Goal: Task Accomplishment & Management: Complete application form

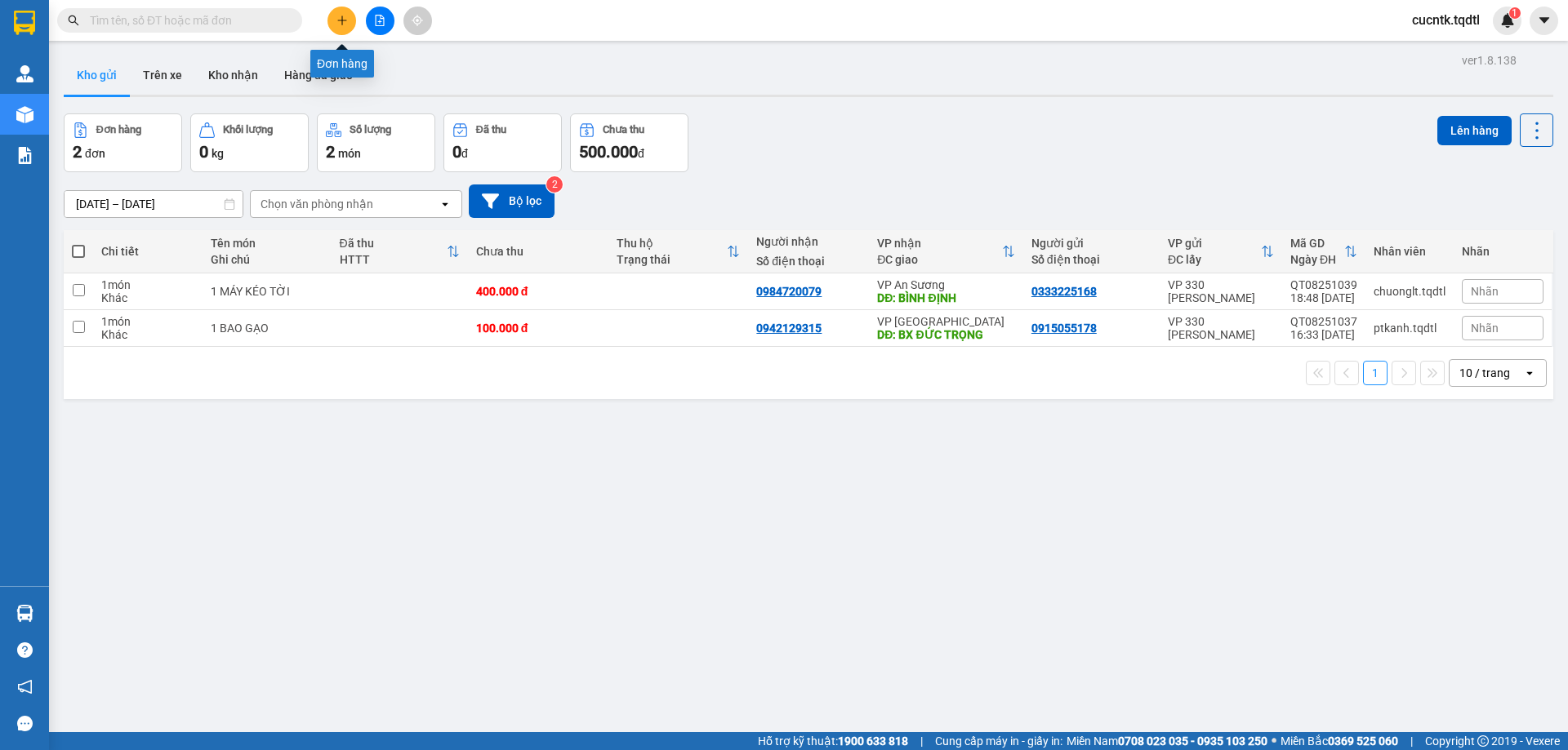
click at [340, 8] on button at bounding box center [342, 21] width 28 height 28
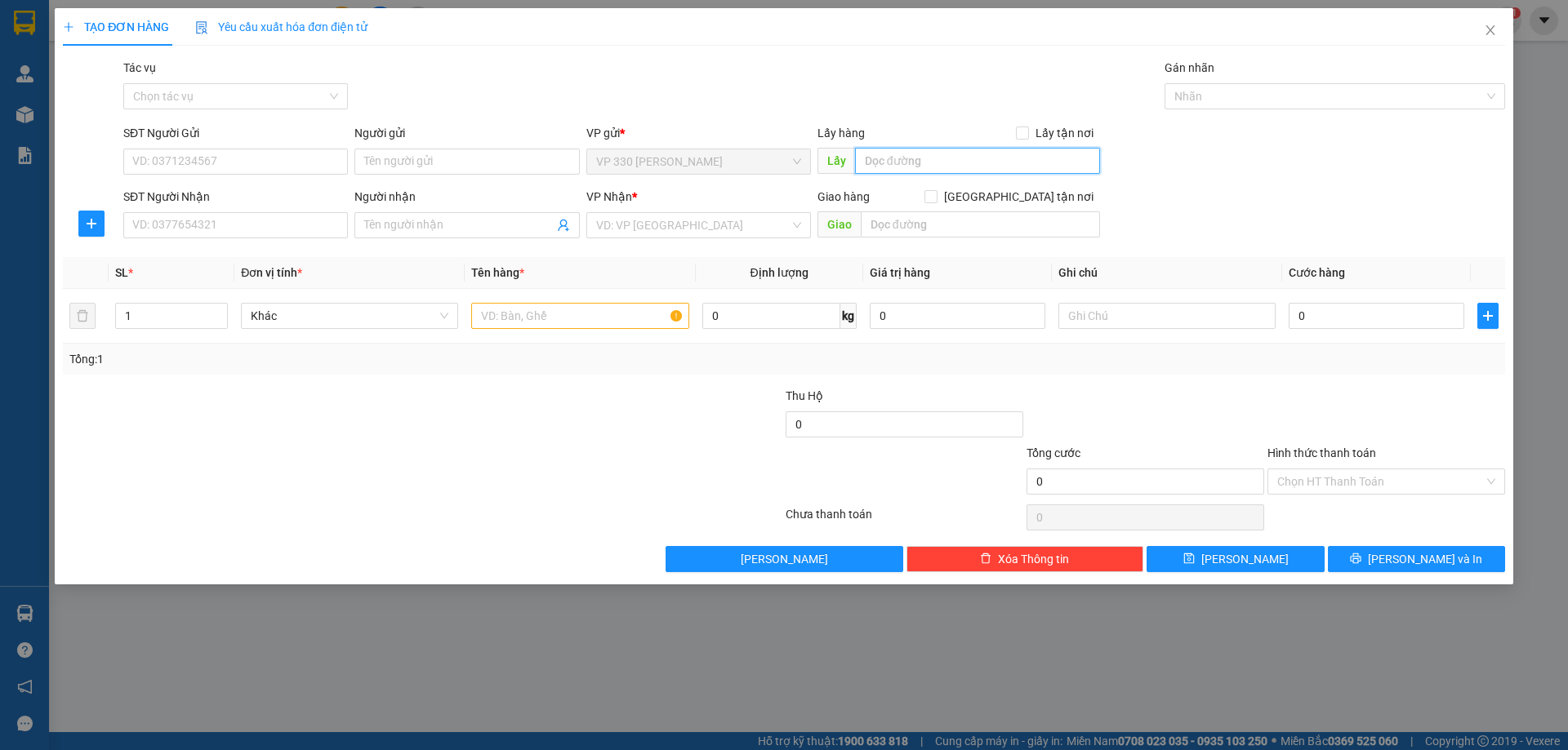
click at [927, 150] on input "text" at bounding box center [977, 161] width 245 height 26
type input "v"
type input "VP [PERSON_NAME]"
click at [220, 217] on input "SĐT Người Nhận" at bounding box center [236, 225] width 224 height 26
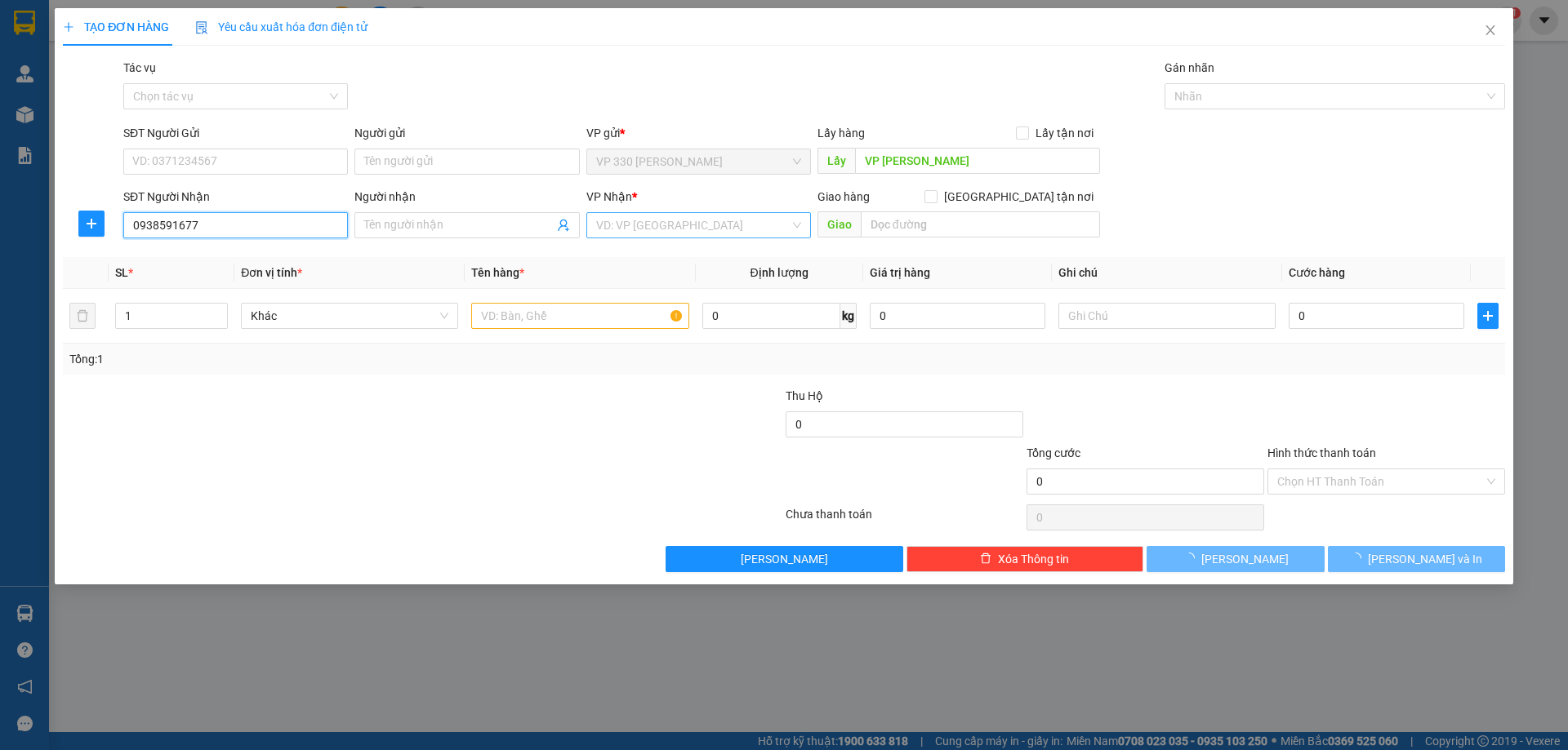
type input "0938591677"
click at [641, 234] on input "search" at bounding box center [693, 225] width 193 height 24
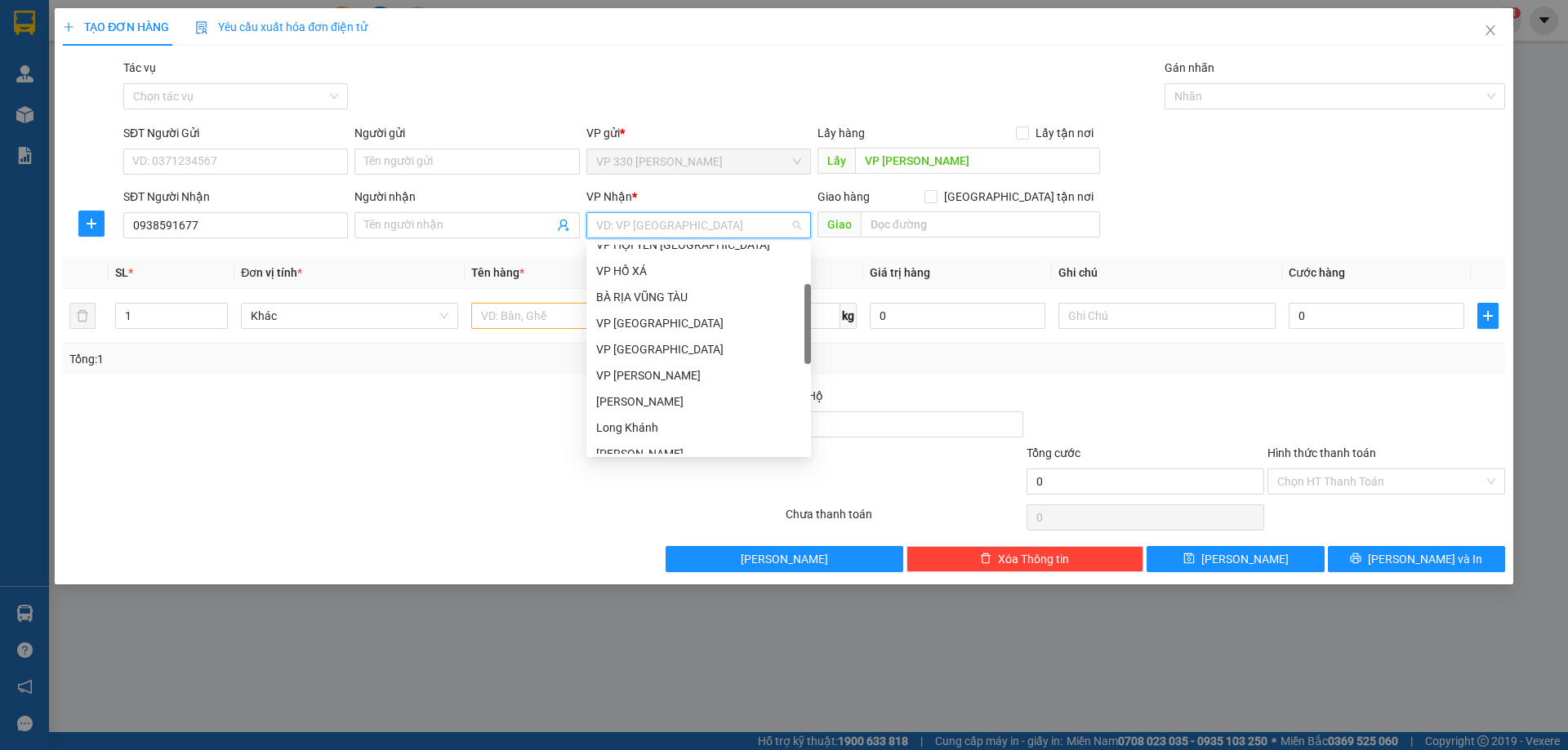
scroll to position [62, 0]
click at [641, 270] on div "VP An Sương" at bounding box center [699, 274] width 205 height 18
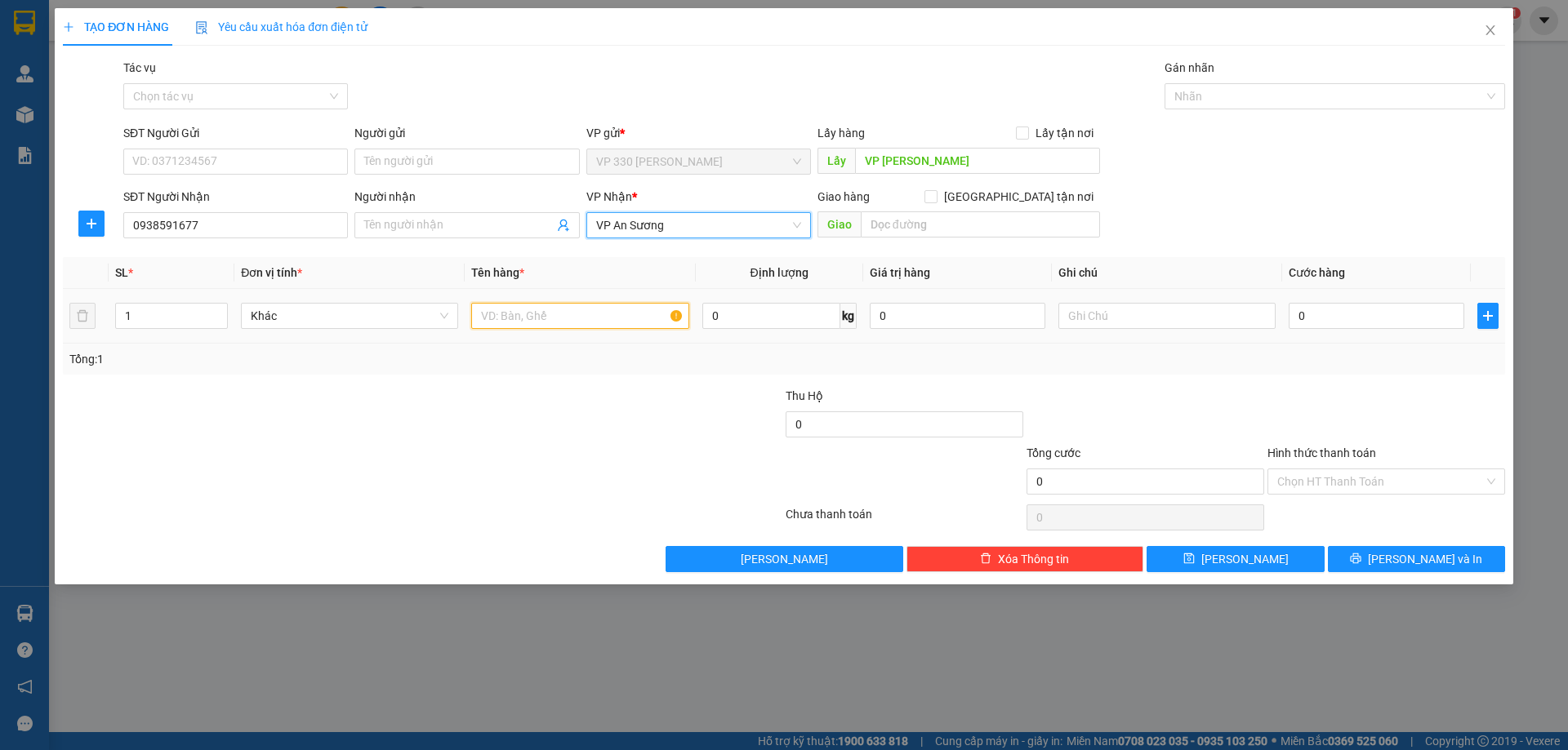
click at [570, 316] on input "text" at bounding box center [580, 317] width 218 height 26
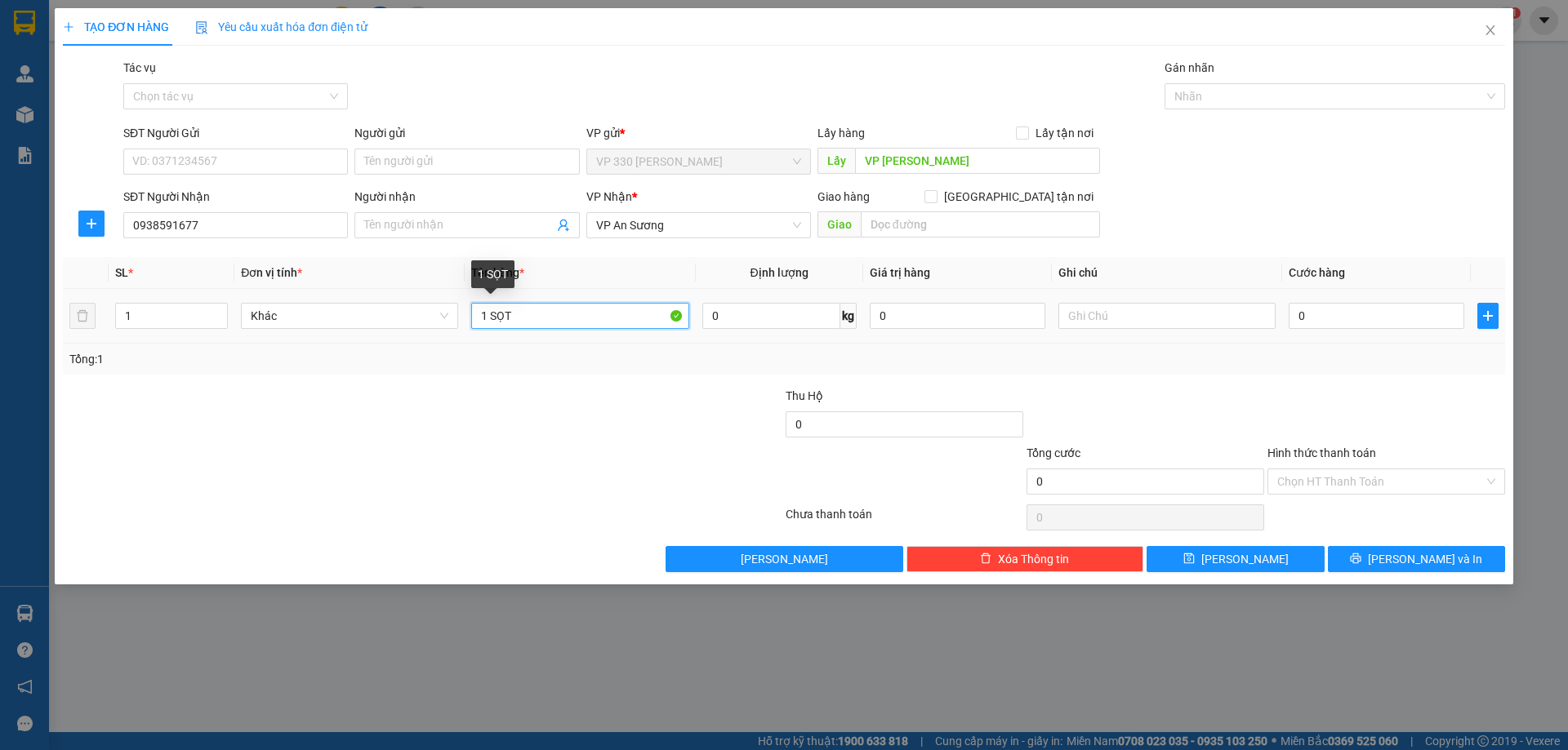
drag, startPoint x: 517, startPoint y: 319, endPoint x: 483, endPoint y: 318, distance: 34.0
click at [483, 318] on input "1 SỌT" at bounding box center [580, 317] width 218 height 26
type input "1 XỐP"
click at [1333, 316] on input "0" at bounding box center [1377, 317] width 175 height 26
type input "1"
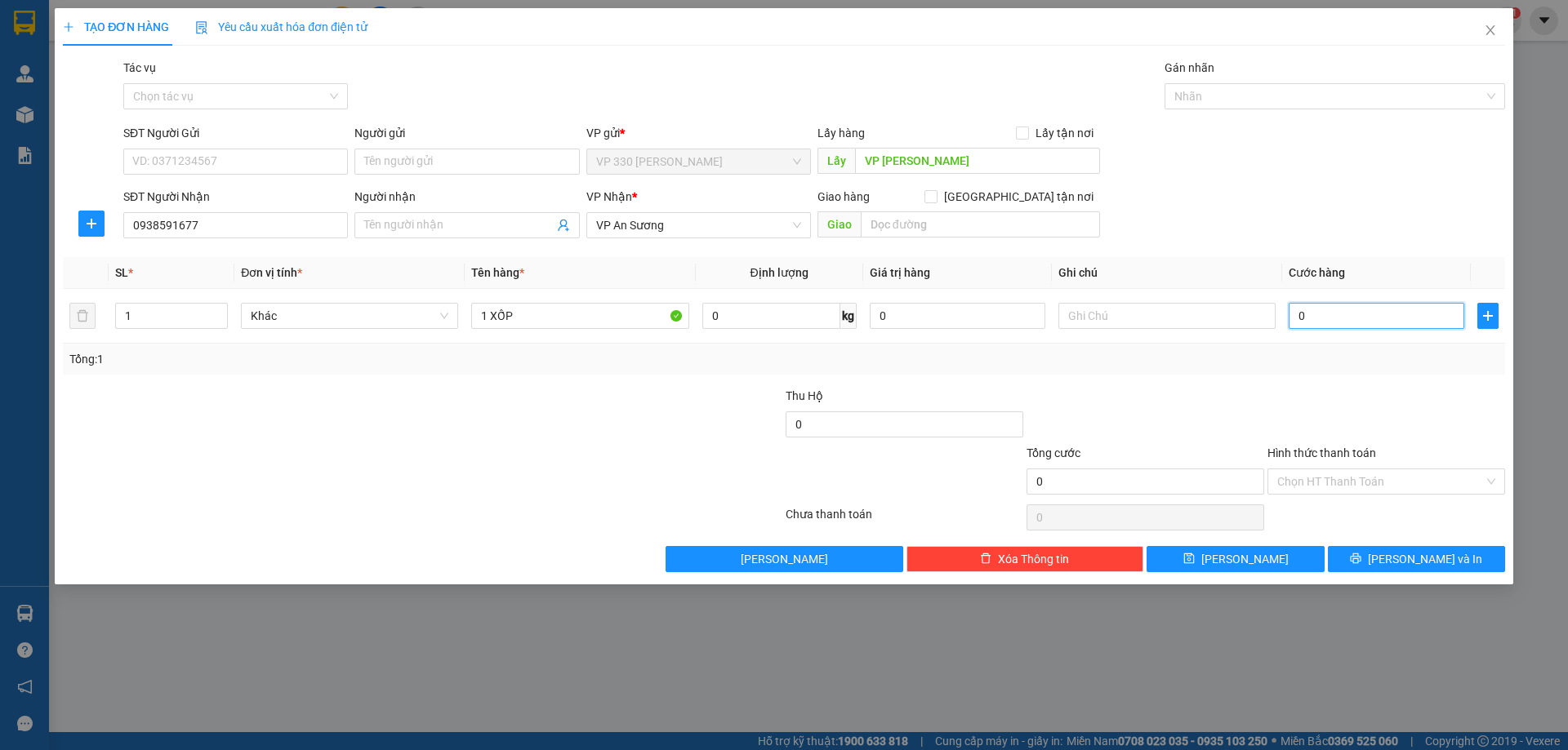
type input "1"
type input "12"
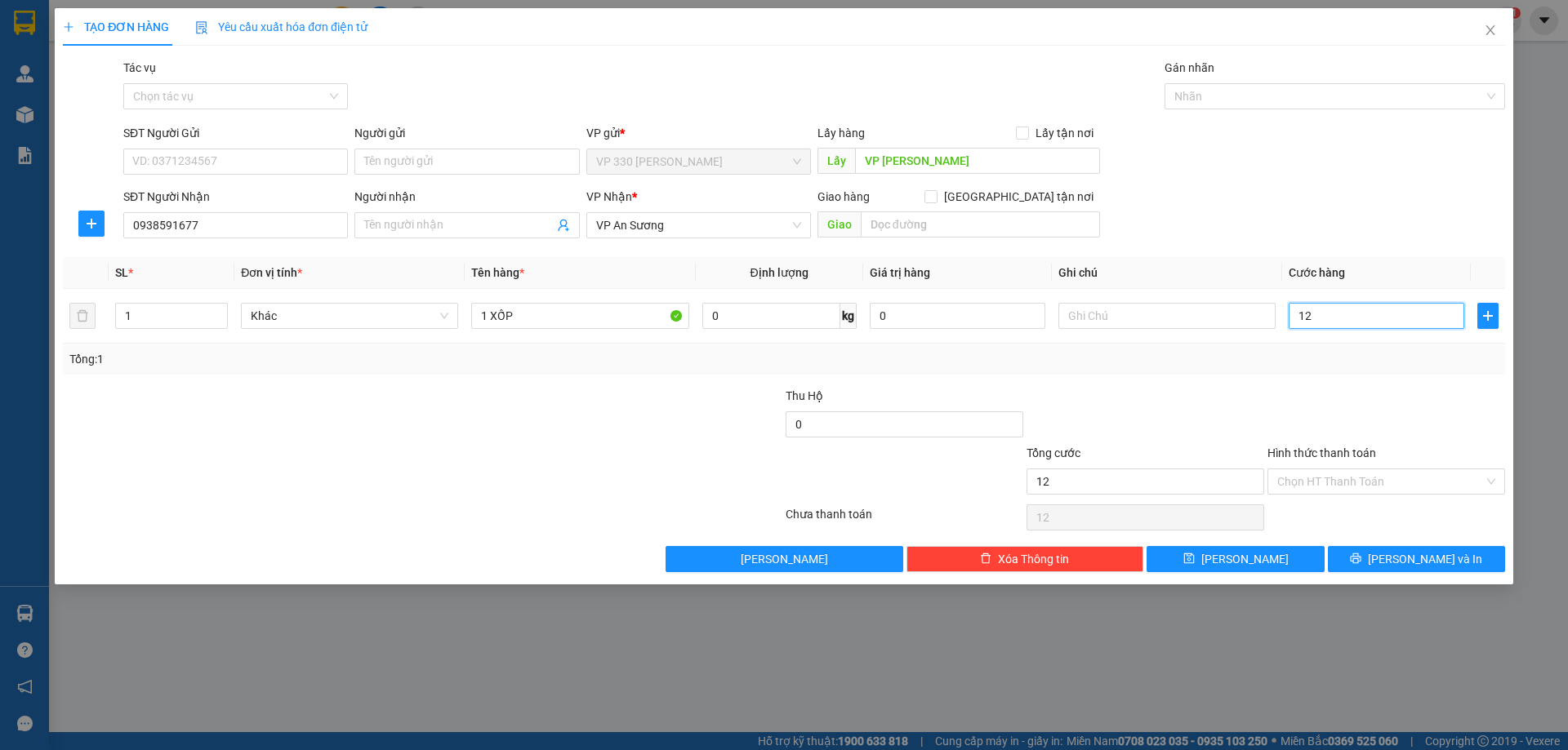
type input "120"
type input "1.200"
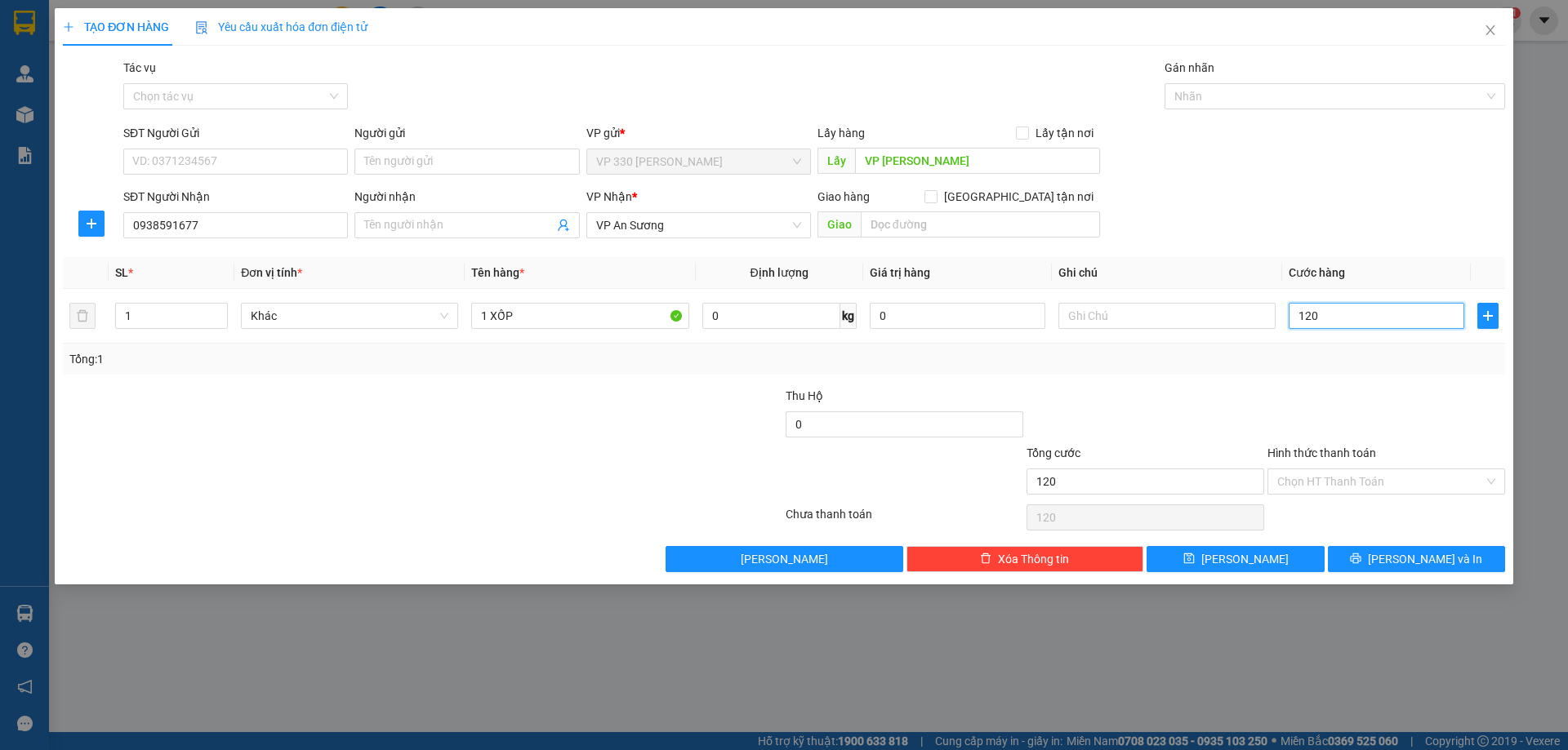
type input "1.200"
type input "12.000"
type input "120.000"
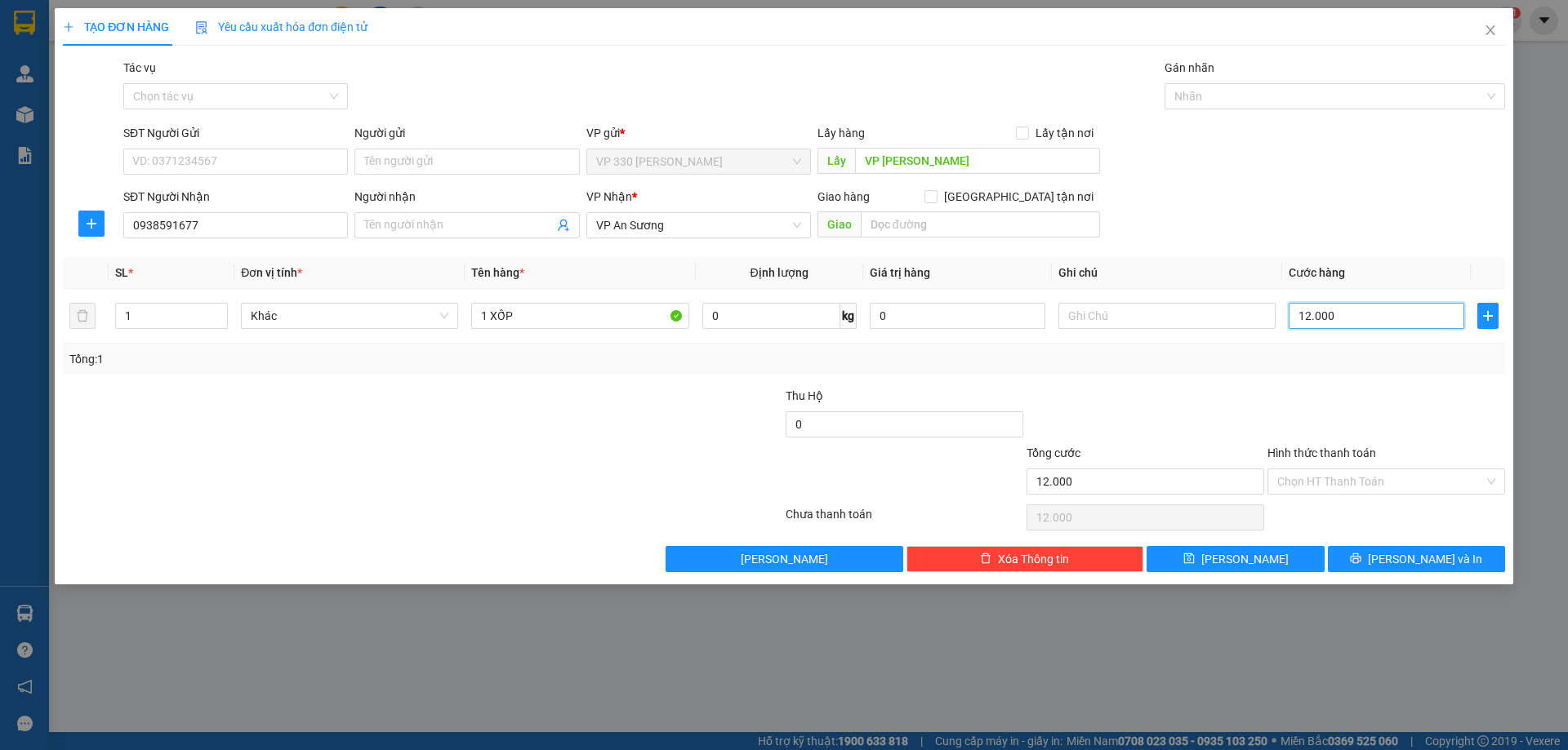
type input "120.000"
click at [1448, 480] on input "Hình thức thanh toán" at bounding box center [1380, 481] width 206 height 24
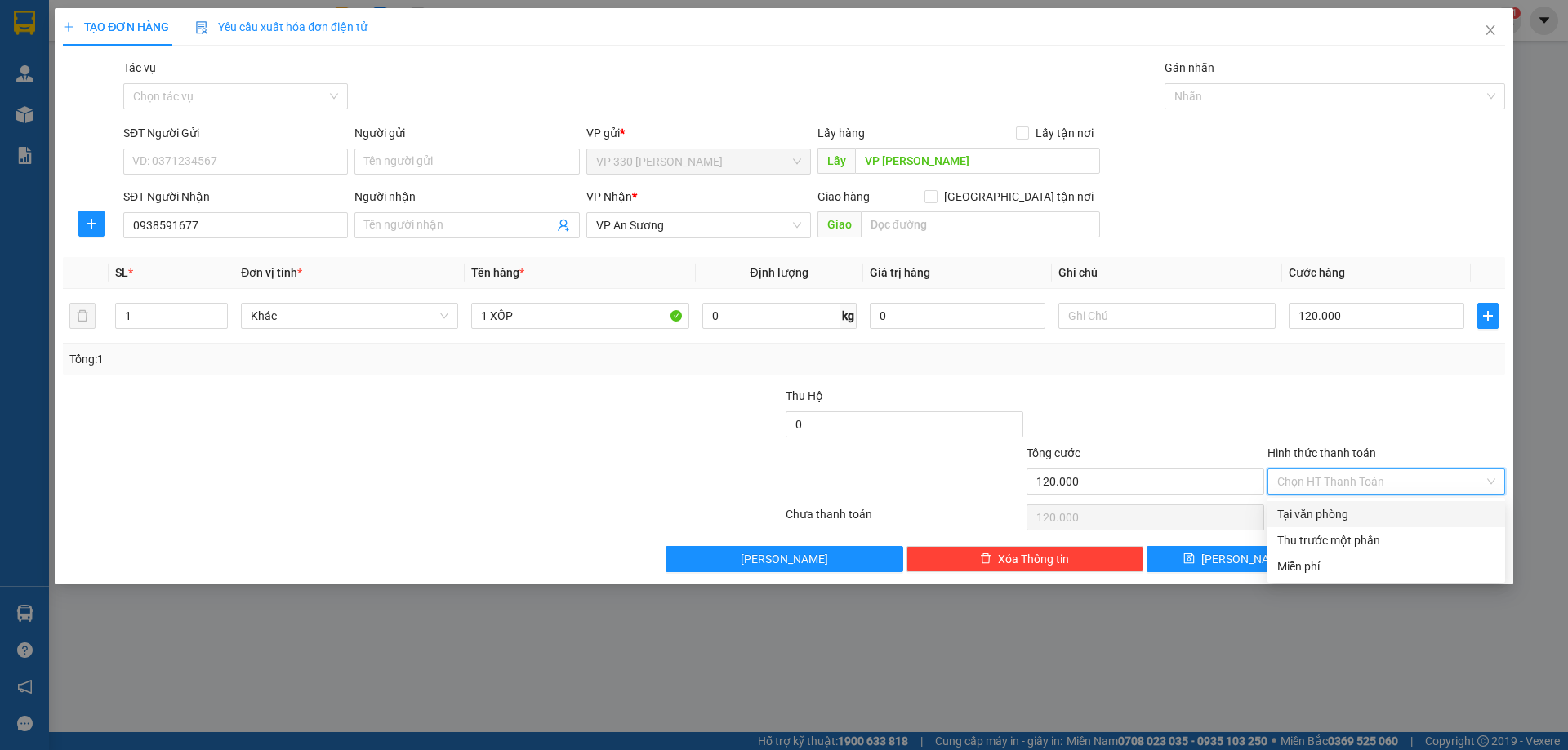
click at [1392, 509] on div "Tại văn phòng" at bounding box center [1385, 514] width 218 height 18
type input "0"
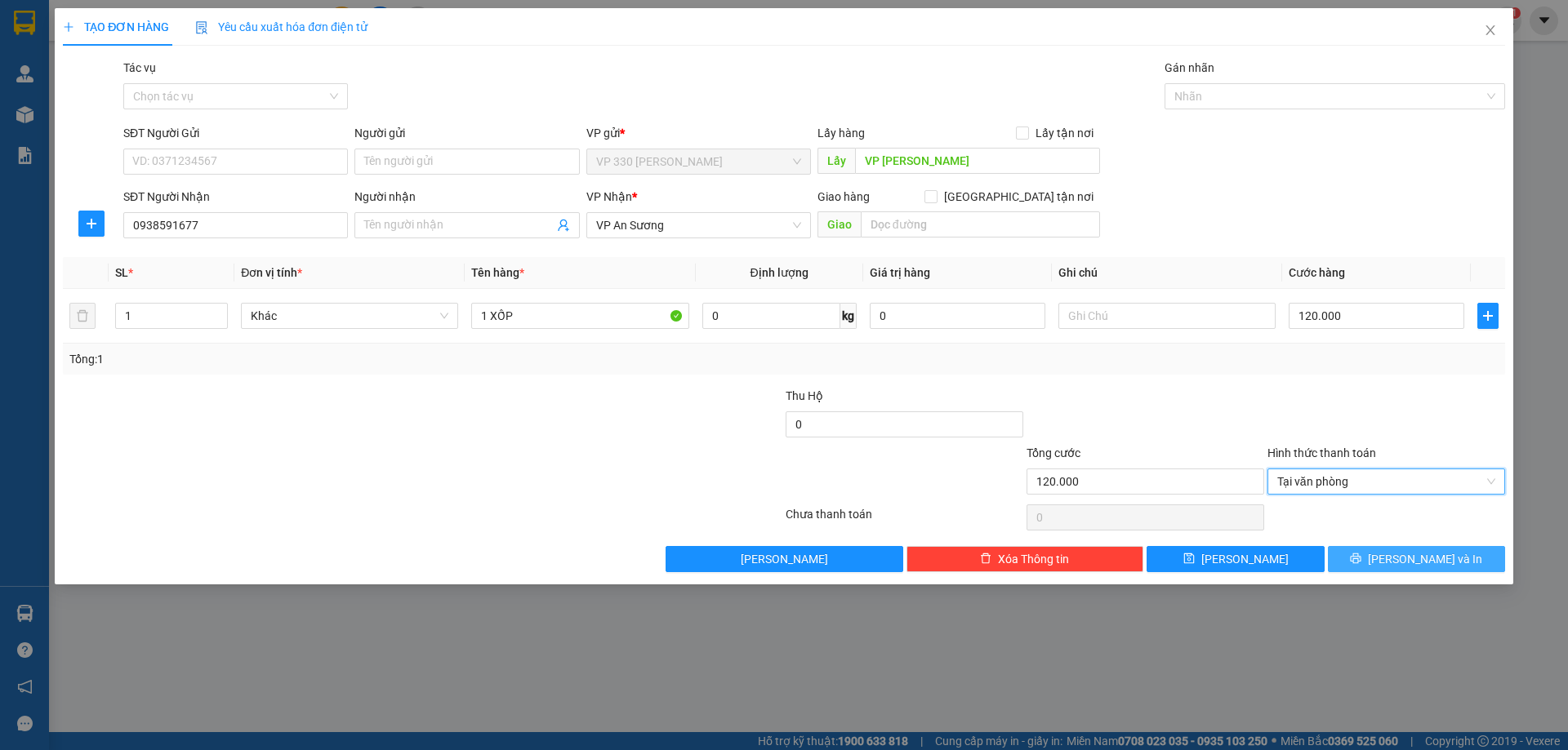
click at [1441, 555] on span "[PERSON_NAME] và In" at bounding box center [1425, 559] width 114 height 18
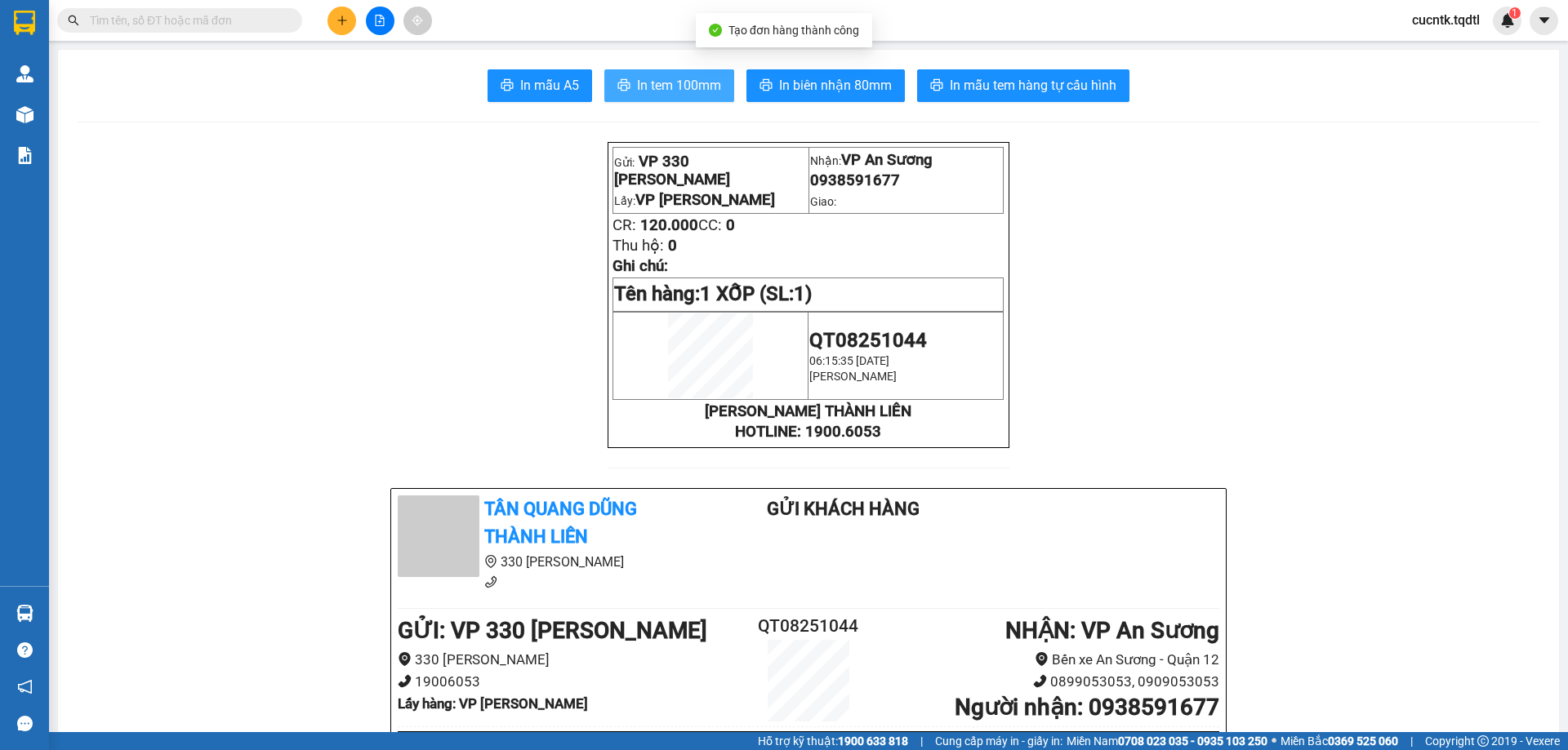
click at [664, 82] on span "In tem 100mm" at bounding box center [678, 86] width 84 height 21
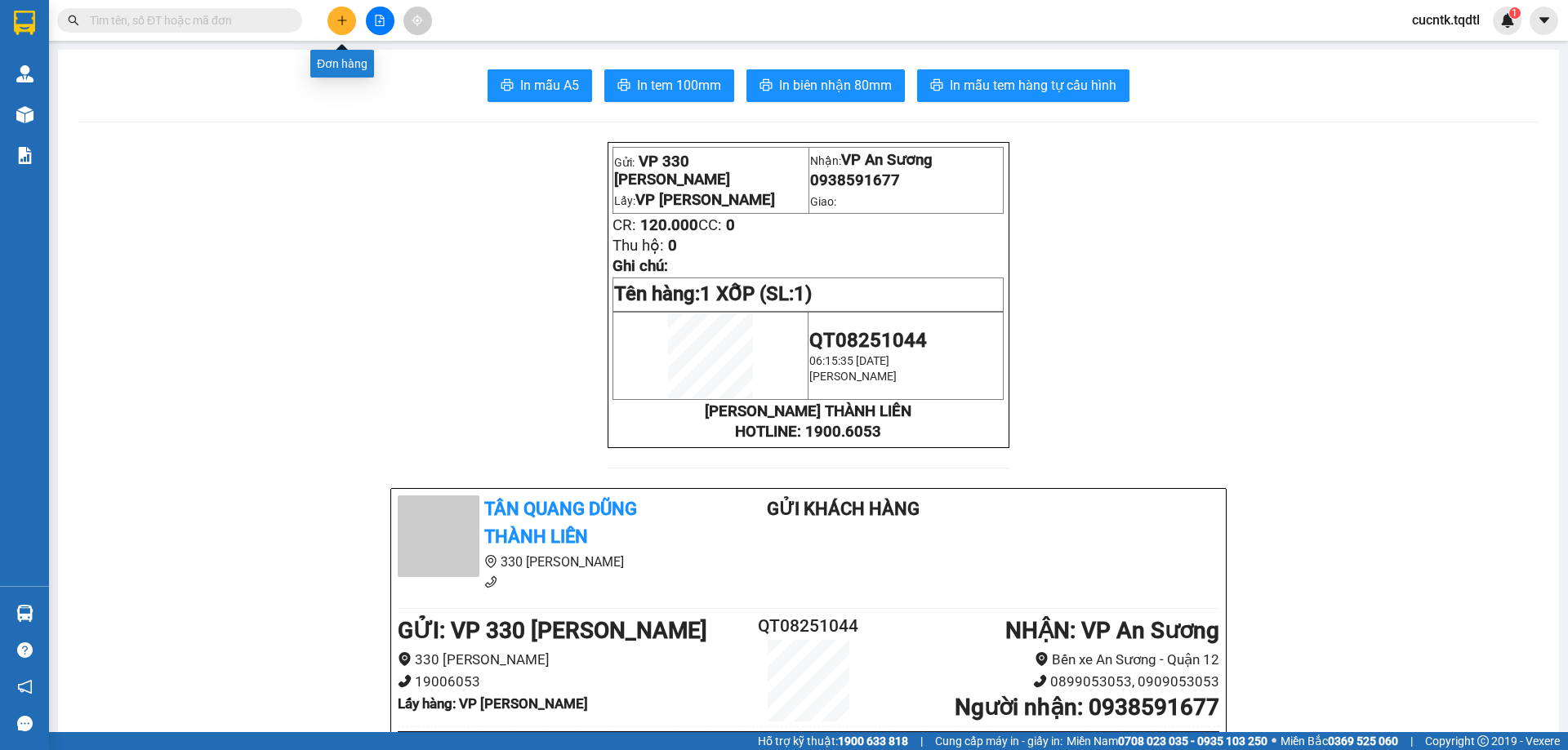
click at [351, 17] on button at bounding box center [342, 21] width 28 height 28
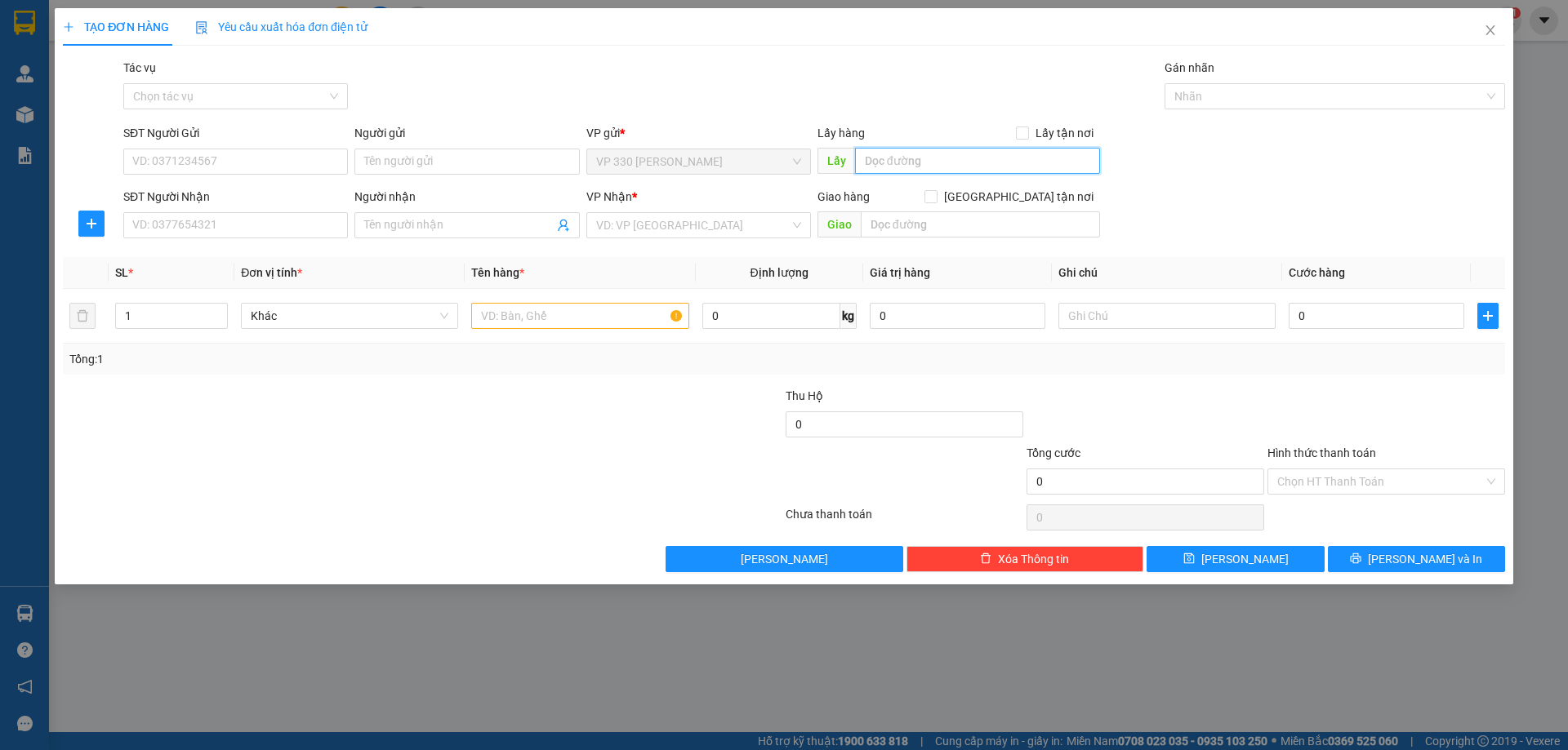
click at [906, 163] on input "text" at bounding box center [977, 161] width 245 height 26
type input "VP [PERSON_NAME]"
click at [225, 226] on input "SĐT Người Nhận" at bounding box center [236, 225] width 224 height 26
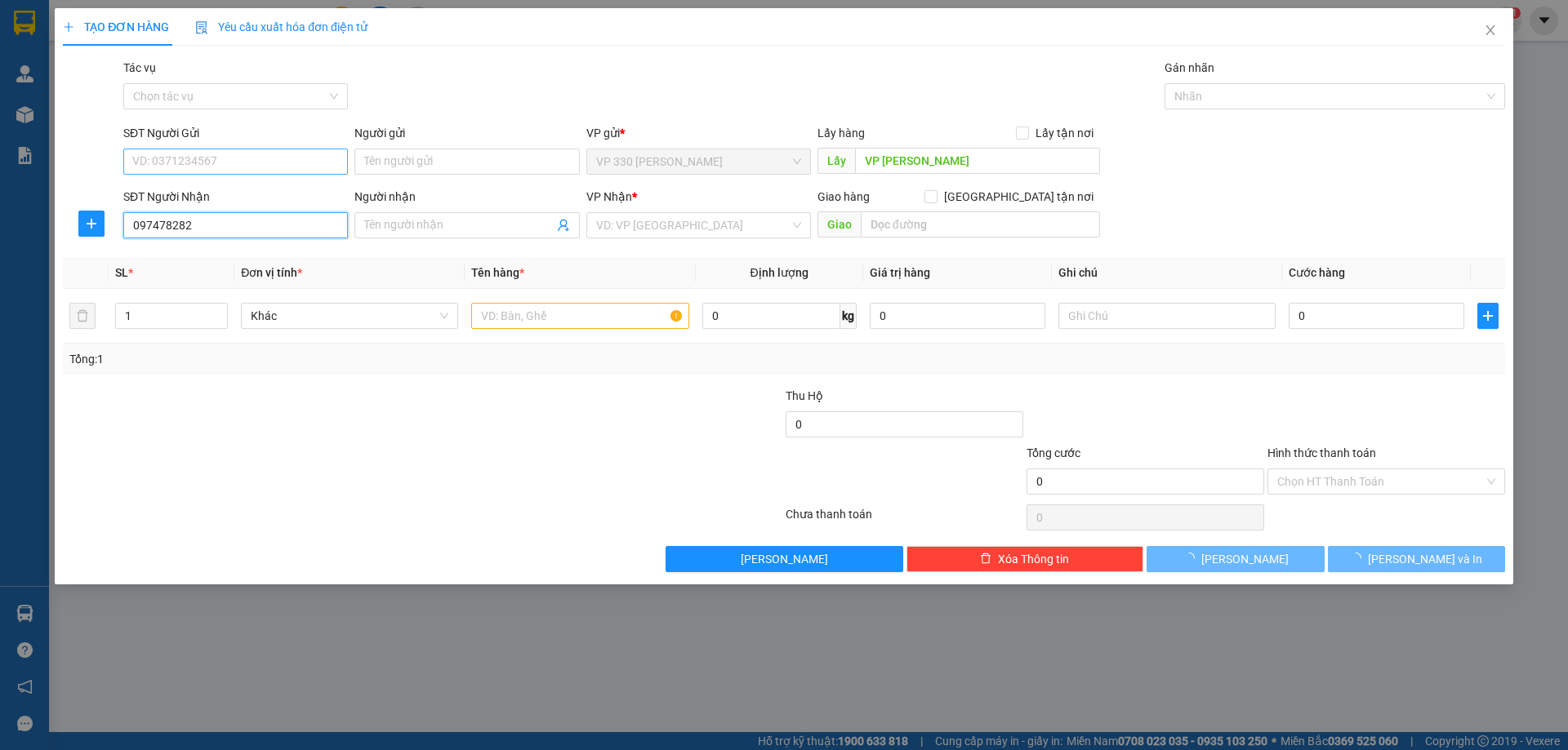
type input "0974782826"
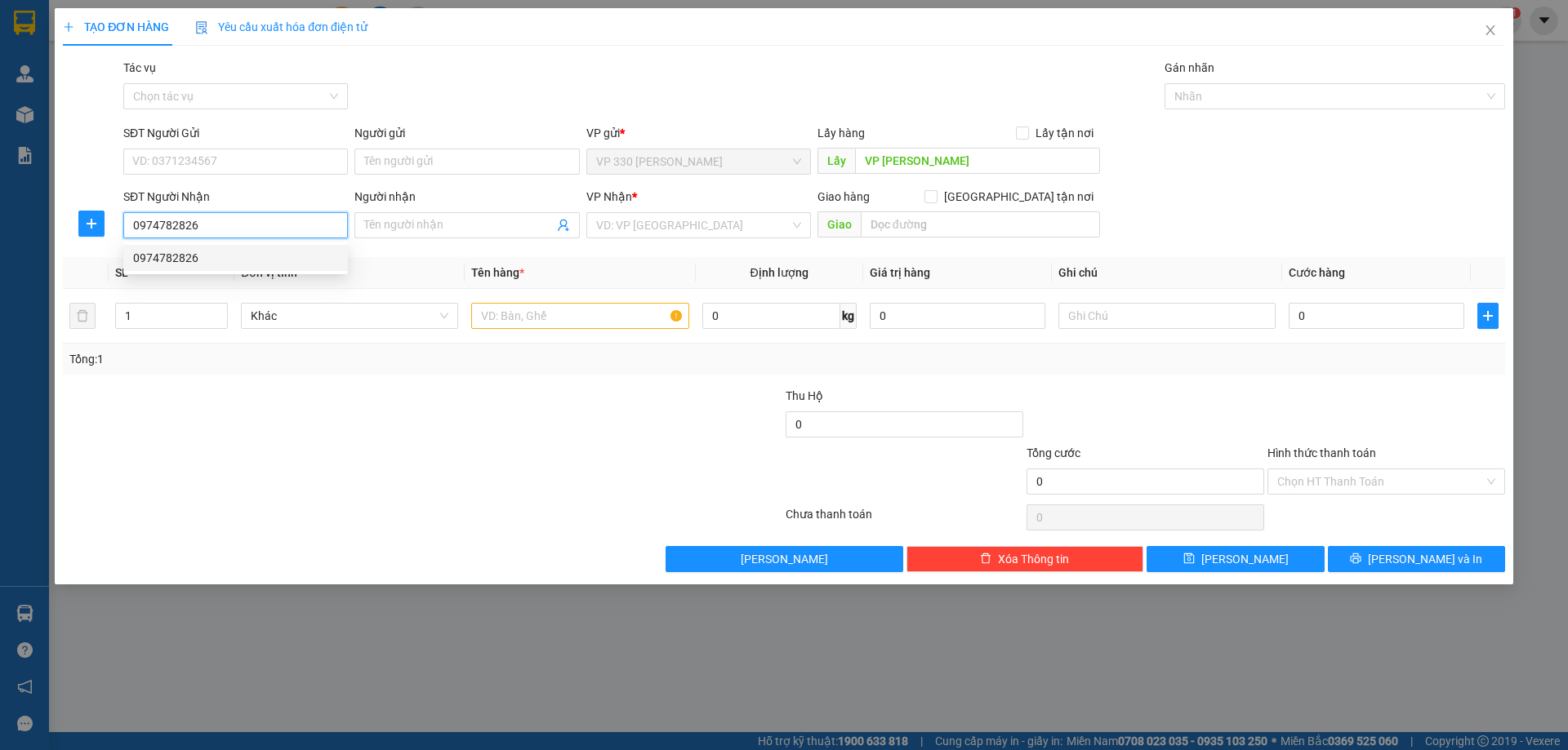
click at [167, 264] on div "0974782826" at bounding box center [236, 257] width 205 height 18
type input "ĐẠI HỌC NÔNG LÂM"
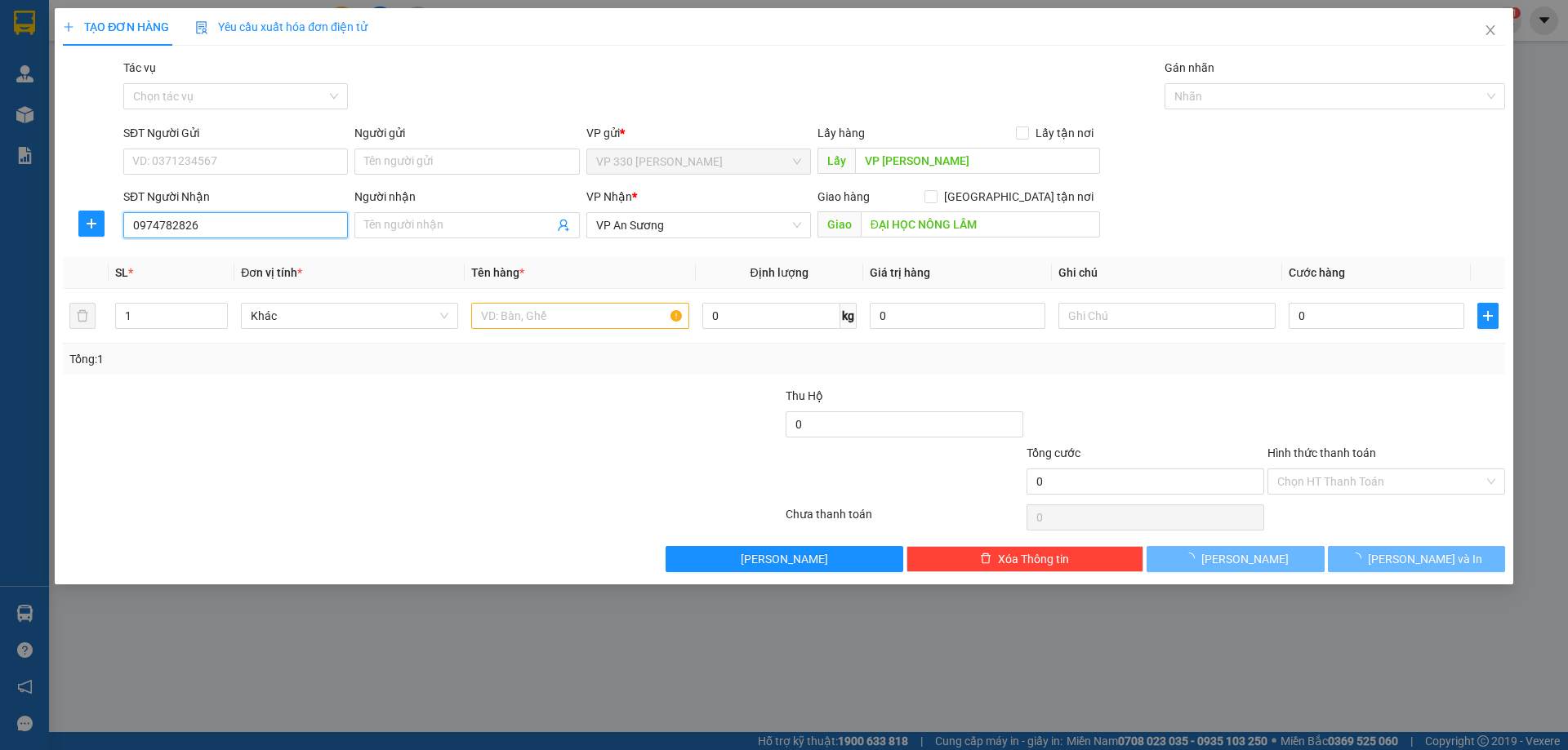
type input "200.000"
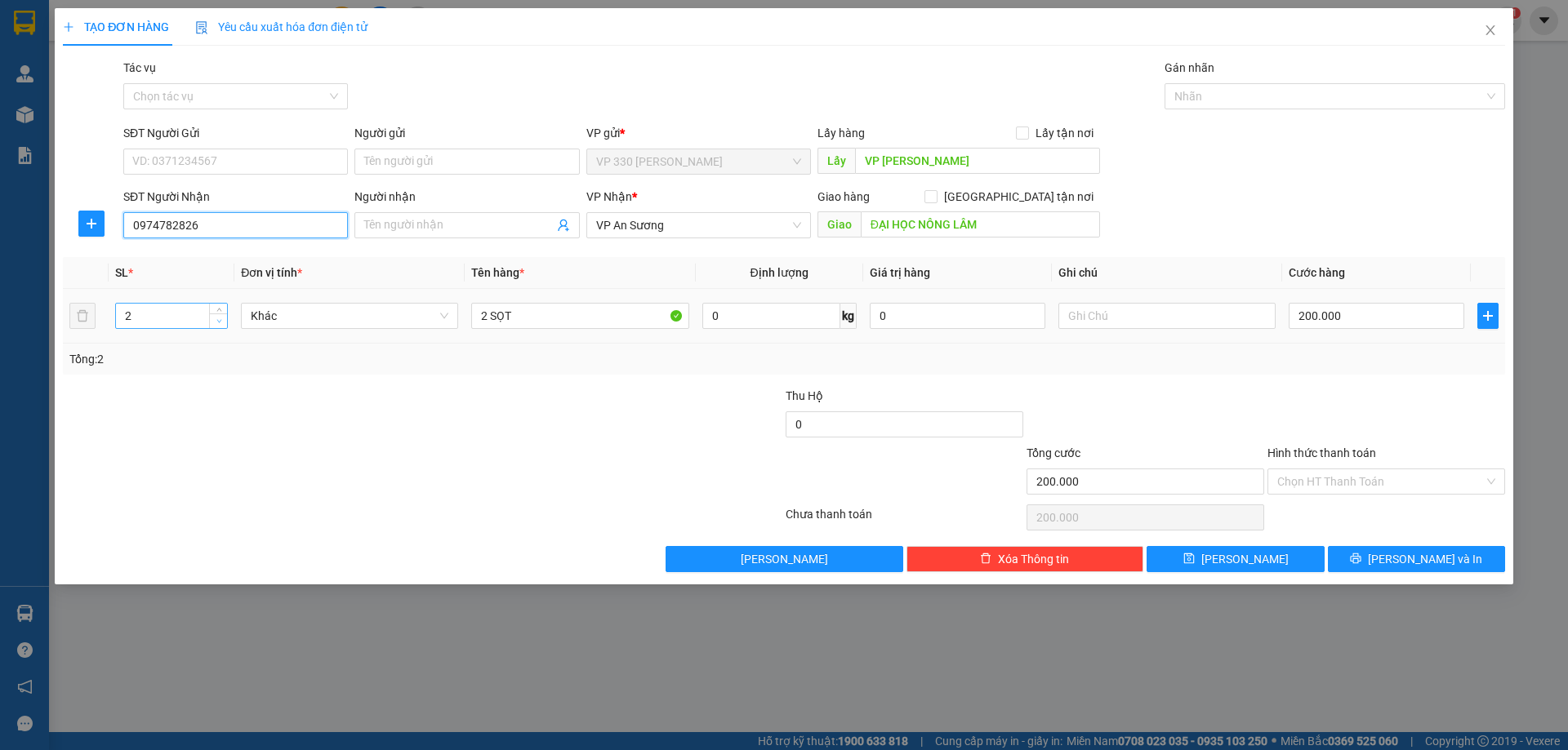
type input "0974782826"
type input "1"
click at [221, 326] on span "Decrease Value" at bounding box center [218, 321] width 18 height 15
drag, startPoint x: 485, startPoint y: 315, endPoint x: 472, endPoint y: 318, distance: 13.3
click at [472, 318] on input "2 SỌT" at bounding box center [580, 317] width 218 height 26
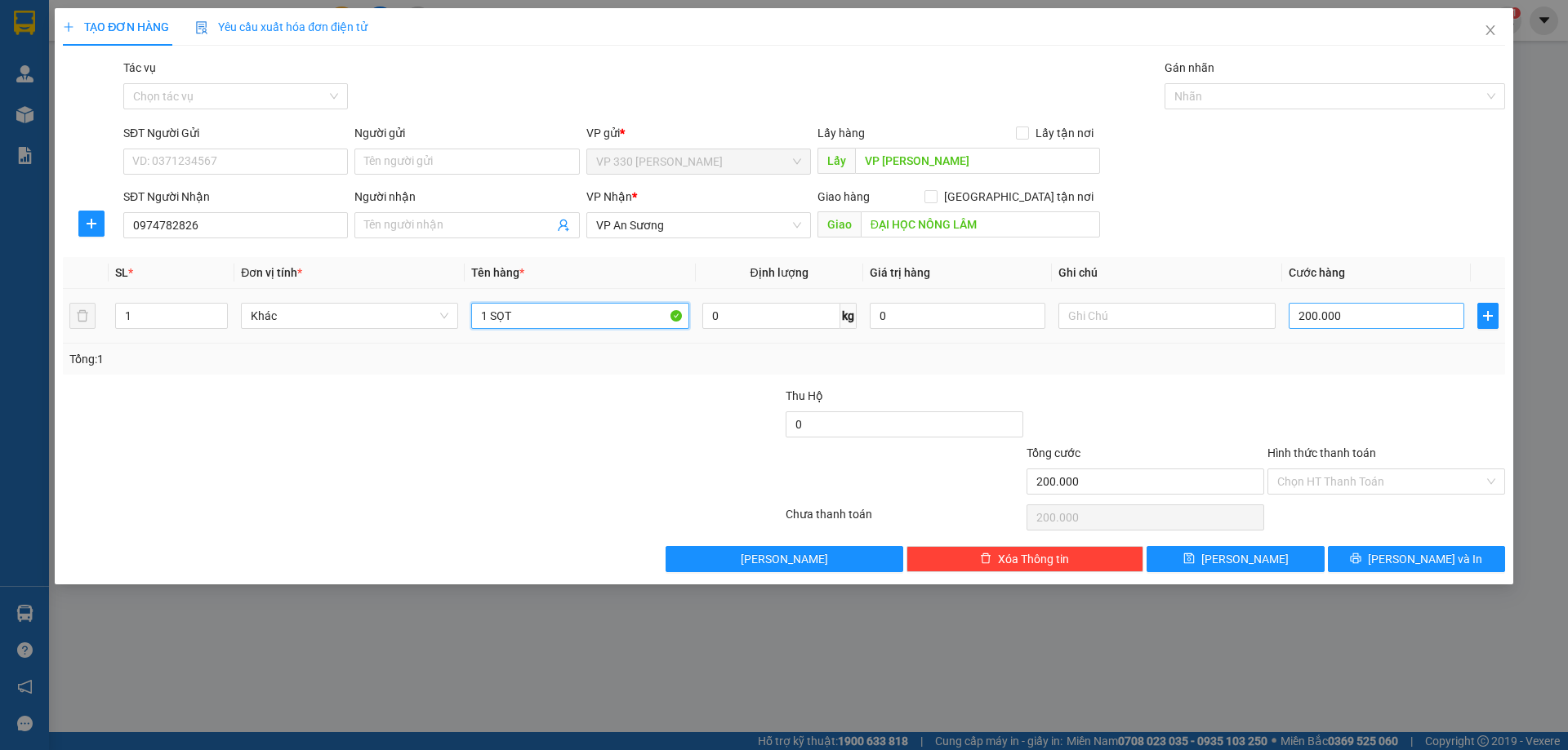
type input "1 SỌT"
click at [1350, 317] on input "200.000" at bounding box center [1377, 317] width 175 height 26
type input "1"
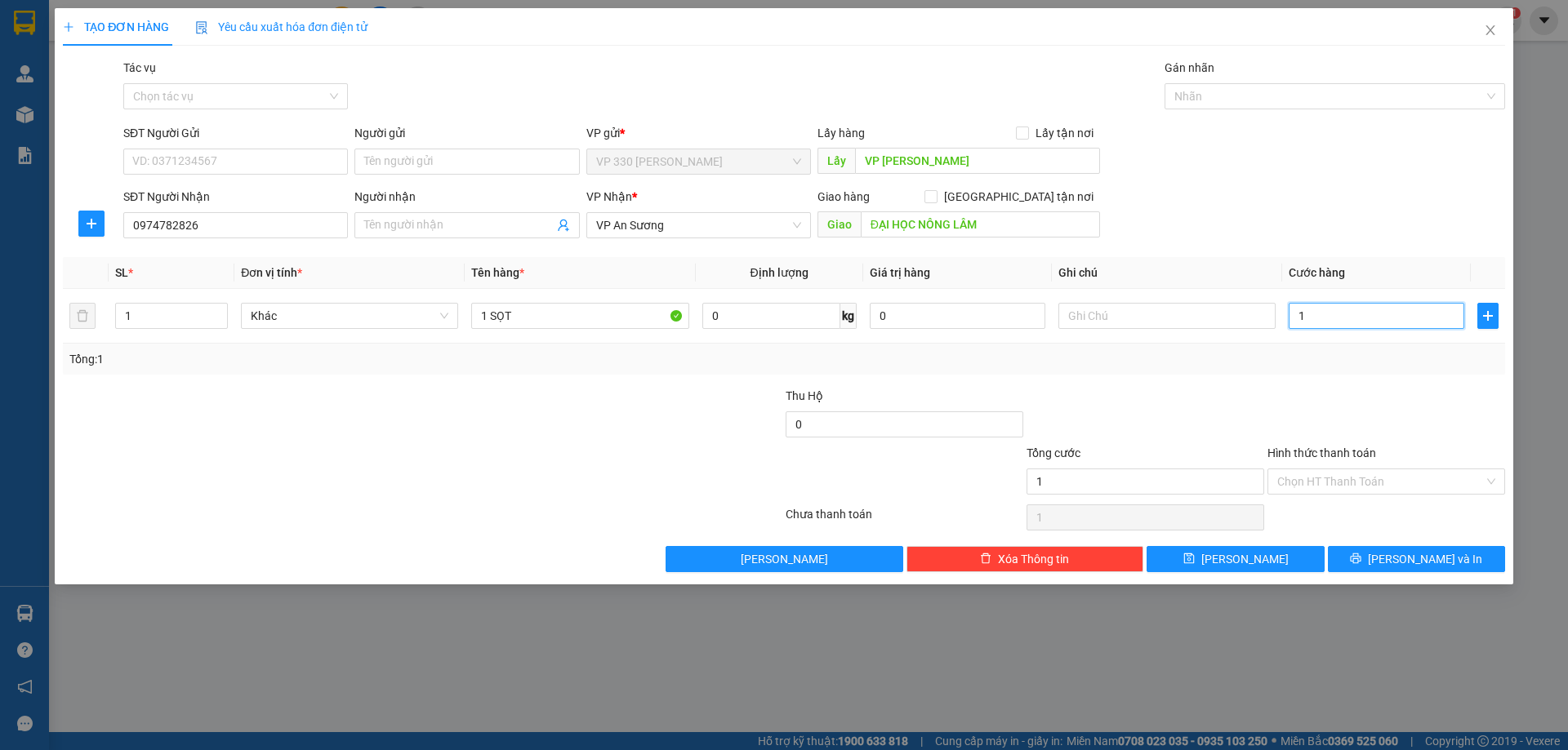
type input "12"
type input "120"
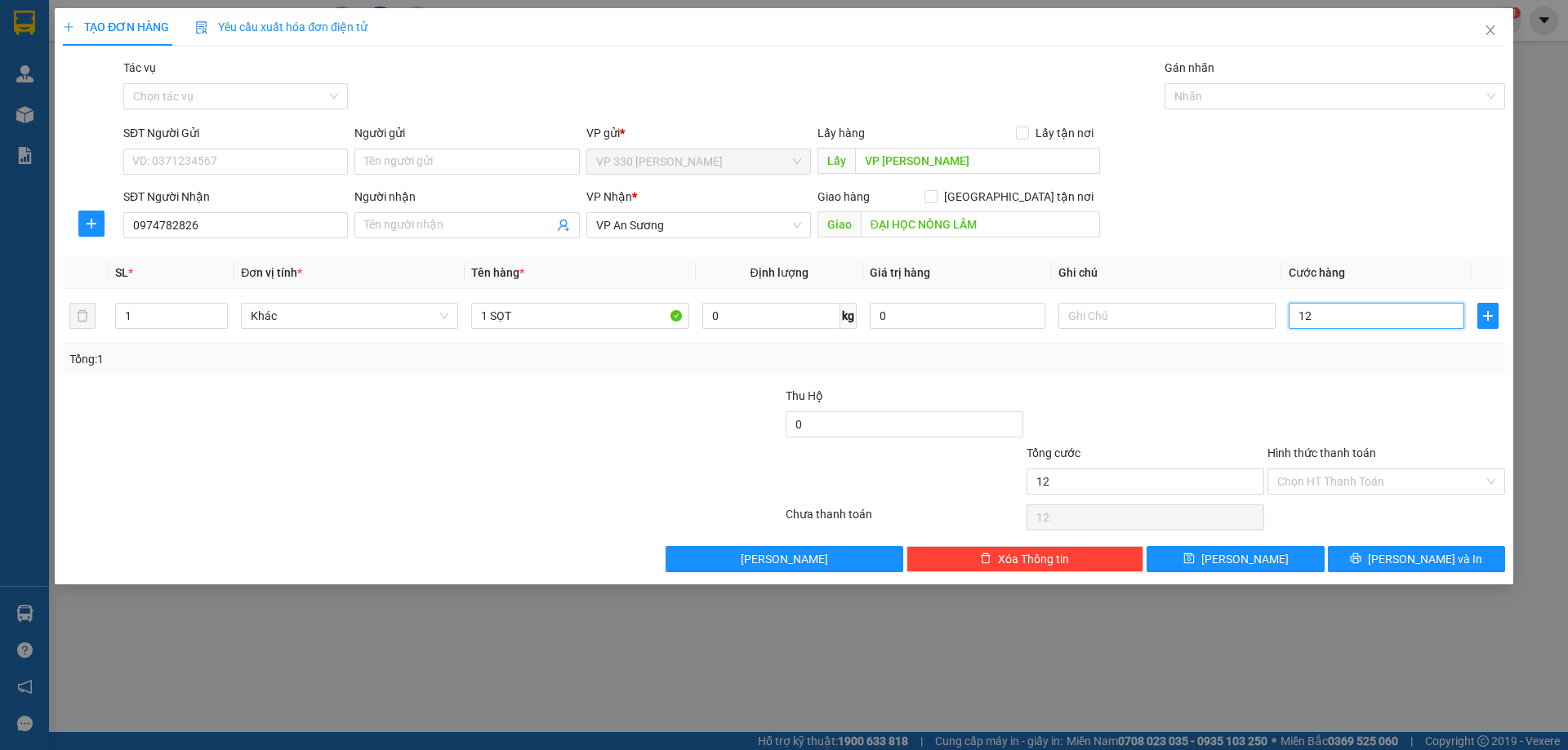
type input "120"
type input "1.200"
type input "12.000"
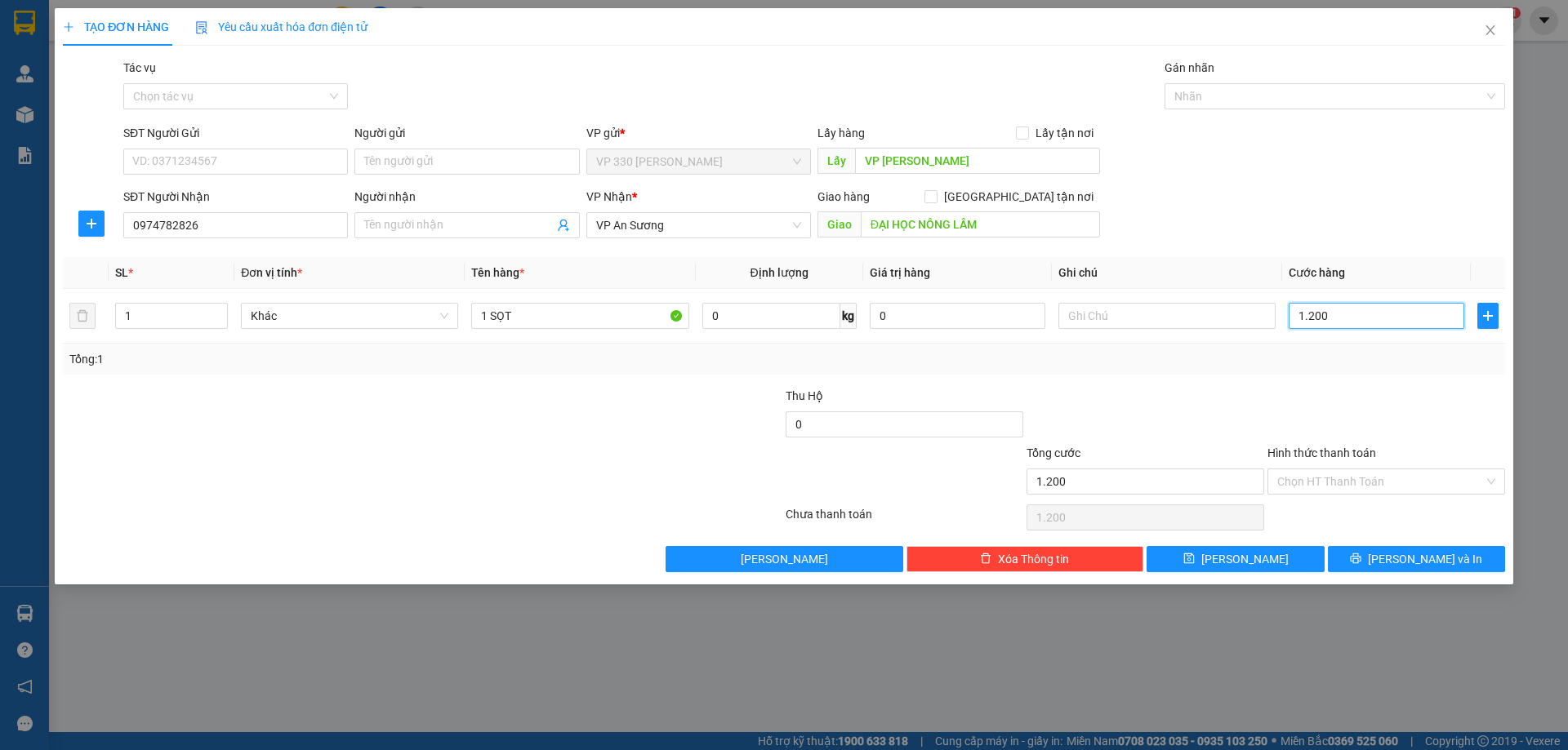
type input "12.000"
type input "120.000"
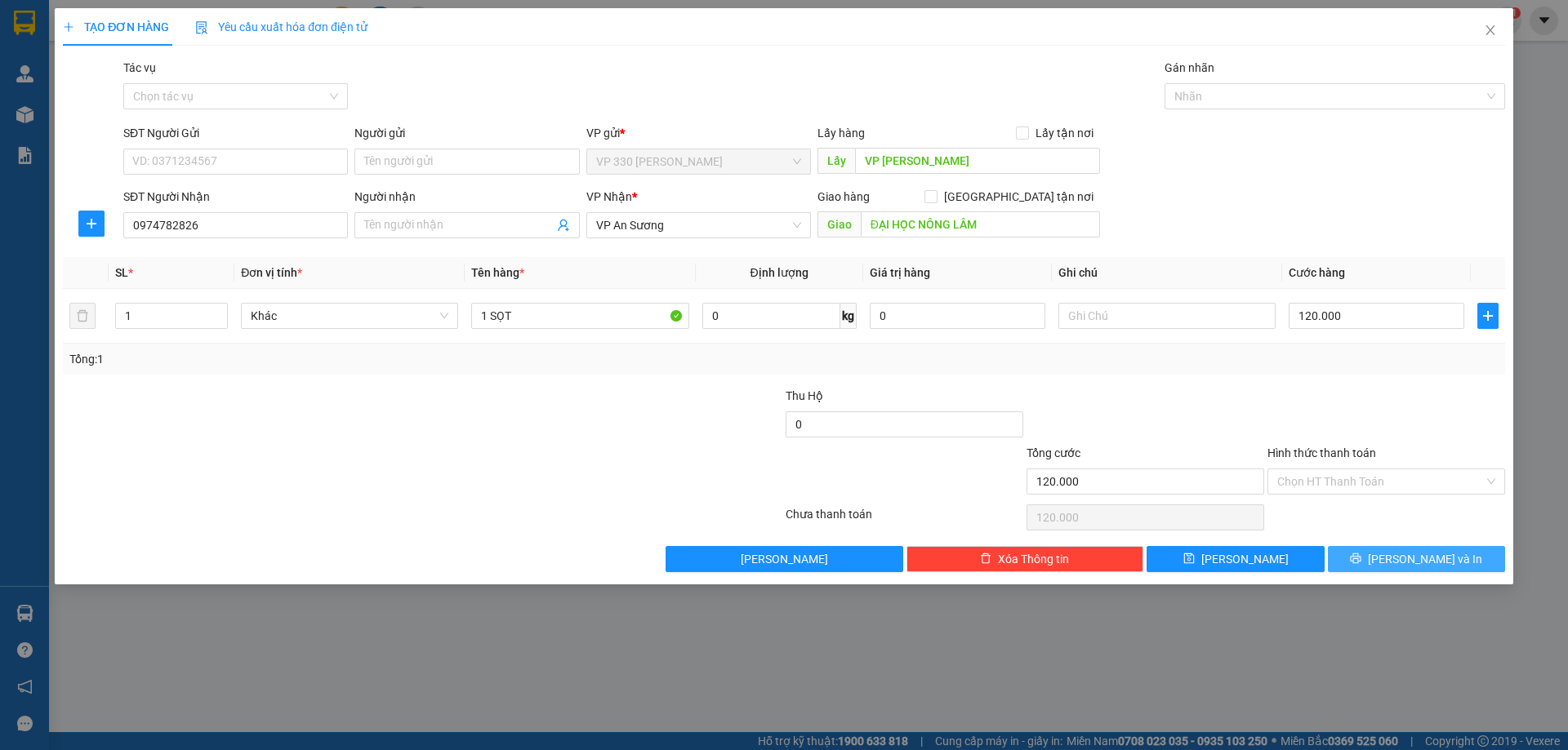
click at [1407, 562] on span "[PERSON_NAME] và In" at bounding box center [1425, 559] width 114 height 18
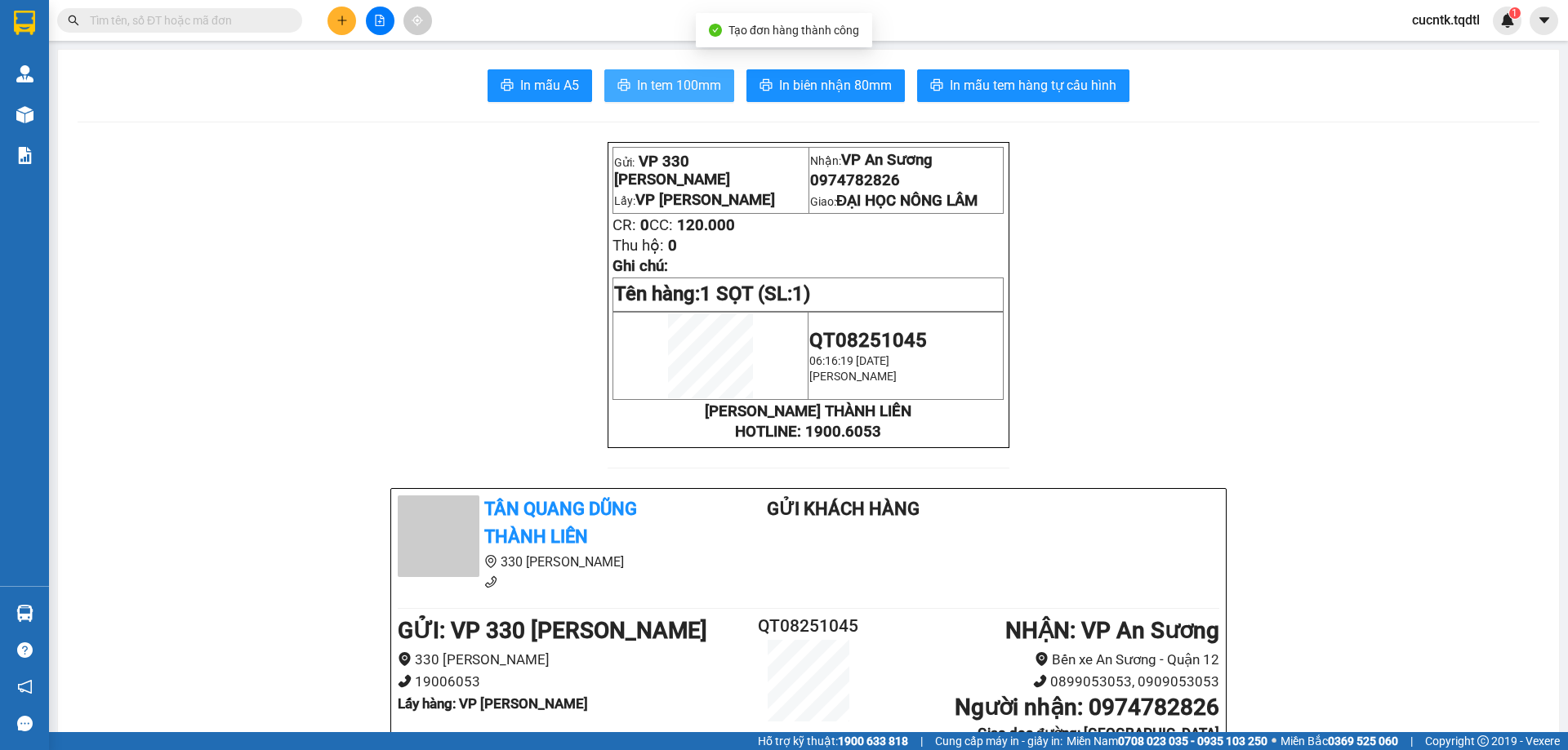
click at [657, 91] on span "In tem 100mm" at bounding box center [678, 86] width 84 height 21
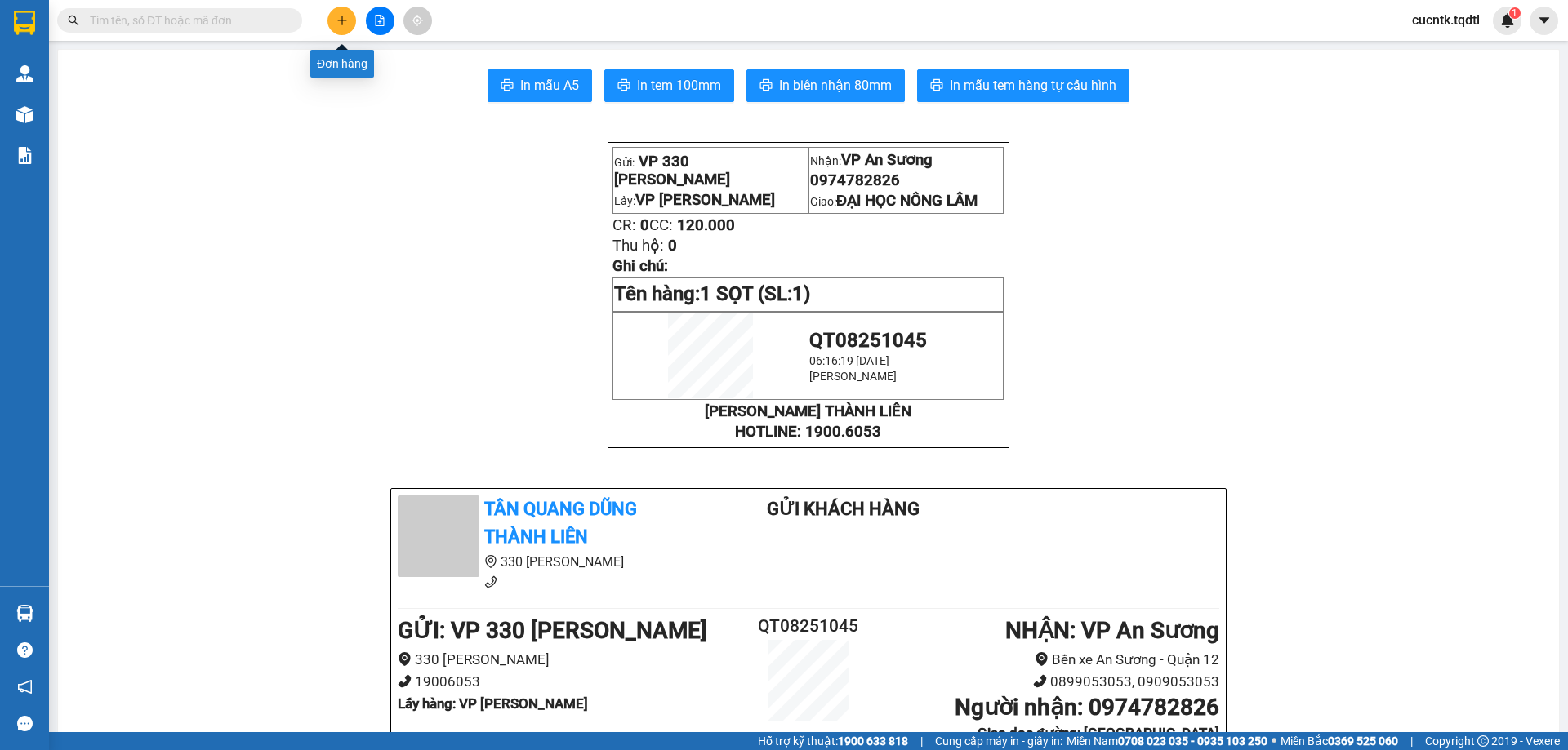
click at [342, 24] on icon "plus" at bounding box center [341, 20] width 1 height 9
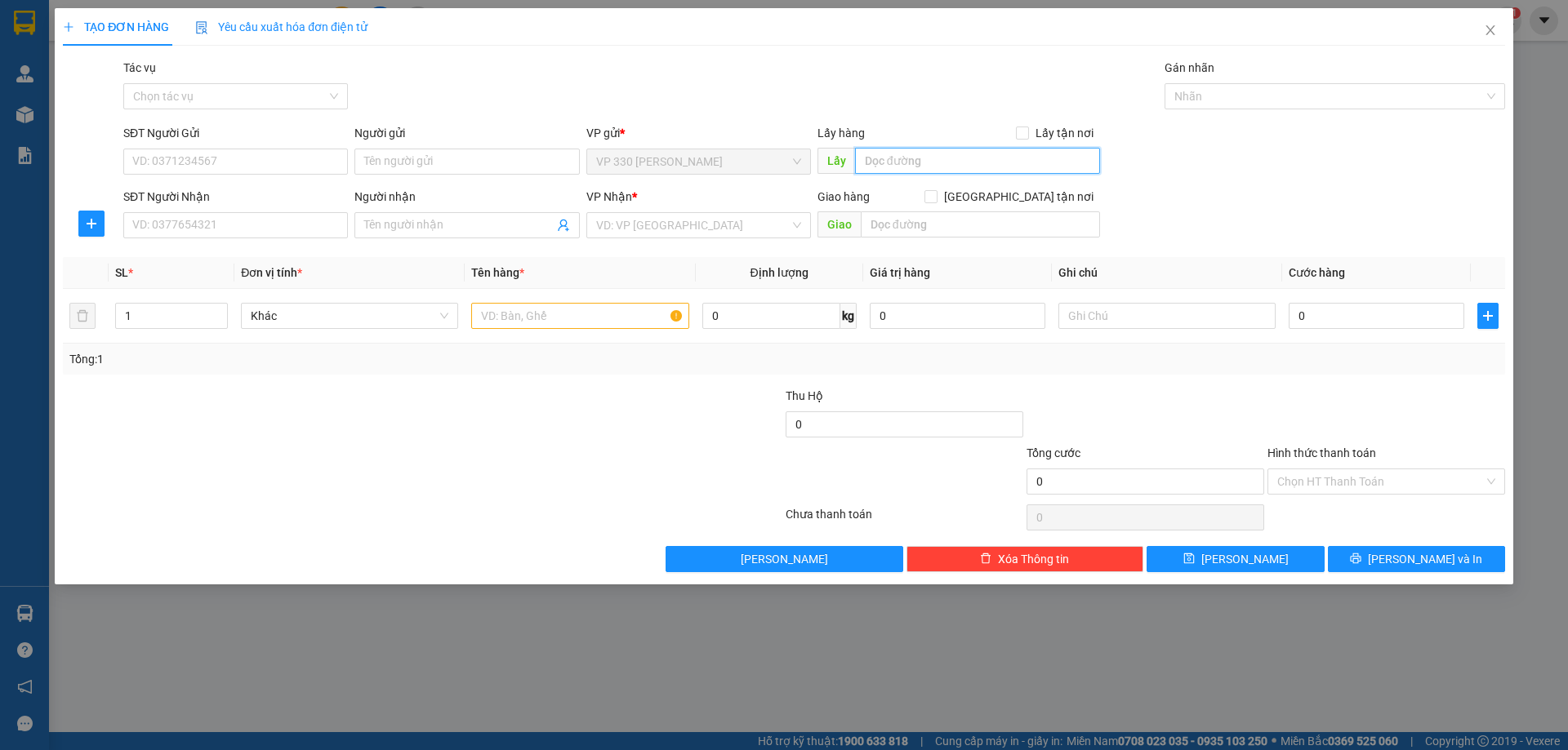
click at [922, 171] on input "text" at bounding box center [977, 161] width 245 height 26
type input "VP [PERSON_NAME]"
click at [220, 230] on input "SĐT Người Nhận" at bounding box center [236, 225] width 224 height 26
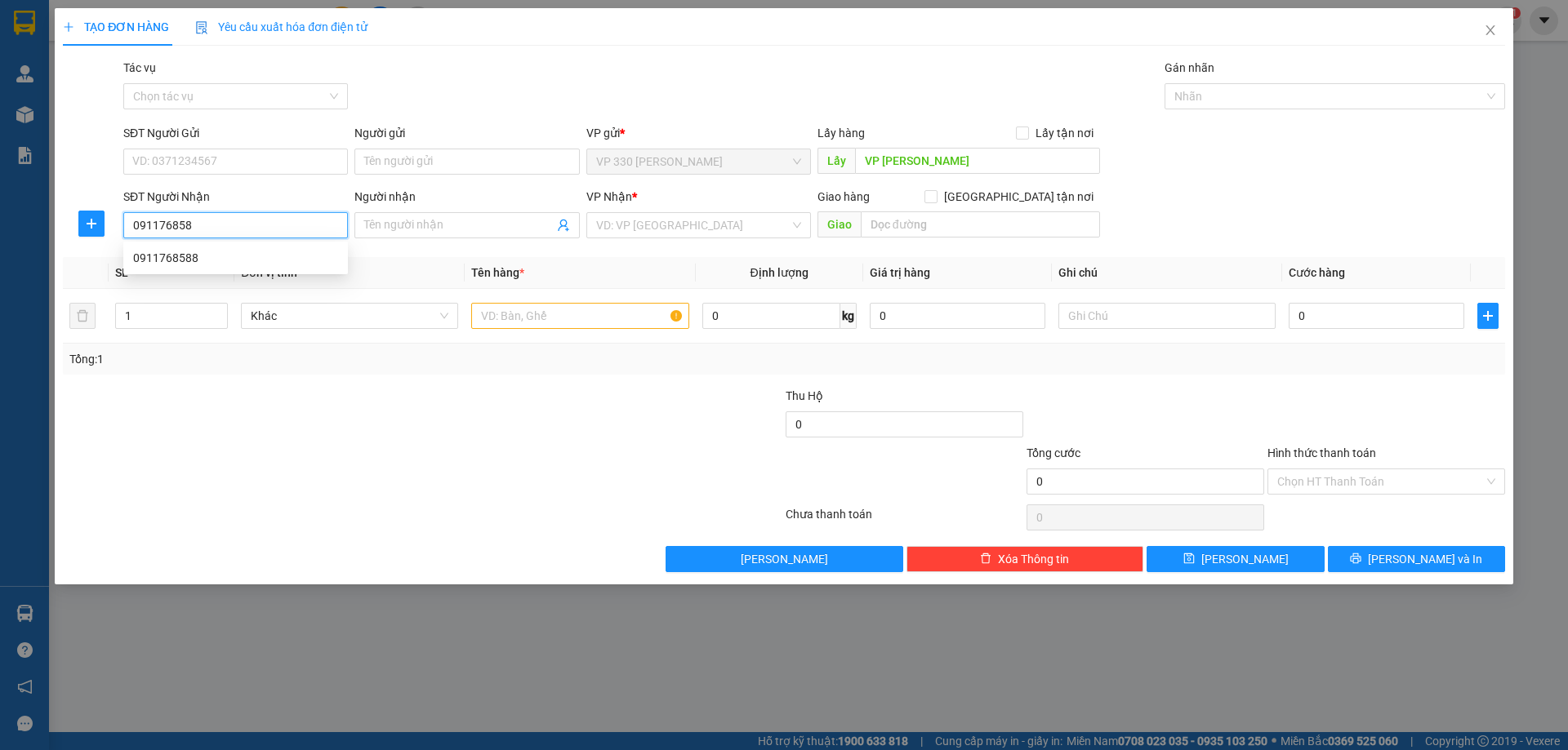
type input "0911768588"
click at [218, 262] on div "0911768588" at bounding box center [236, 257] width 205 height 18
type input "VŨNG TÀU"
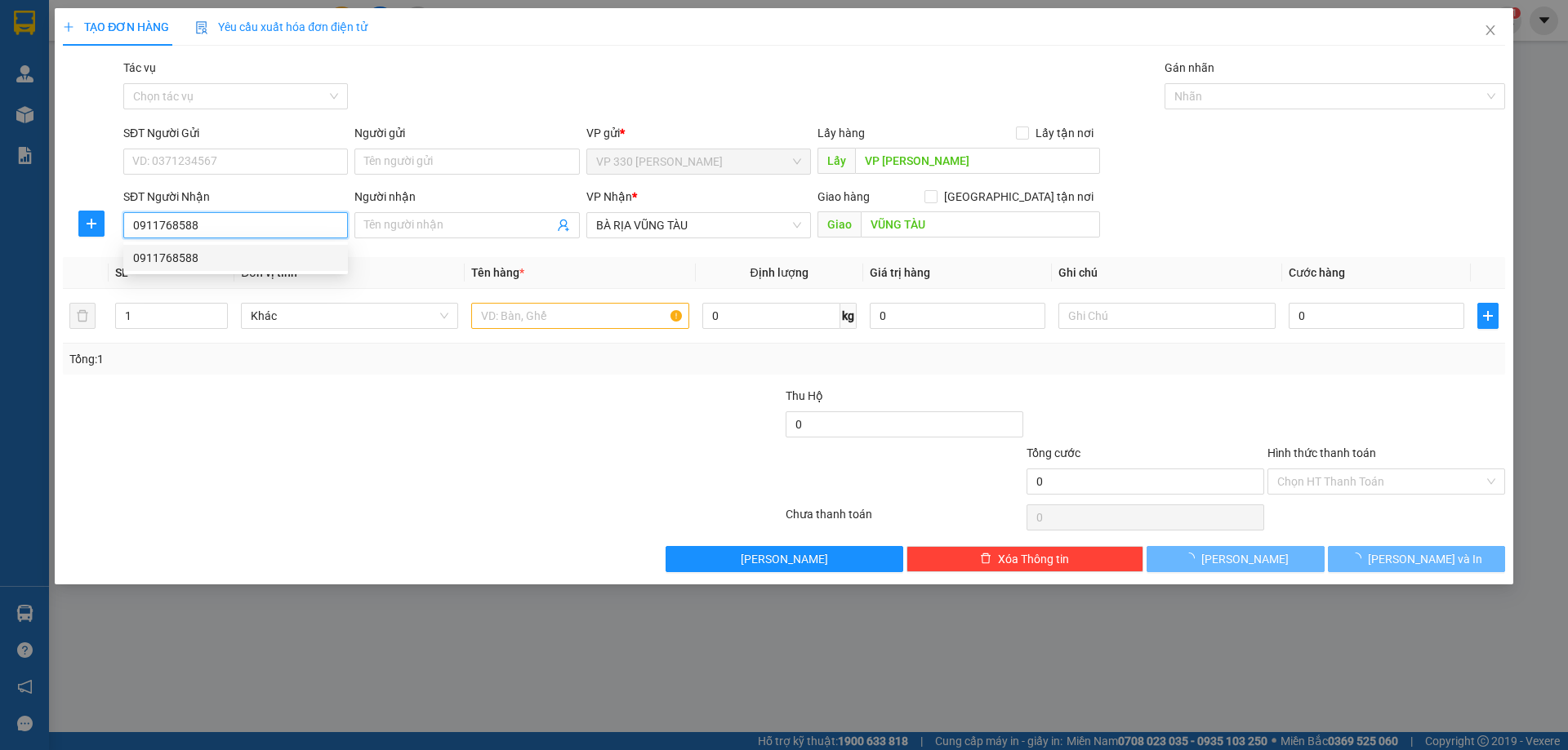
type input "100.000"
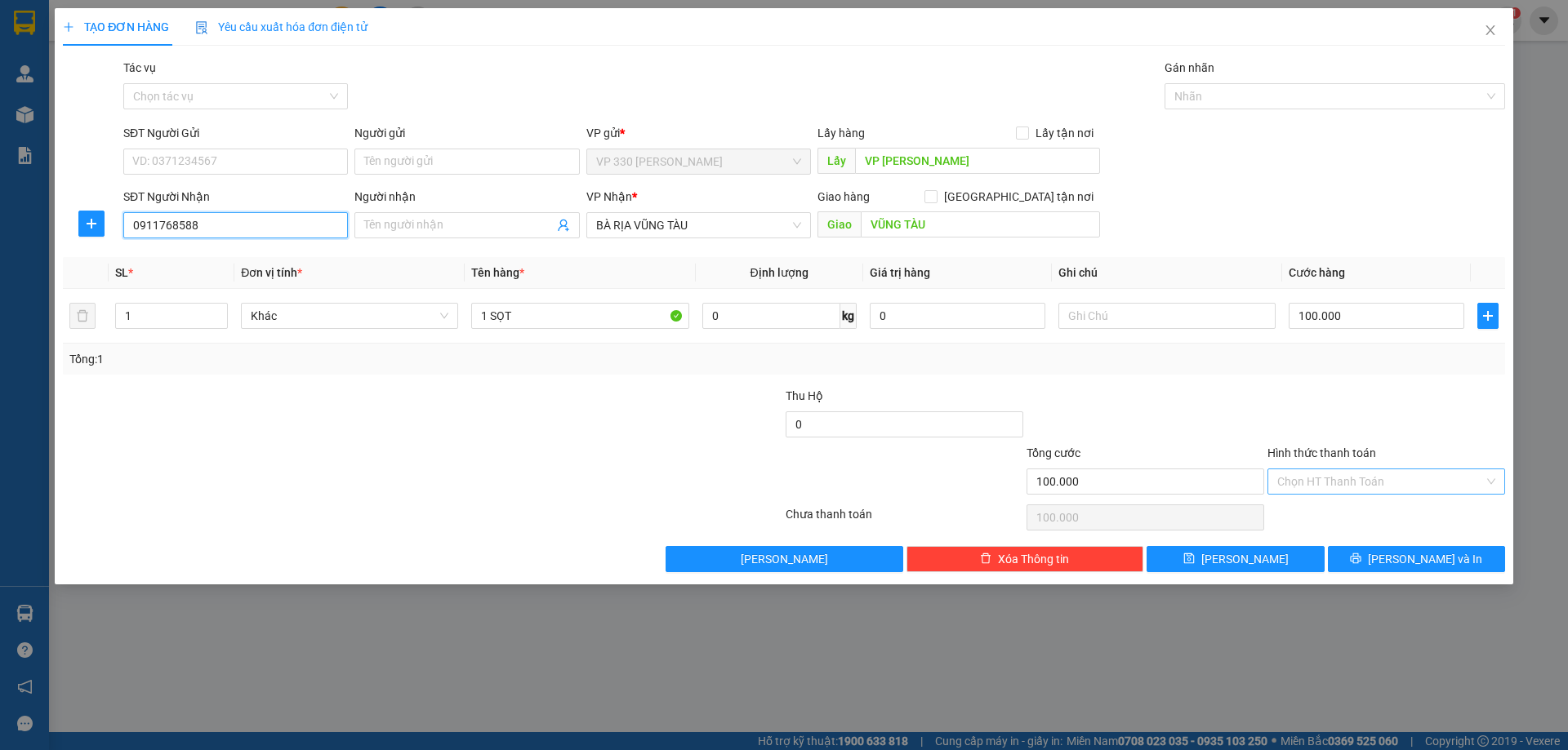
type input "0911768588"
click at [1348, 482] on input "Hình thức thanh toán" at bounding box center [1380, 481] width 206 height 24
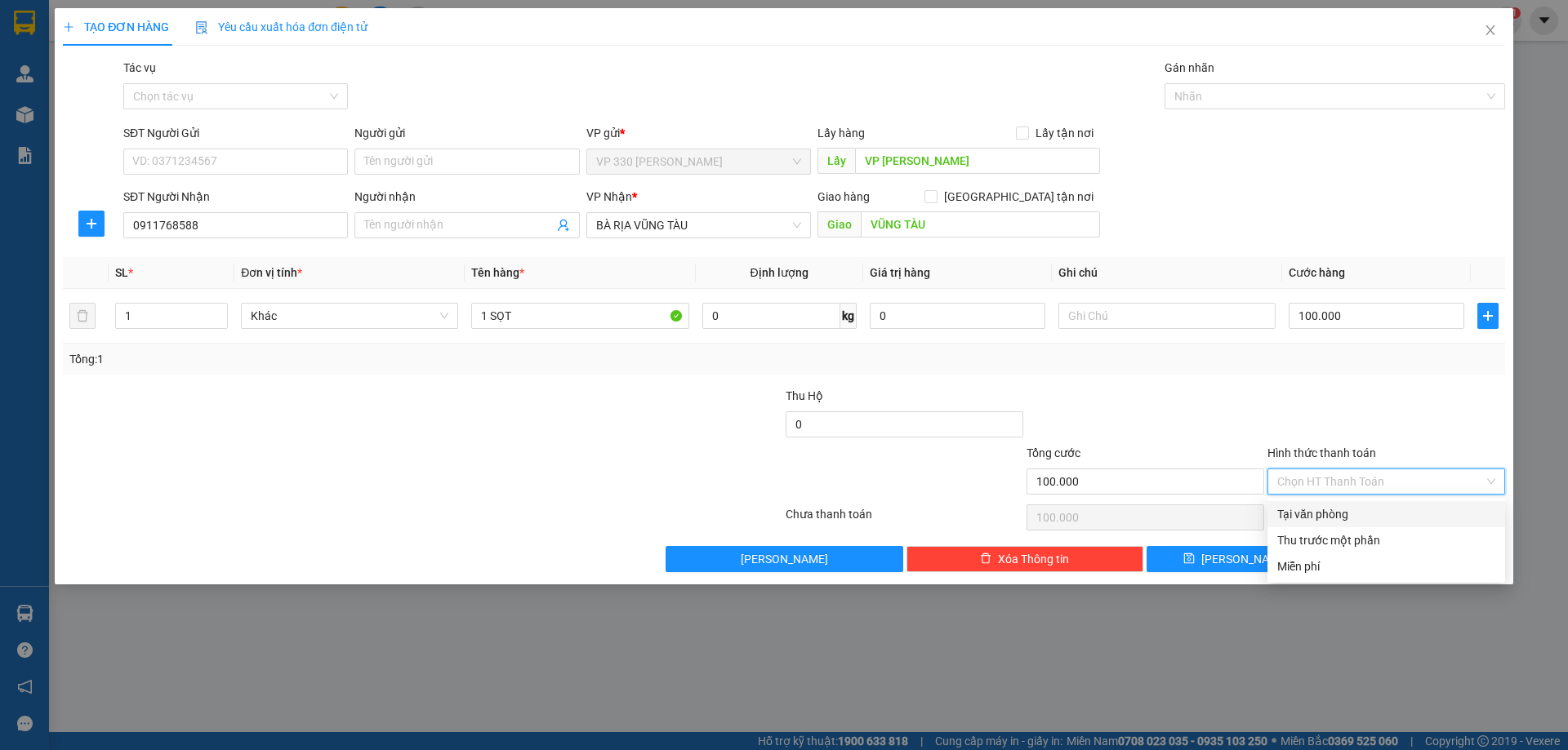
click at [1320, 521] on div "Tại văn phòng" at bounding box center [1385, 514] width 218 height 18
type input "0"
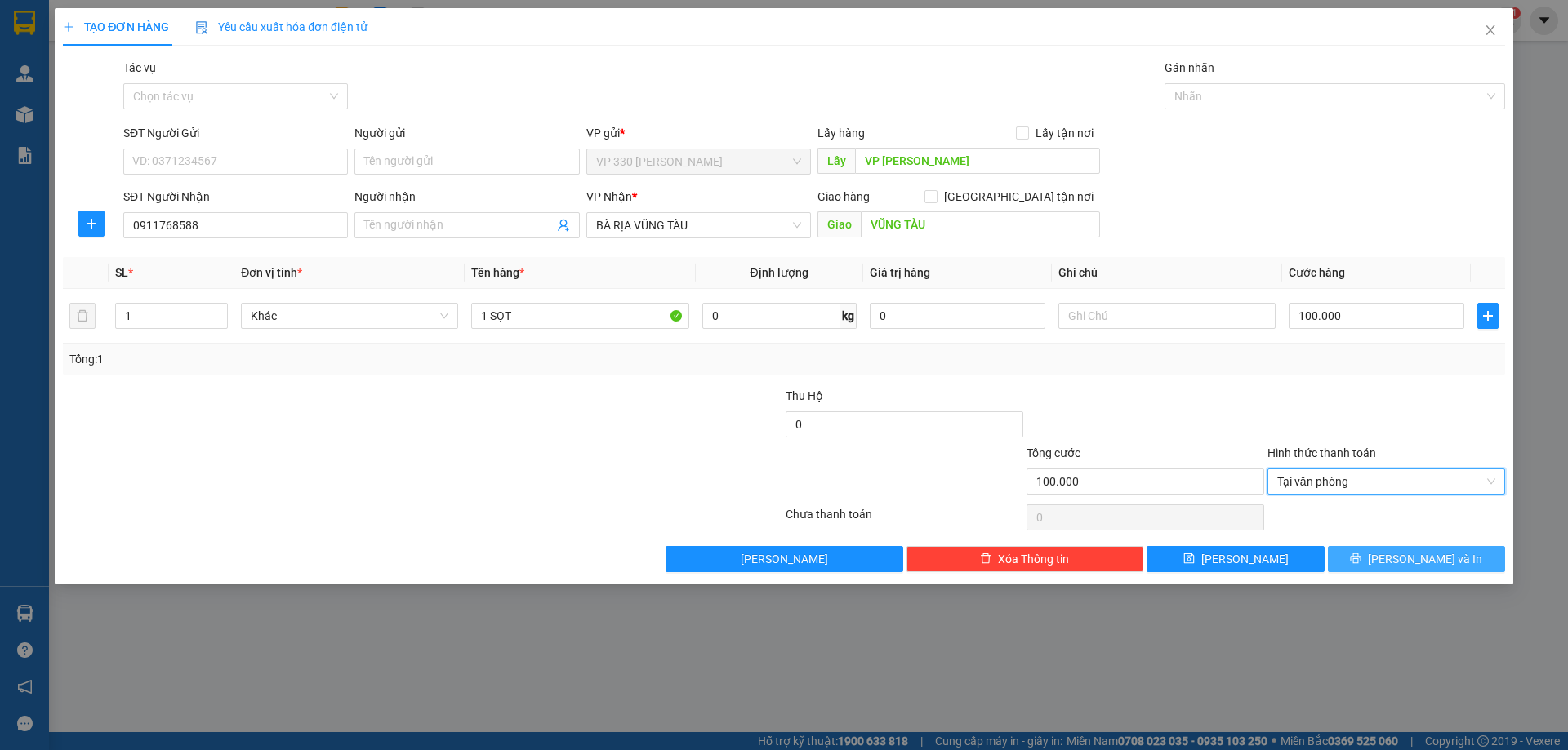
click at [1404, 568] on button "[PERSON_NAME] và In" at bounding box center [1416, 560] width 177 height 26
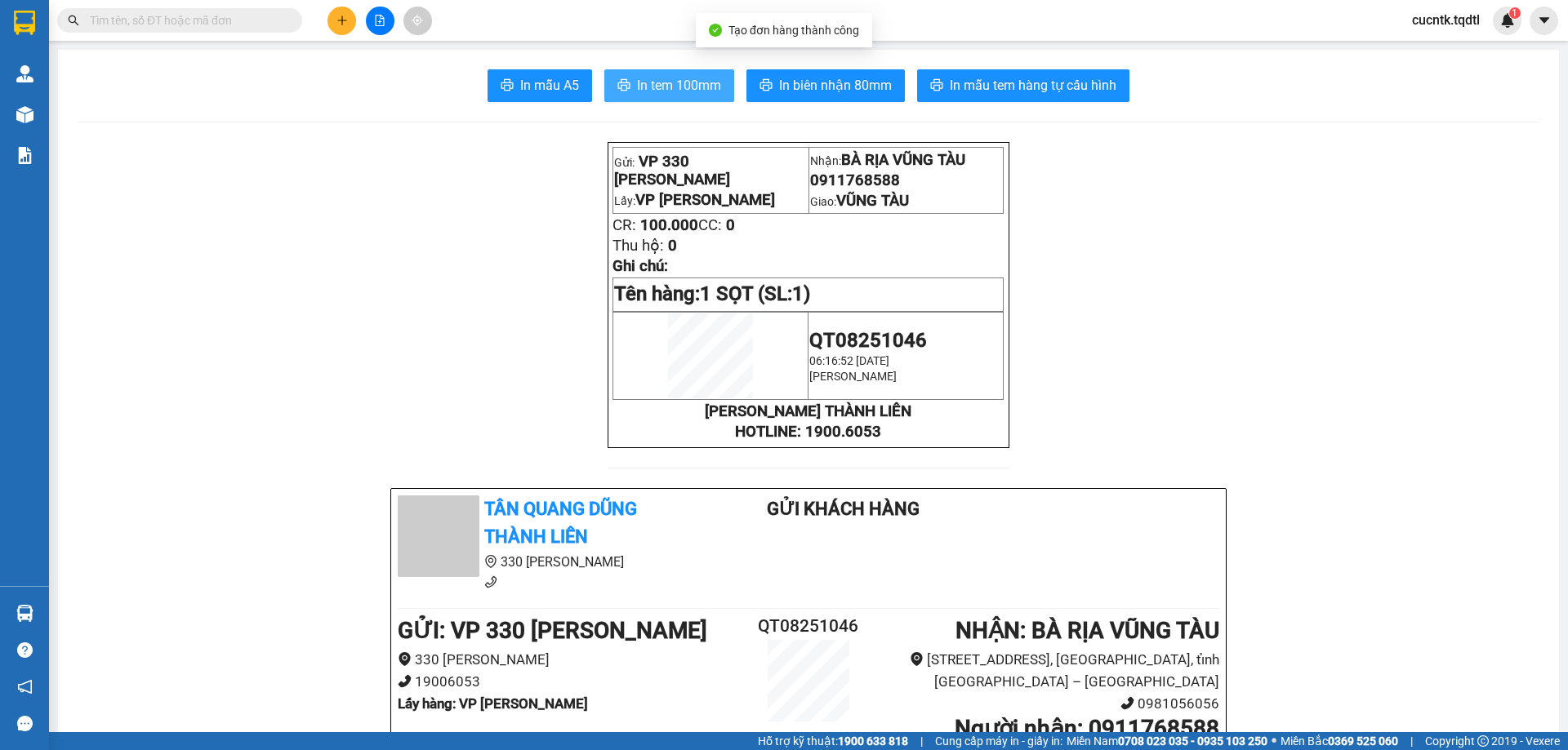
click at [704, 96] on button "In tem 100mm" at bounding box center [669, 86] width 130 height 33
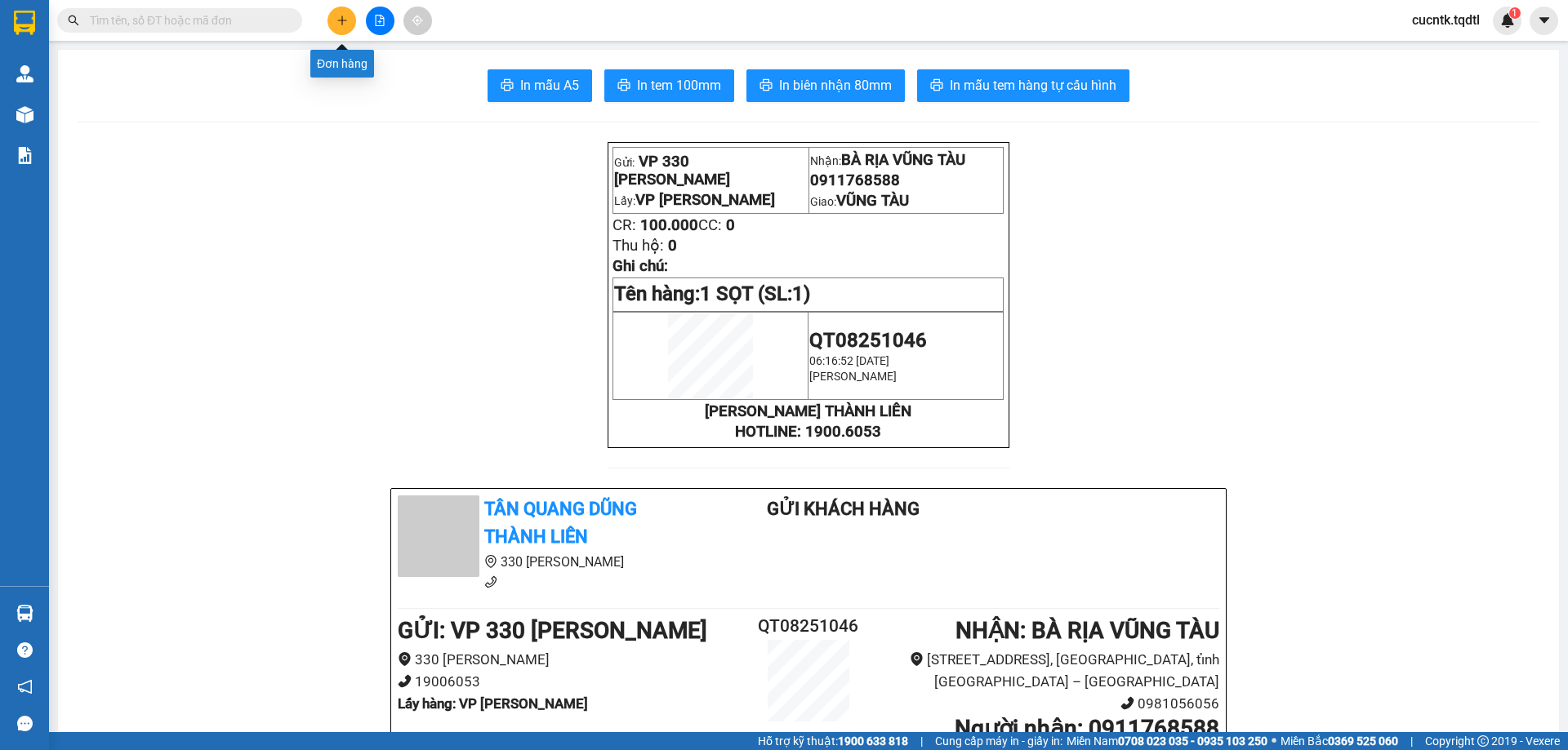
click at [335, 22] on button at bounding box center [342, 21] width 28 height 28
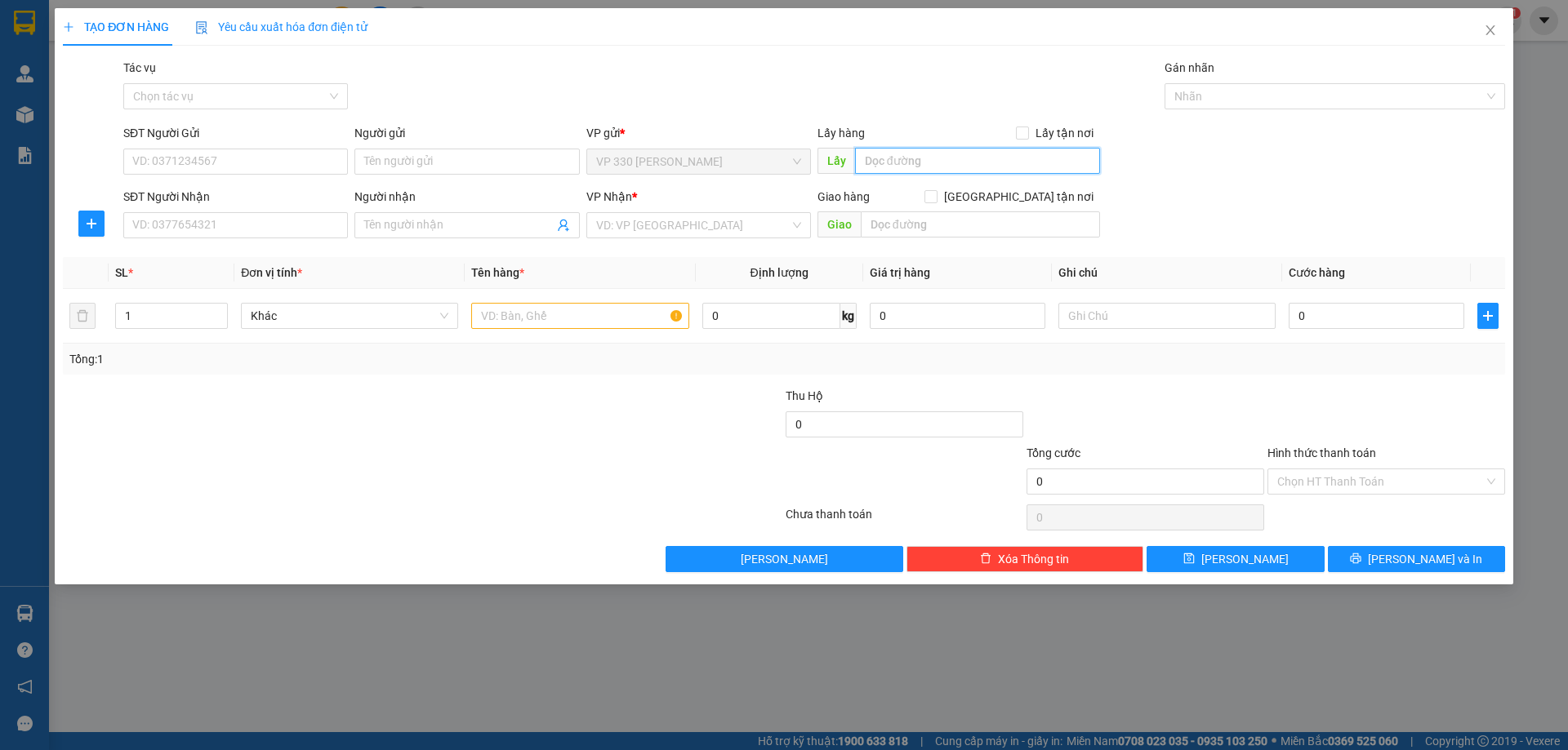
click at [902, 162] on input "text" at bounding box center [977, 161] width 245 height 26
type input "VP [PERSON_NAME]"
click at [291, 218] on input "SĐT Người Nhận" at bounding box center [236, 225] width 224 height 26
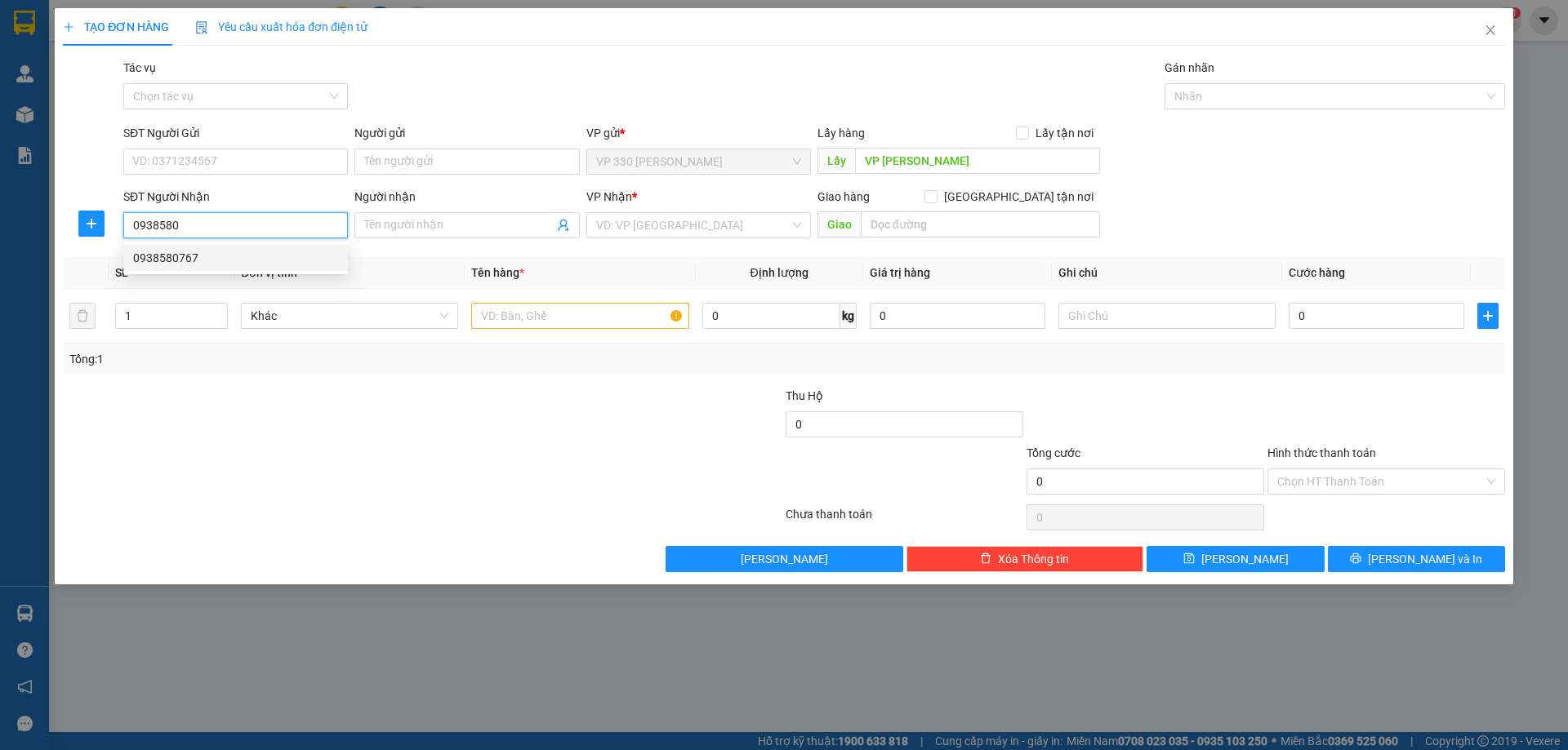
click at [222, 256] on div "0938580767" at bounding box center [236, 257] width 205 height 18
type input "0938580767"
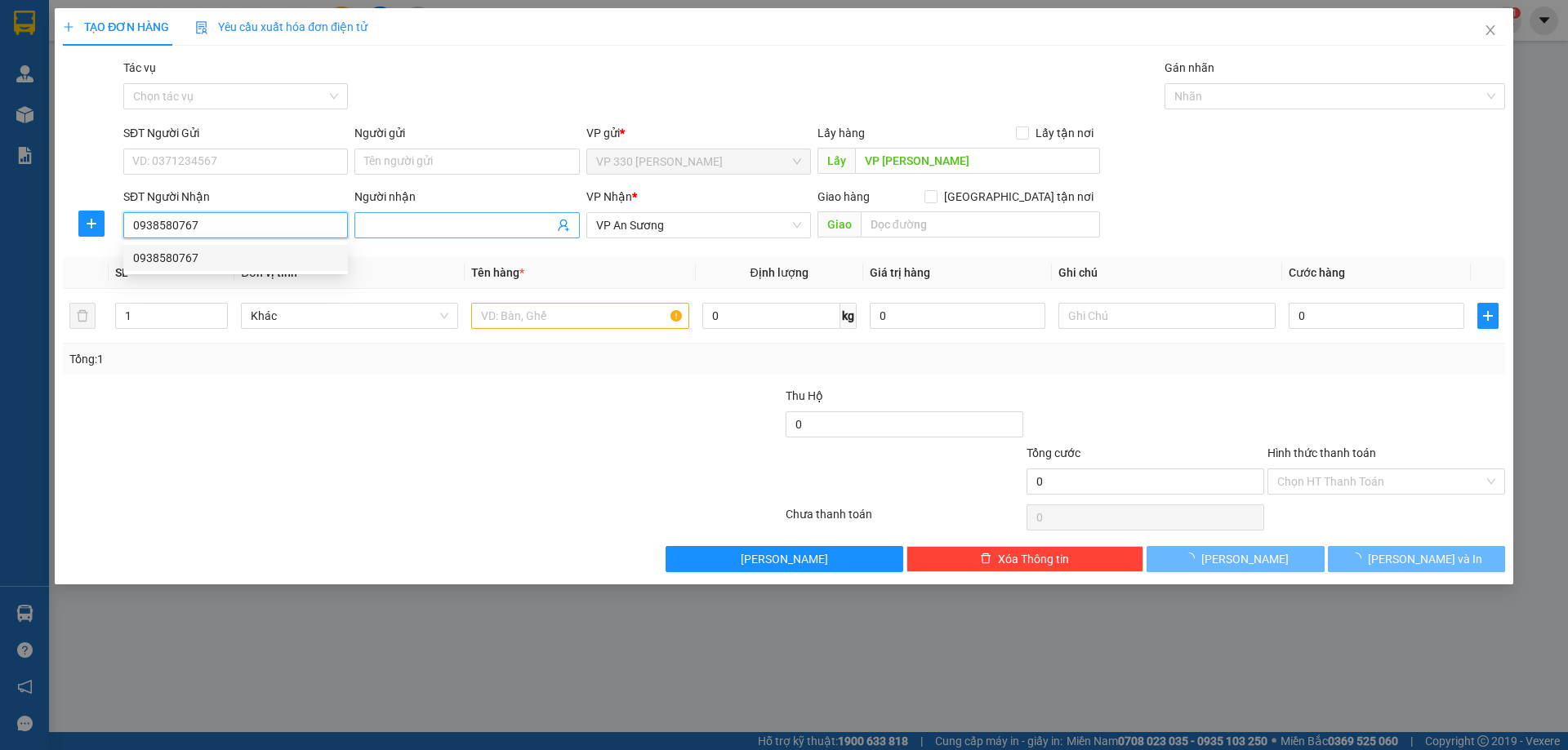
type input "100.000"
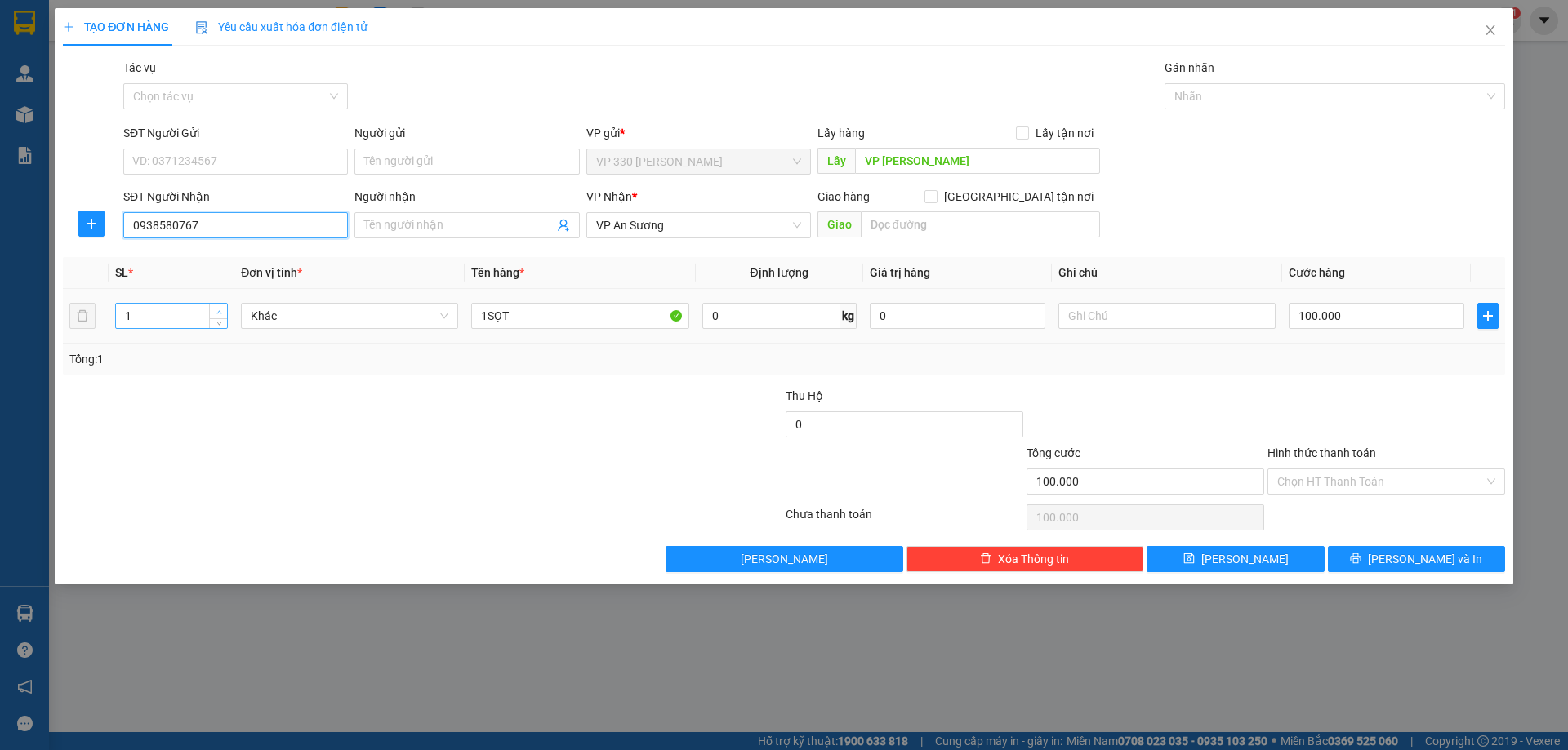
type input "0938580767"
type input "2"
click at [218, 311] on icon "up" at bounding box center [219, 311] width 5 height 3
drag, startPoint x: 486, startPoint y: 316, endPoint x: 472, endPoint y: 320, distance: 14.6
click at [472, 320] on input "1SỌT" at bounding box center [580, 317] width 218 height 26
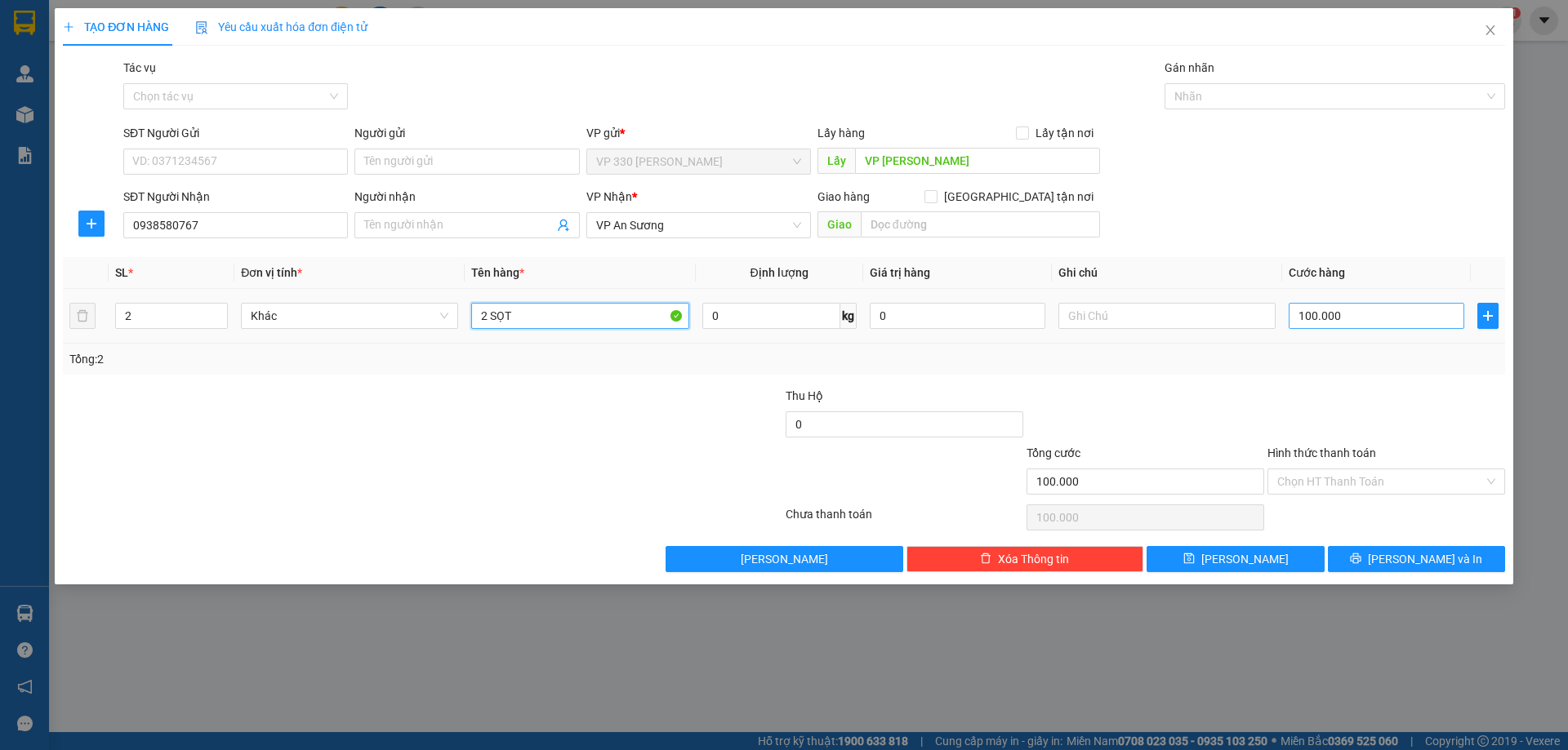
type input "2 SỌT"
click at [1364, 314] on input "100.000" at bounding box center [1377, 317] width 175 height 26
type input "2"
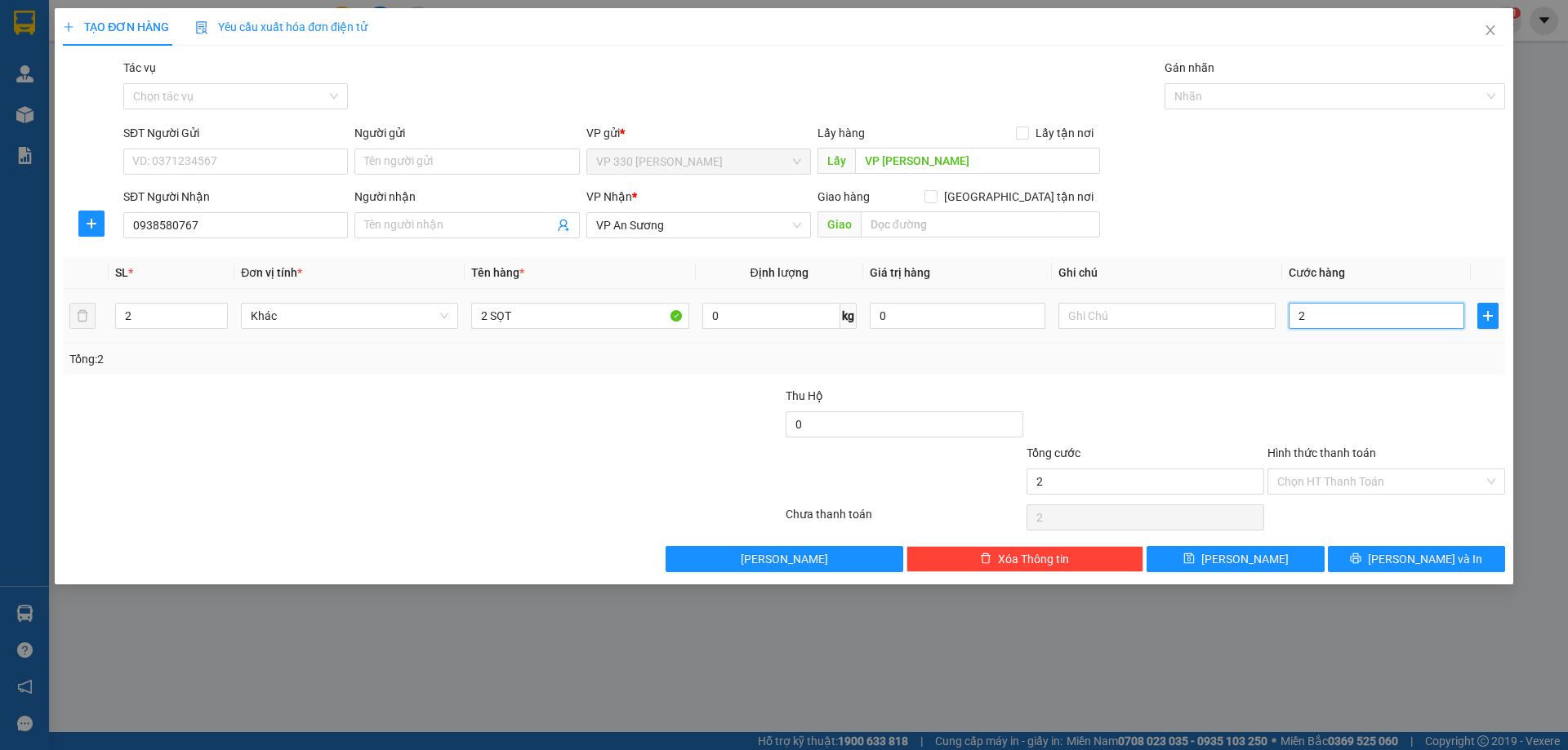
type input "20"
type input "200"
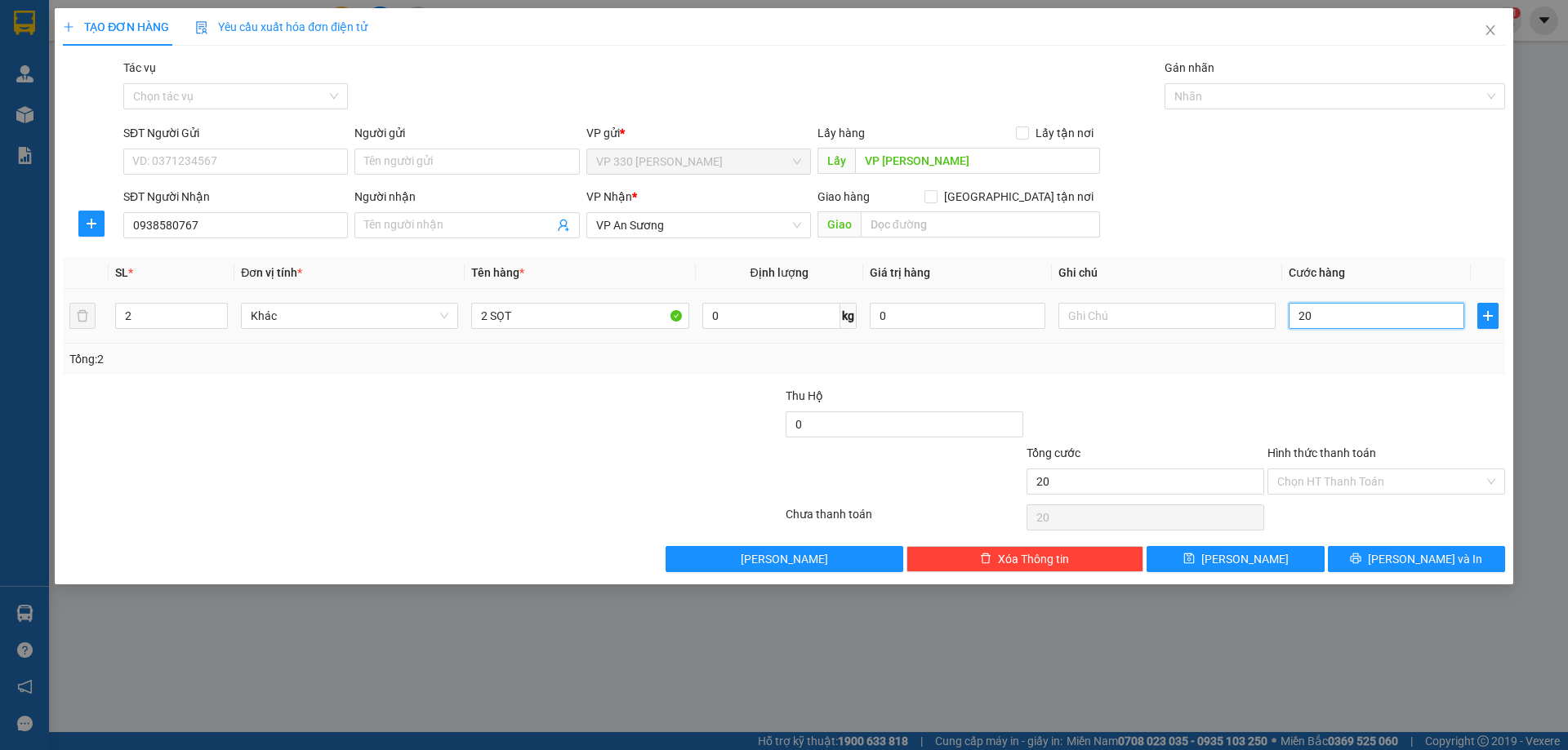
type input "200"
type input "2.000"
type input "20.000"
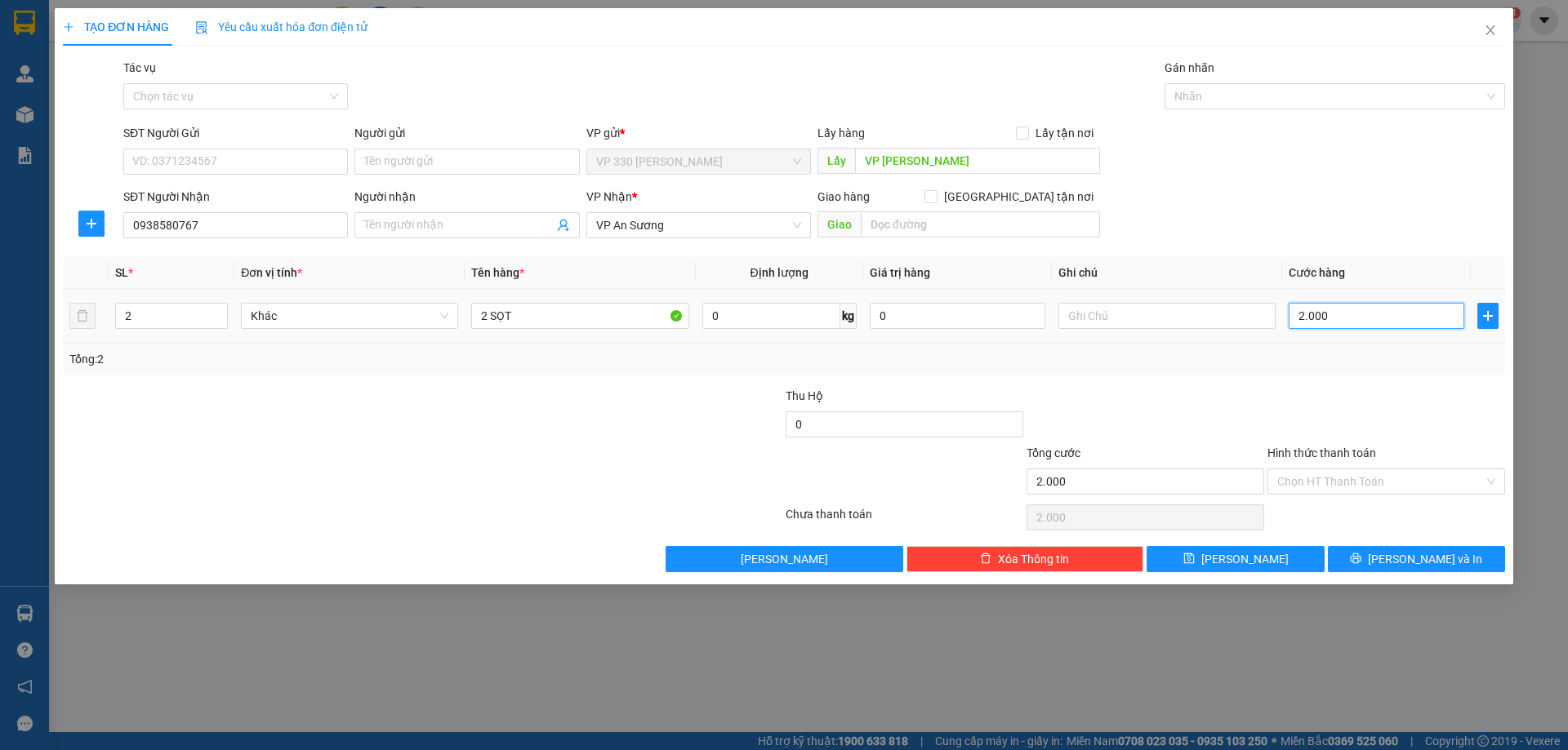
type input "20.000"
type input "200.000"
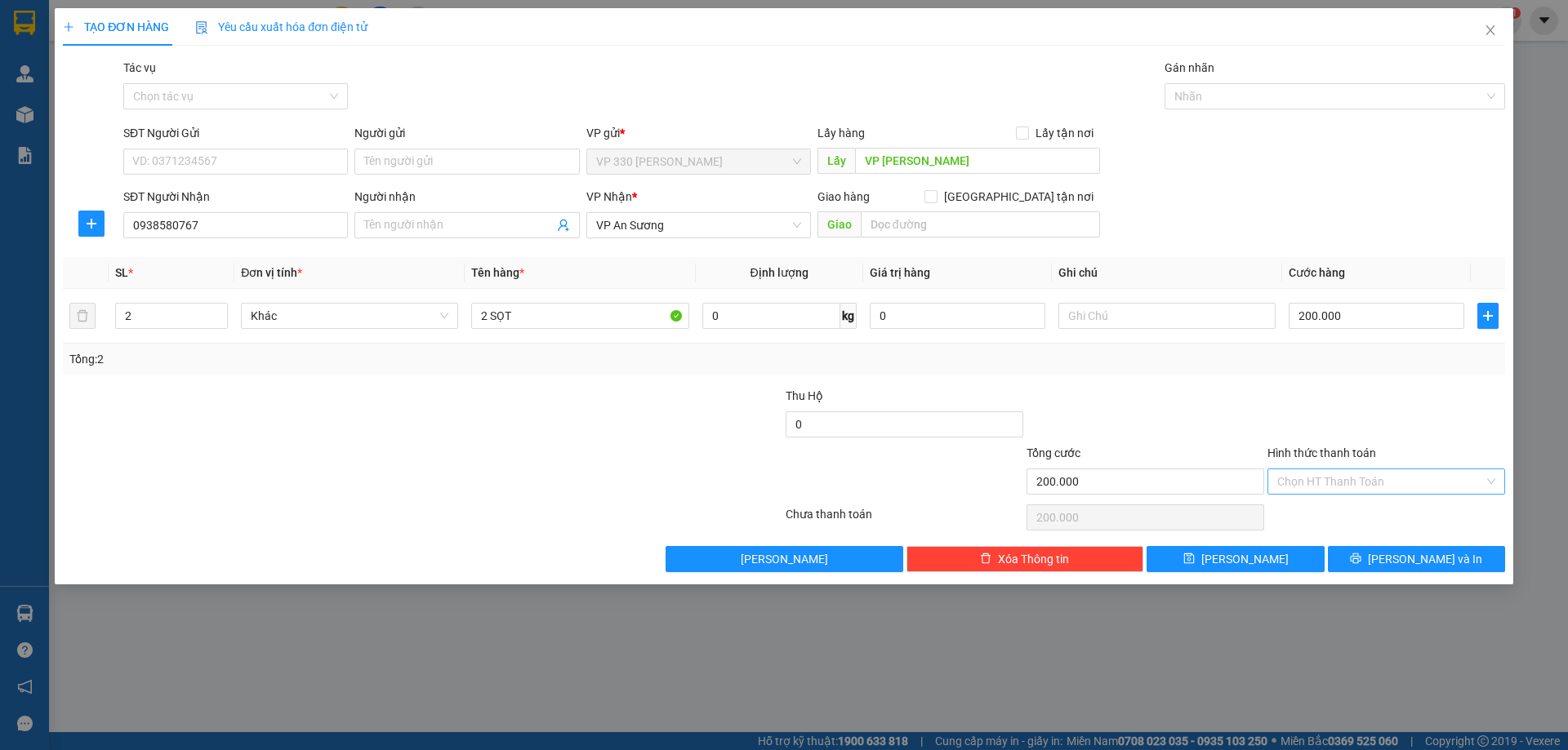
click at [1410, 487] on input "Hình thức thanh toán" at bounding box center [1380, 481] width 206 height 24
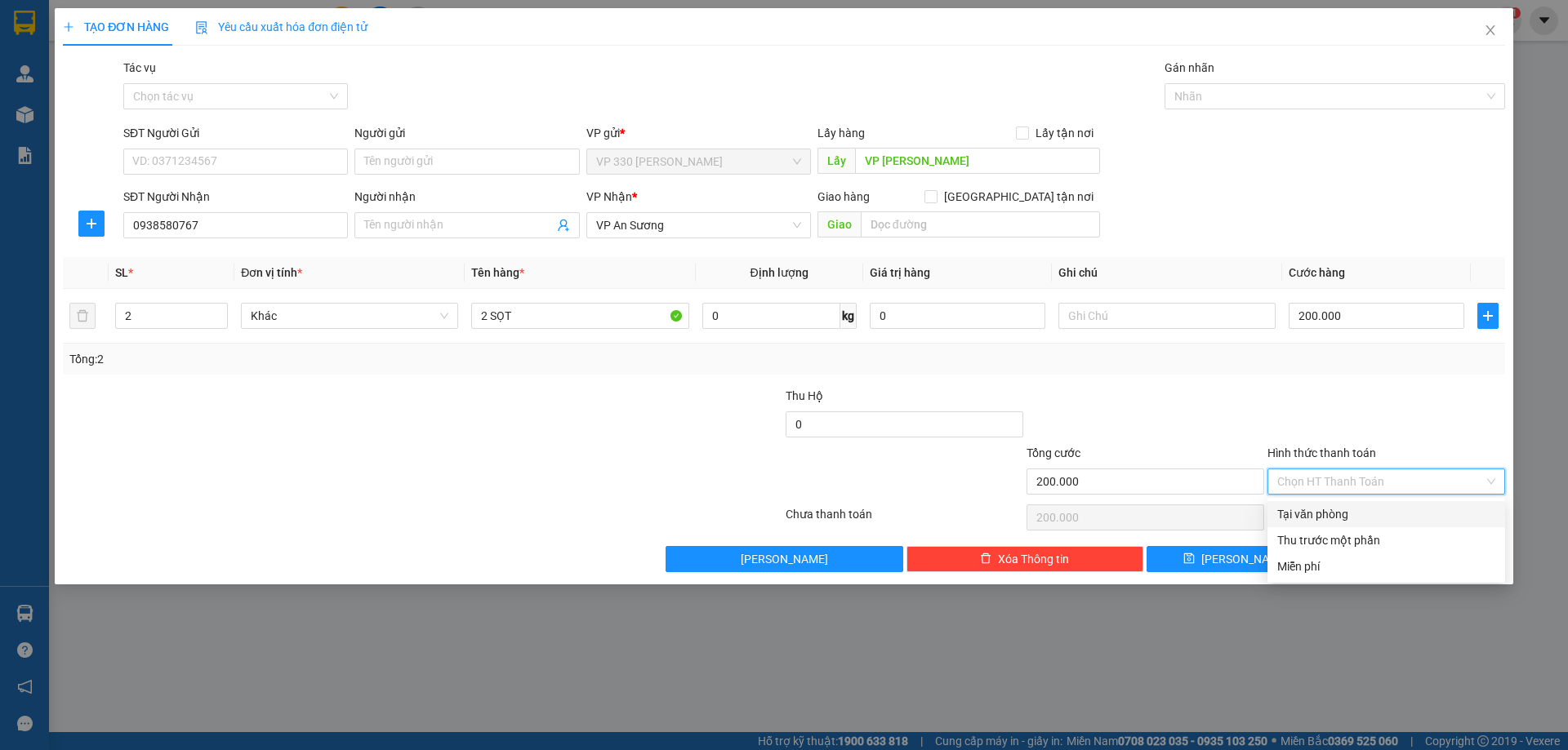
click at [1356, 514] on div "Tại văn phòng" at bounding box center [1385, 514] width 218 height 18
type input "0"
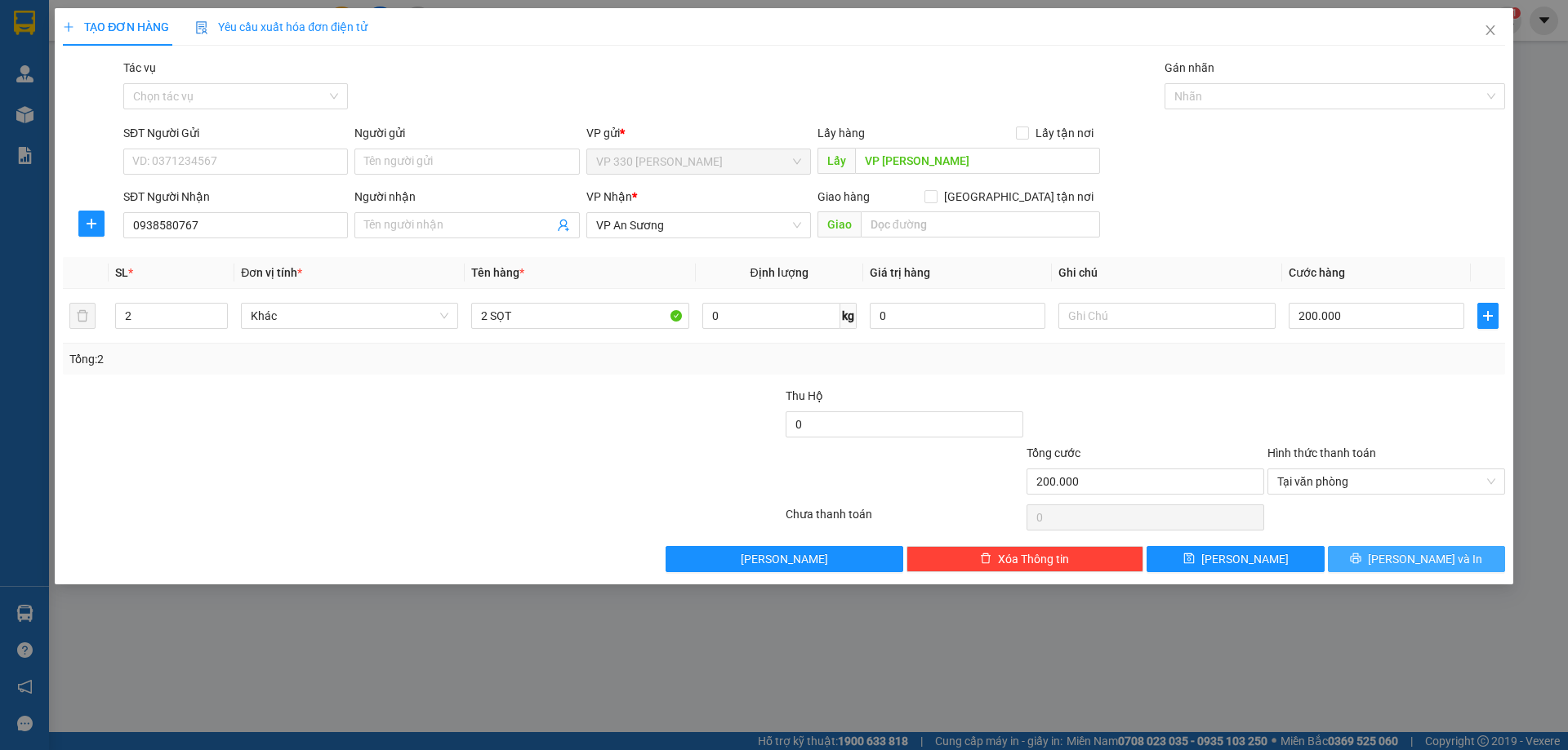
click at [1435, 561] on span "[PERSON_NAME] và In" at bounding box center [1425, 559] width 114 height 18
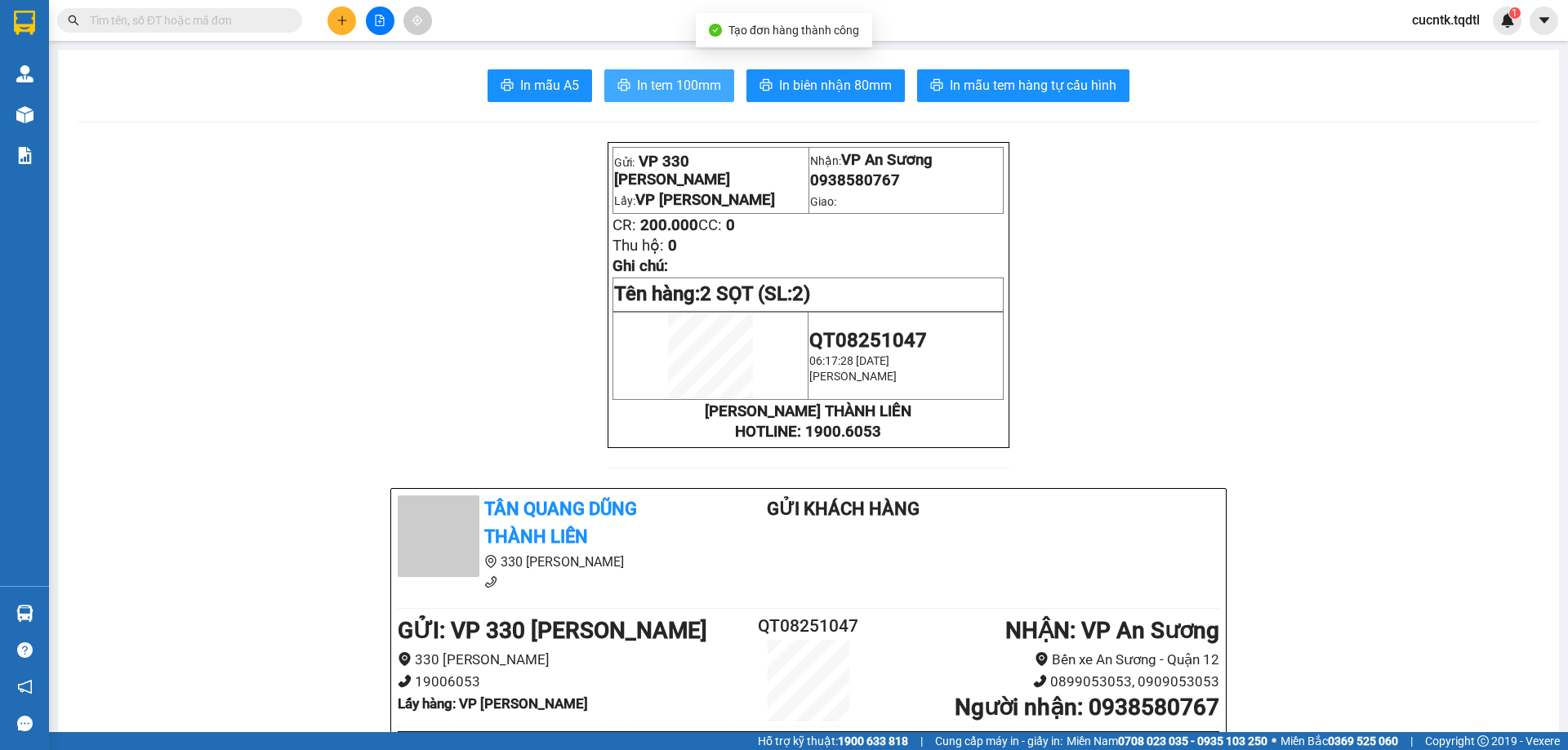
click at [689, 90] on span "In tem 100mm" at bounding box center [678, 86] width 84 height 21
click at [640, 78] on span "In tem 100mm" at bounding box center [678, 86] width 84 height 21
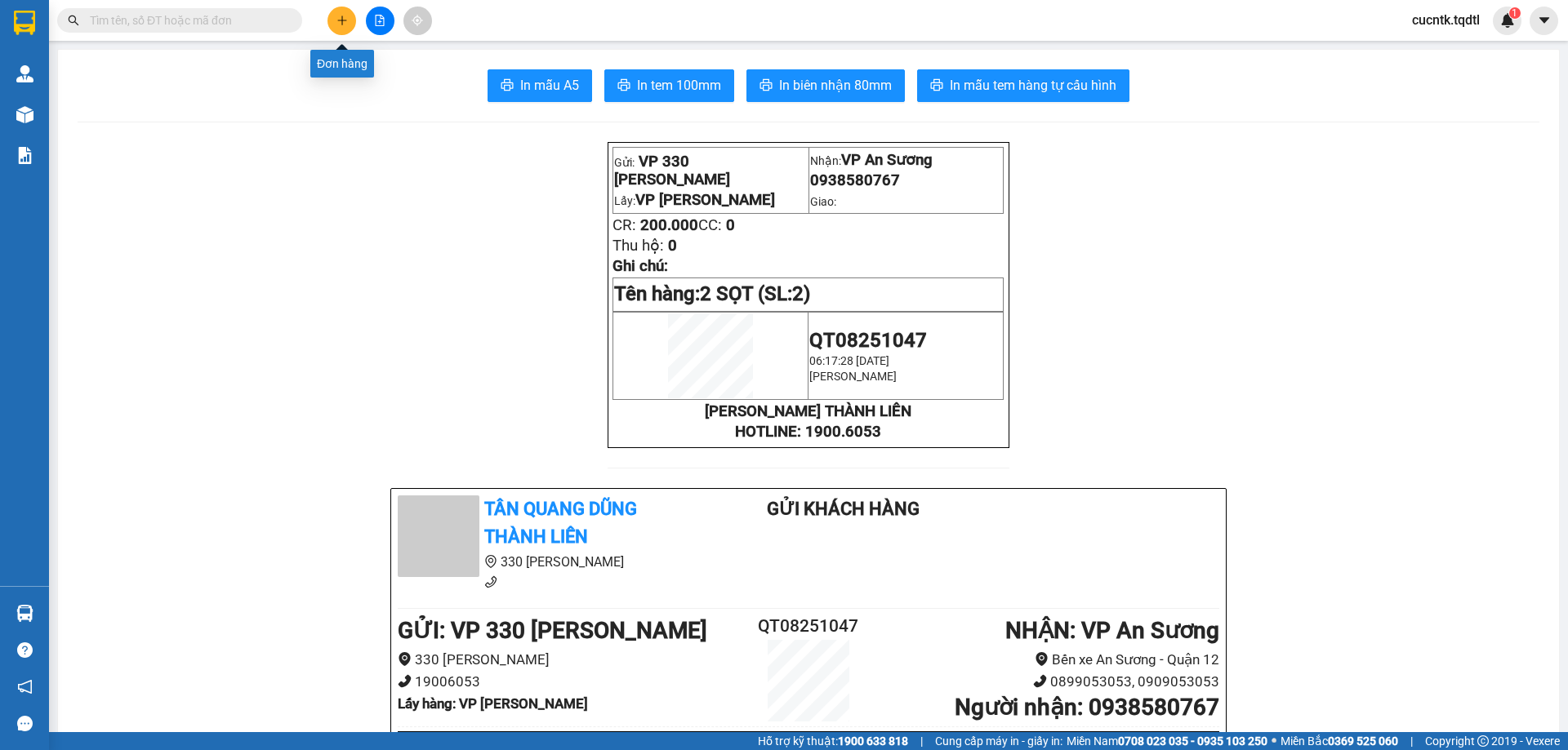
click at [340, 15] on icon "plus" at bounding box center [342, 21] width 11 height 11
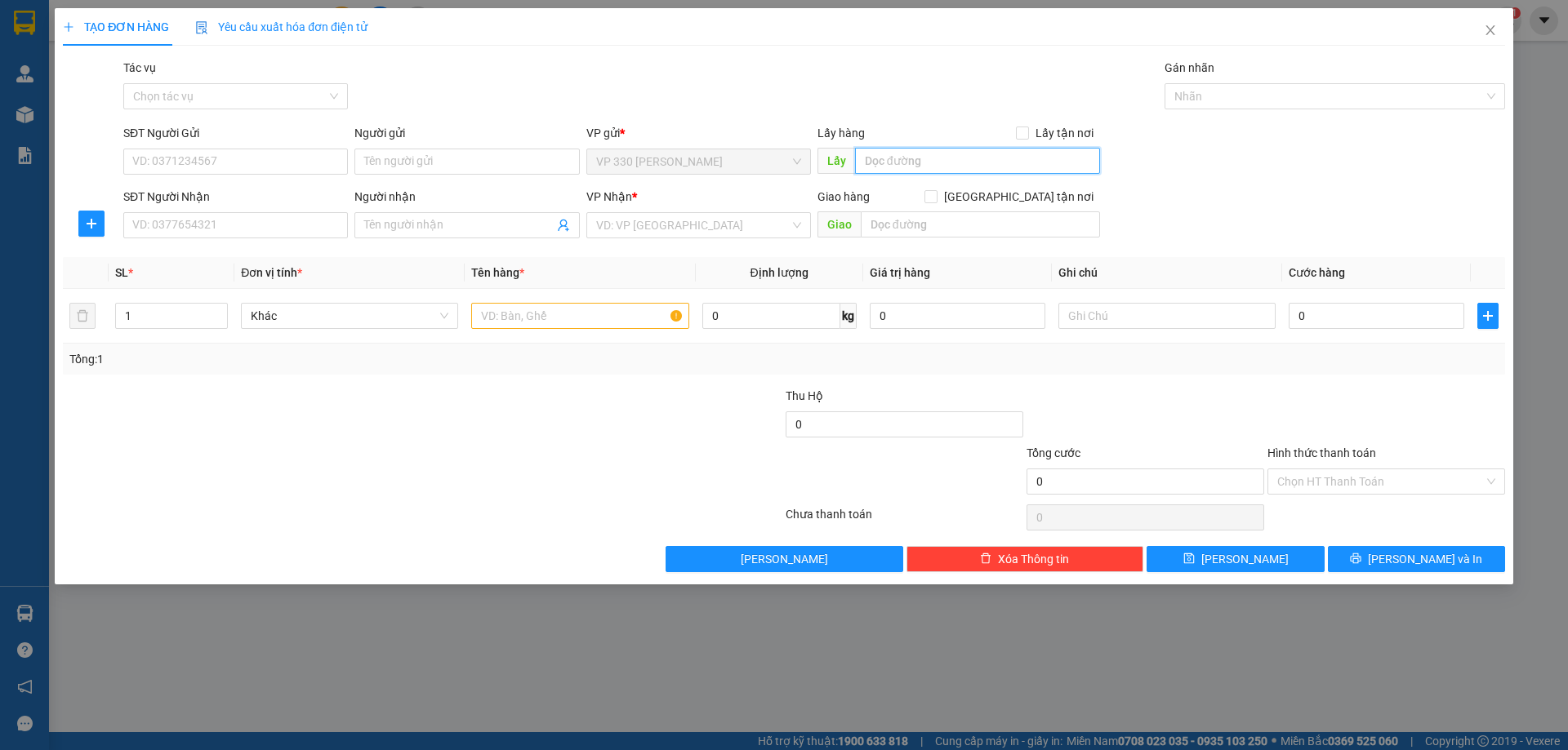
click at [893, 169] on input "text" at bounding box center [977, 161] width 245 height 26
type input "VP [PERSON_NAME]"
click at [180, 234] on input "SĐT Người Nhận" at bounding box center [236, 225] width 224 height 26
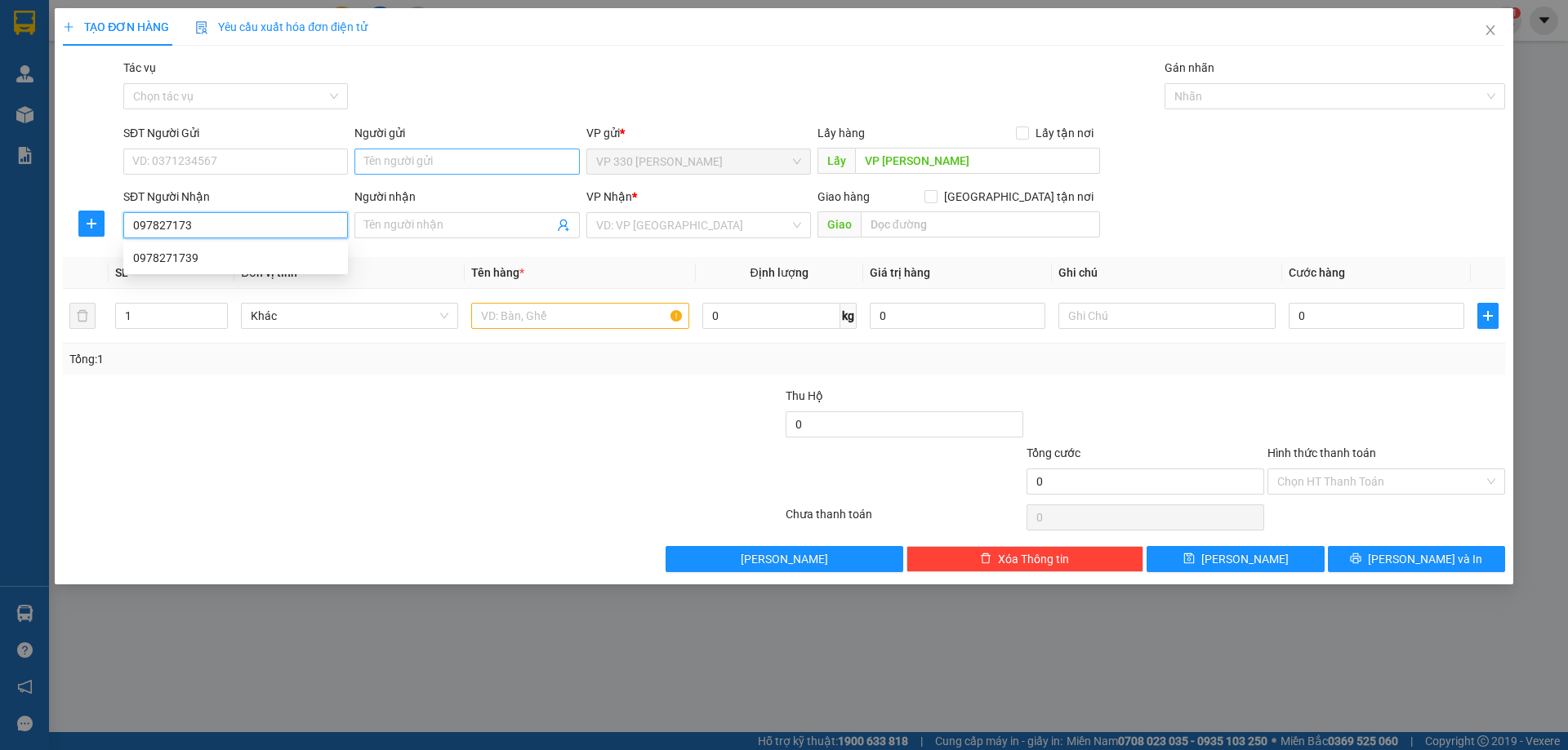
type input "0978271739"
click at [159, 252] on div "0978271739" at bounding box center [236, 257] width 205 height 18
type input "CHỢ ĐẦU MỐI"
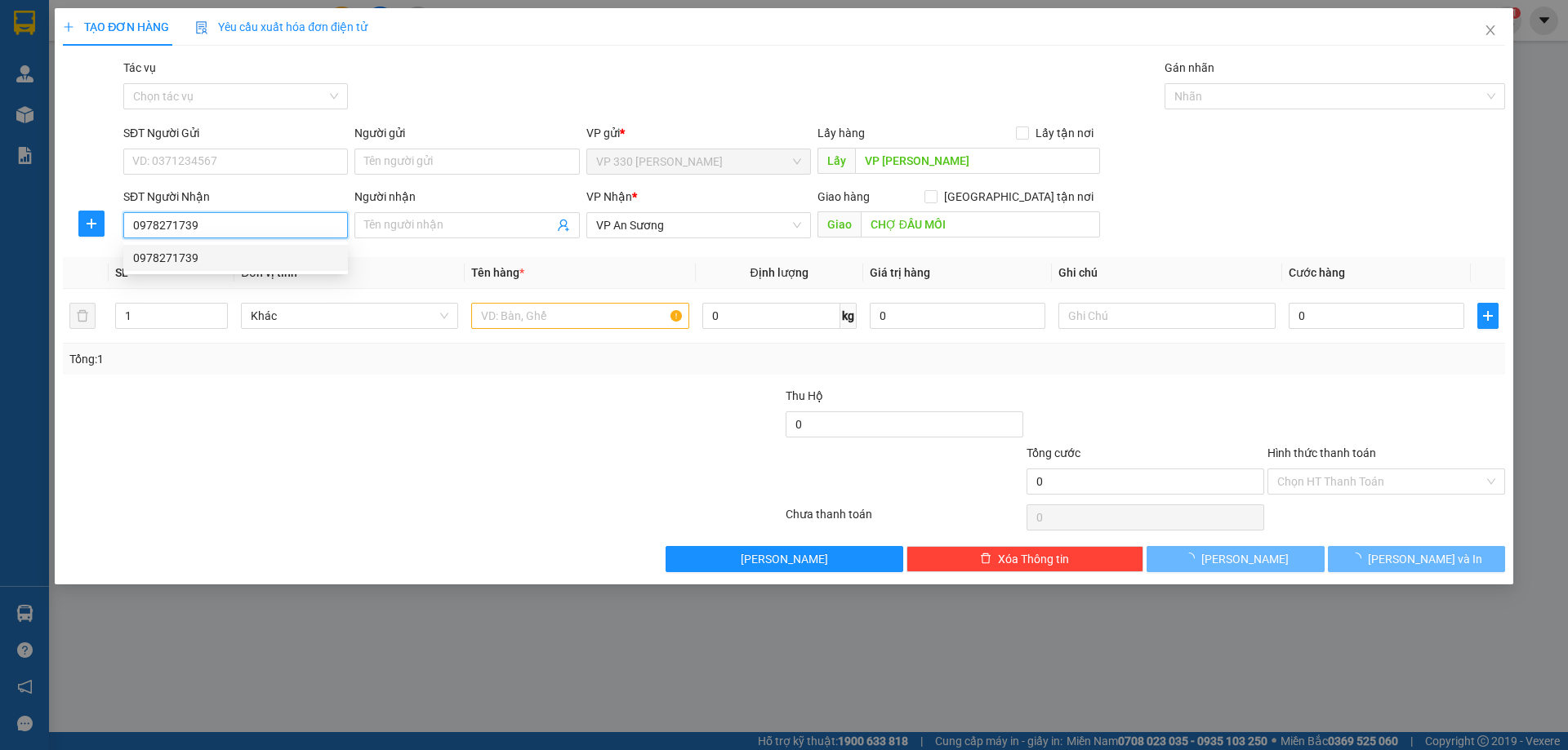
type input "100.000"
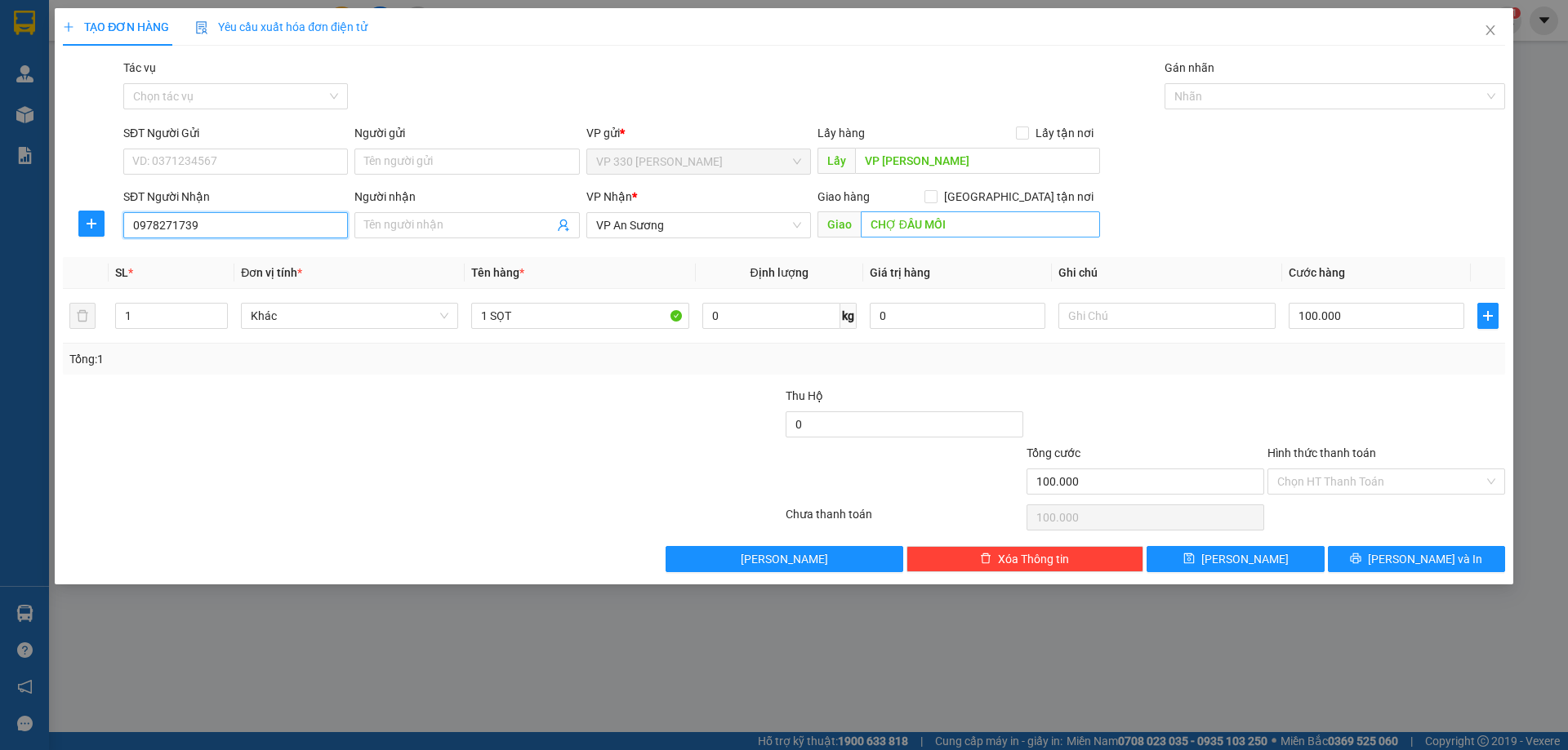
type input "0978271739"
click at [963, 226] on input "CHỢ ĐẦU MỐI" at bounding box center [980, 224] width 239 height 26
click at [1418, 554] on span "[PERSON_NAME] và In" at bounding box center [1425, 559] width 114 height 18
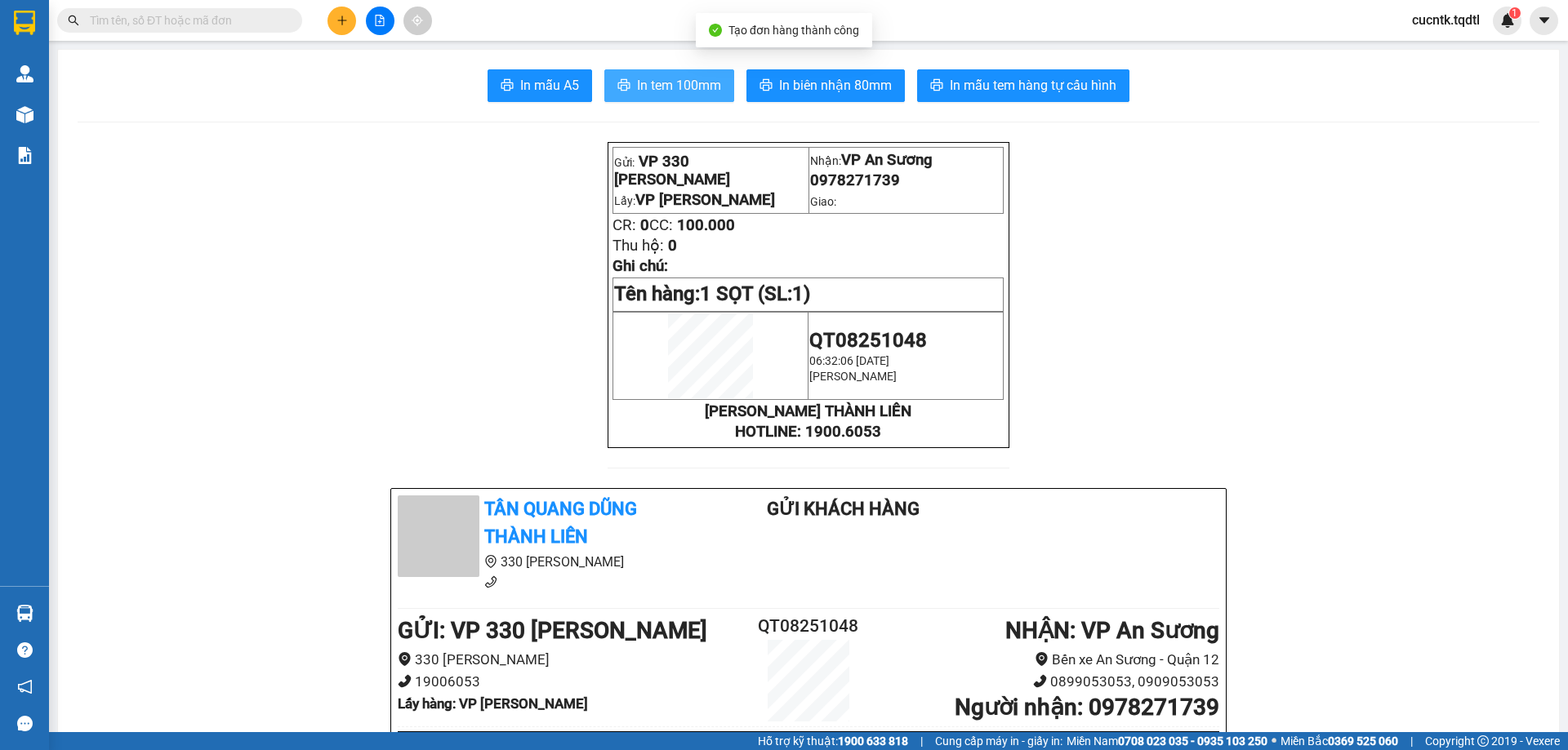
click at [694, 78] on span "In tem 100mm" at bounding box center [678, 86] width 84 height 21
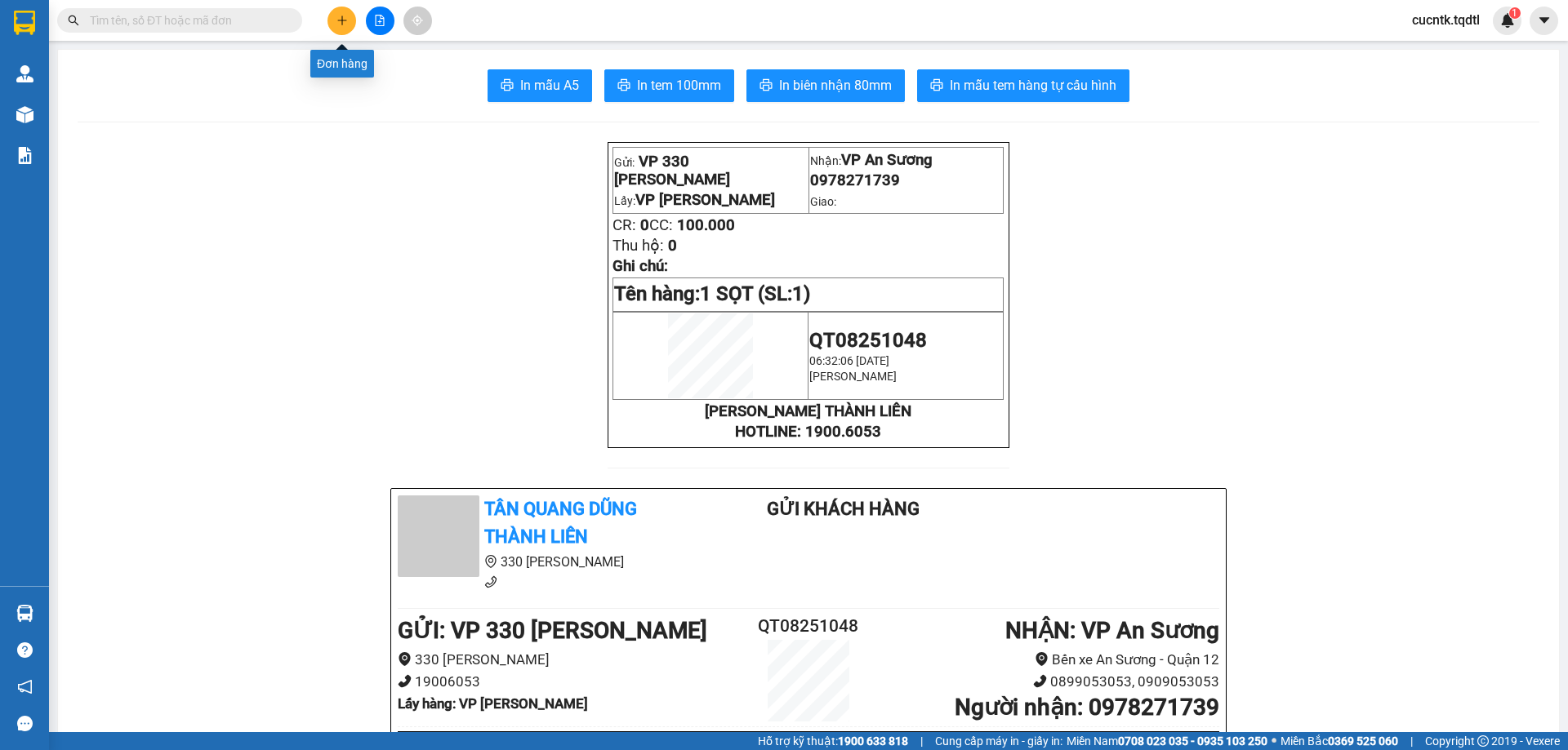
click at [335, 26] on button at bounding box center [342, 21] width 28 height 28
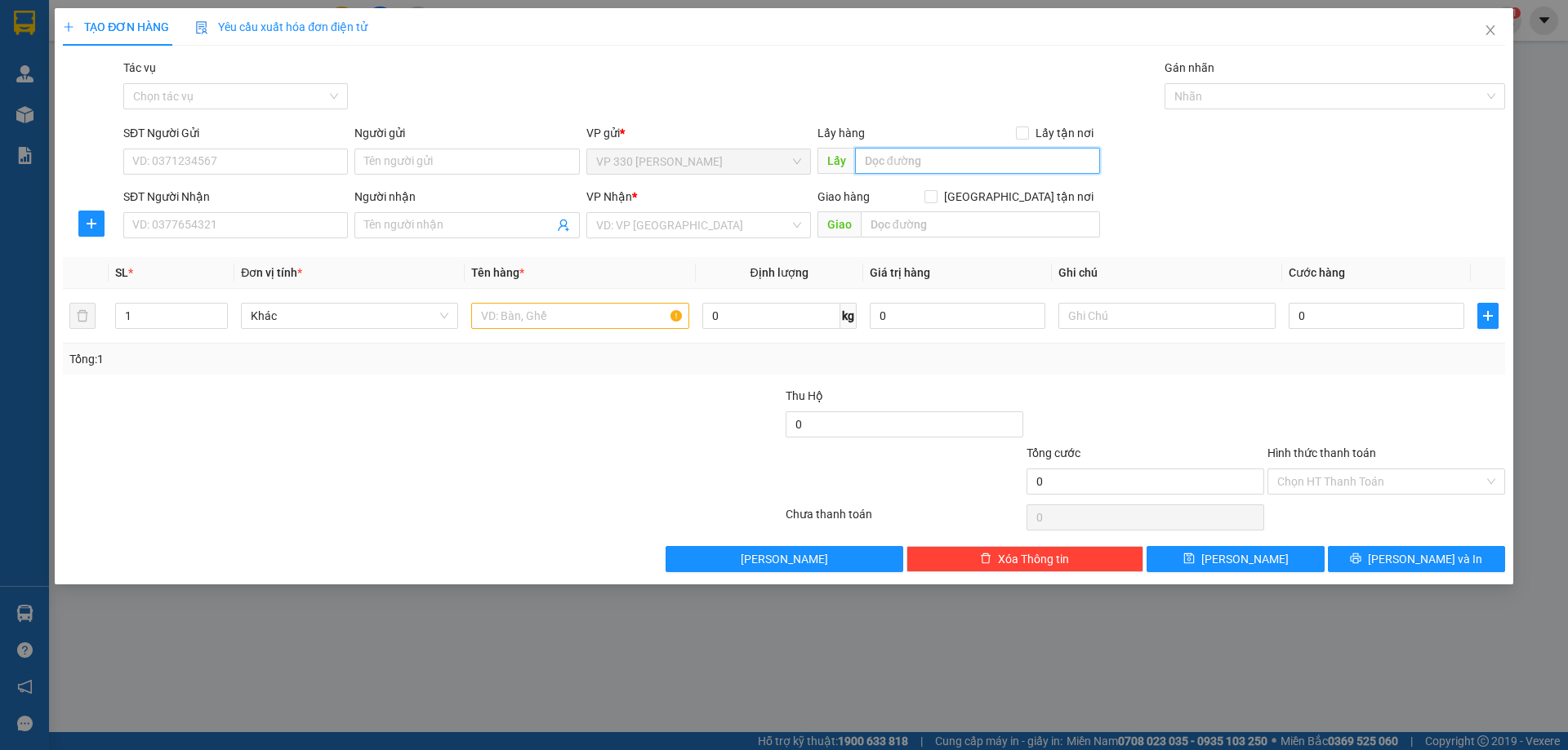
click at [874, 165] on input "text" at bounding box center [977, 161] width 245 height 26
type input "VP [PERSON_NAME]"
click at [324, 220] on input "SĐT Người Nhận" at bounding box center [236, 225] width 224 height 26
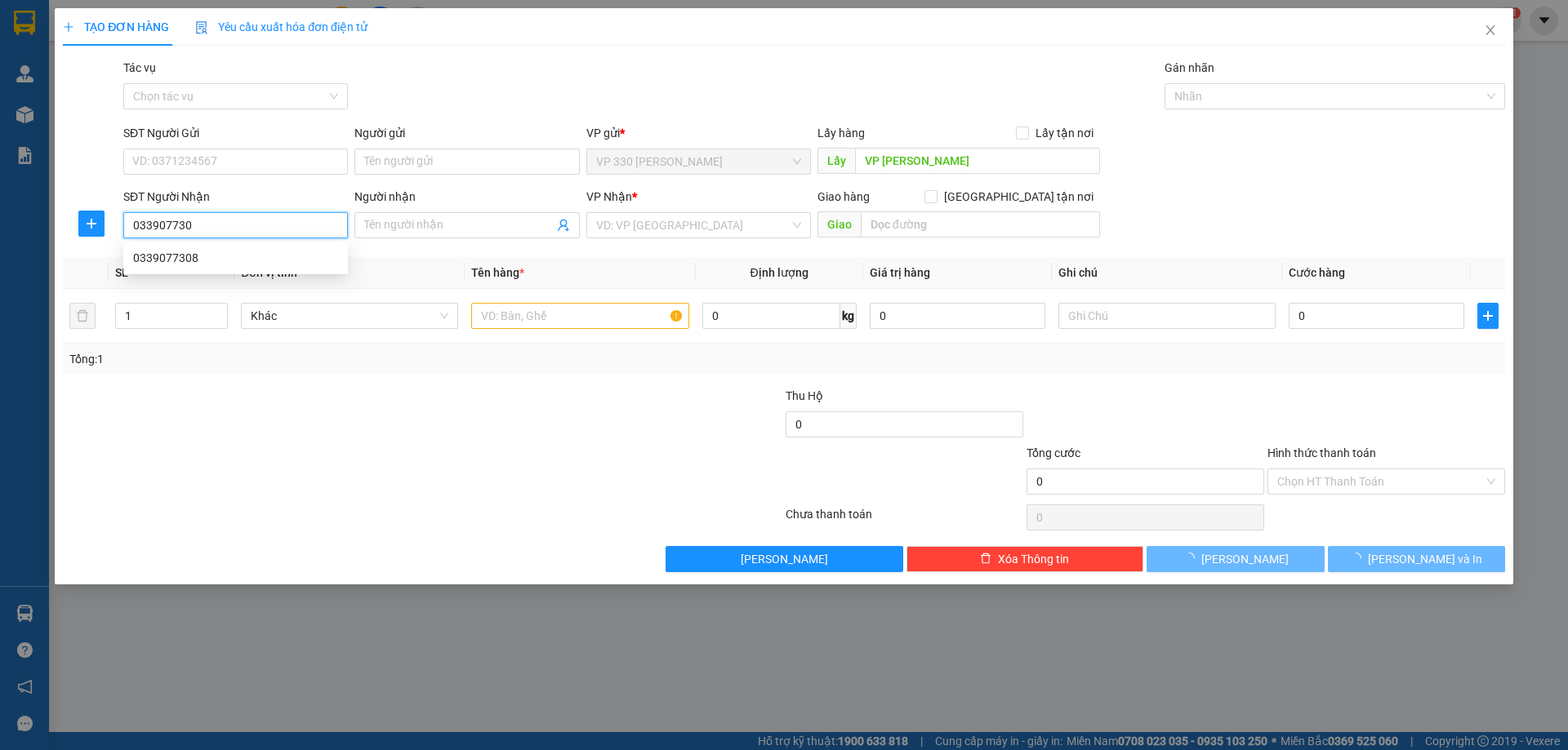
type input "0339077308"
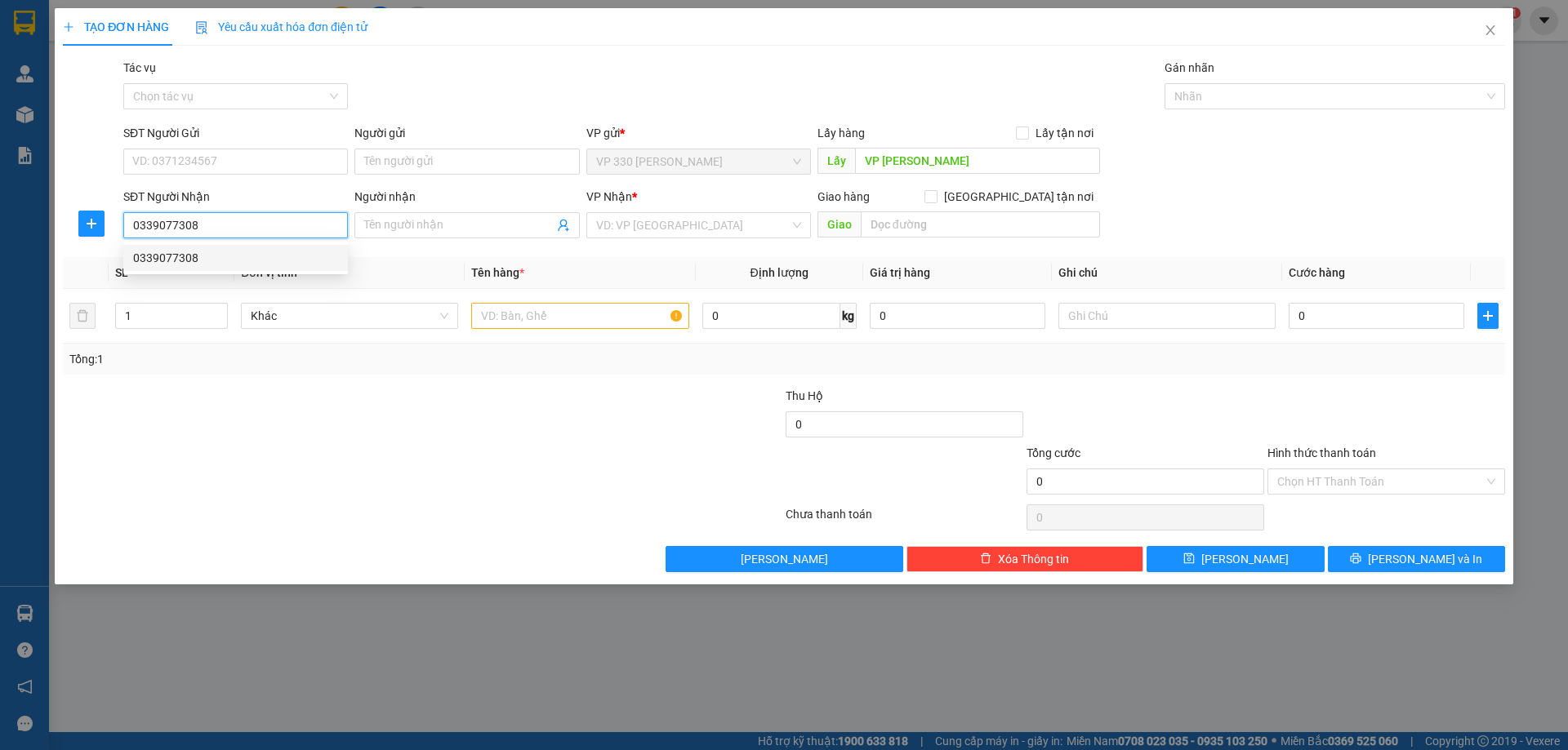
click at [191, 263] on div "0339077308" at bounding box center [236, 257] width 205 height 18
type input "[PERSON_NAME]"
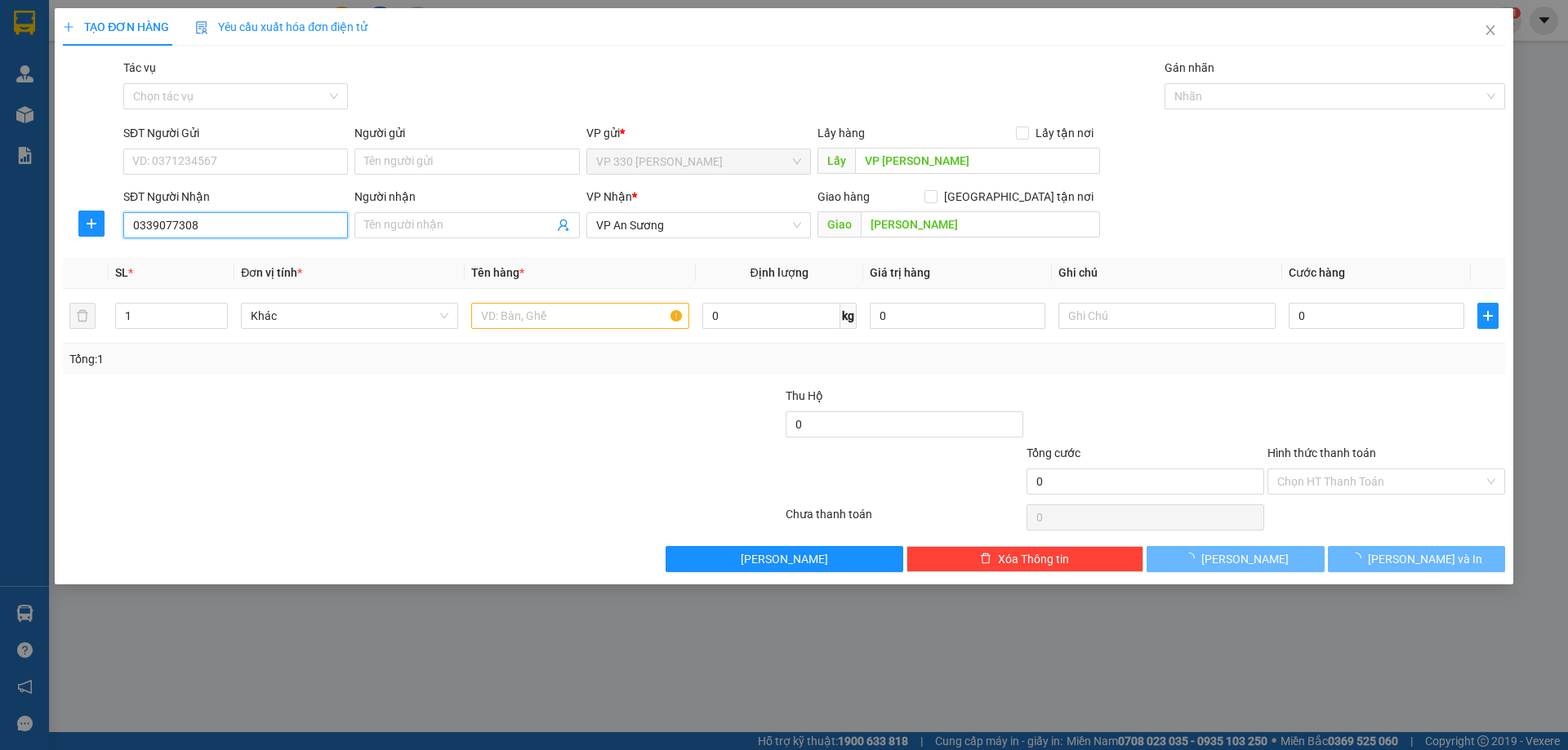
type input "100.000"
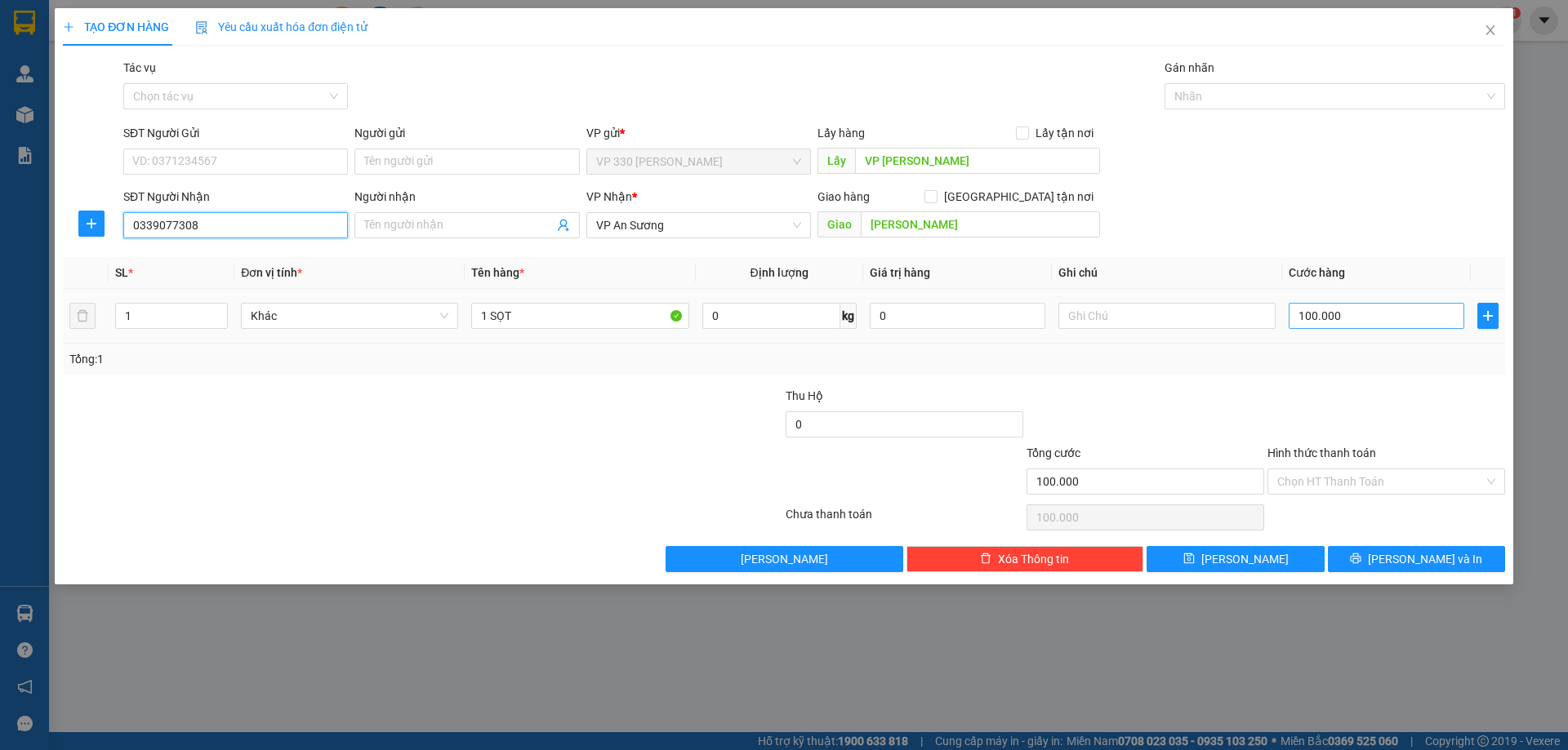
type input "0339077308"
click at [1351, 323] on input "100.000" at bounding box center [1377, 317] width 175 height 26
type input "1"
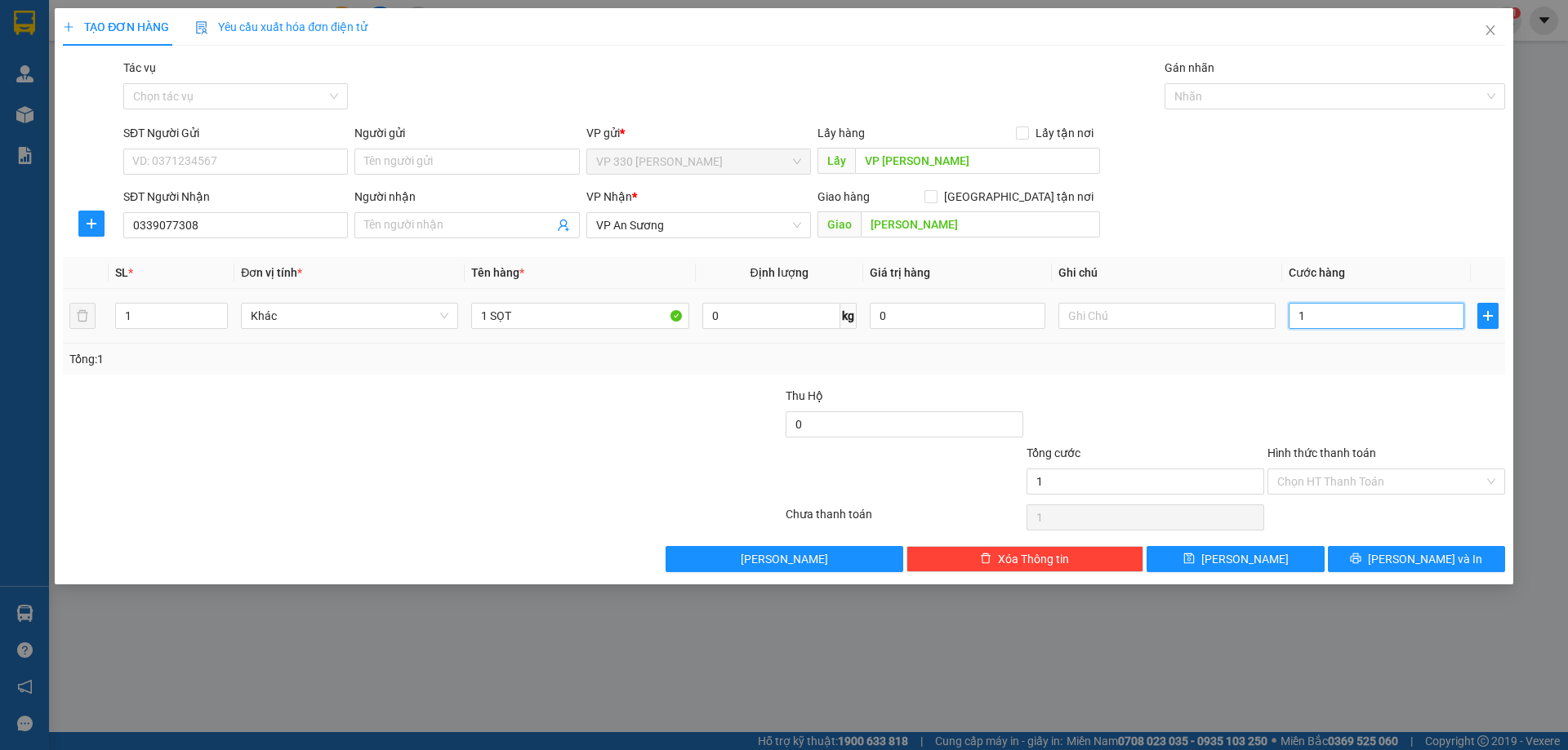
type input "12"
type input "120"
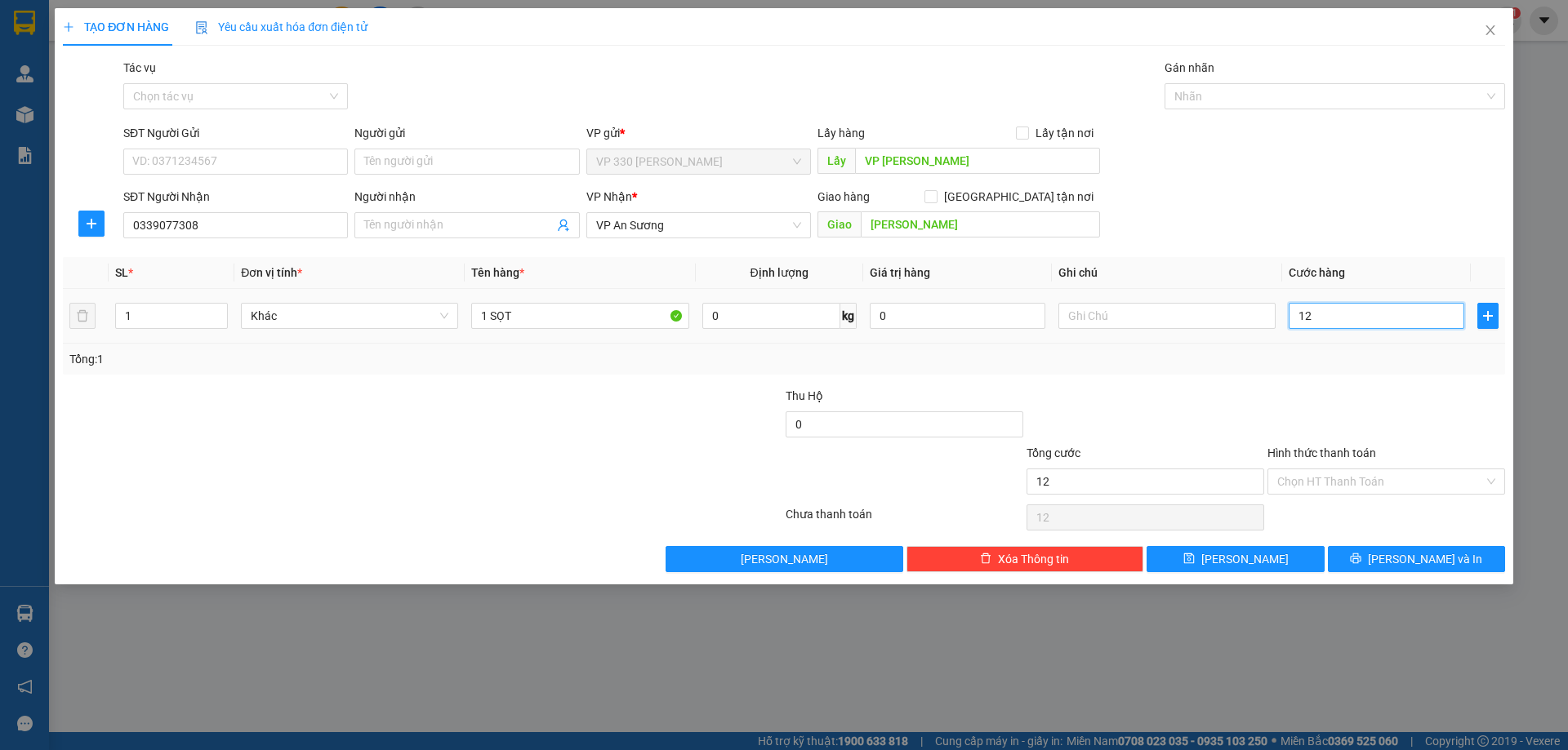
type input "120"
type input "1.200"
type input "12.000"
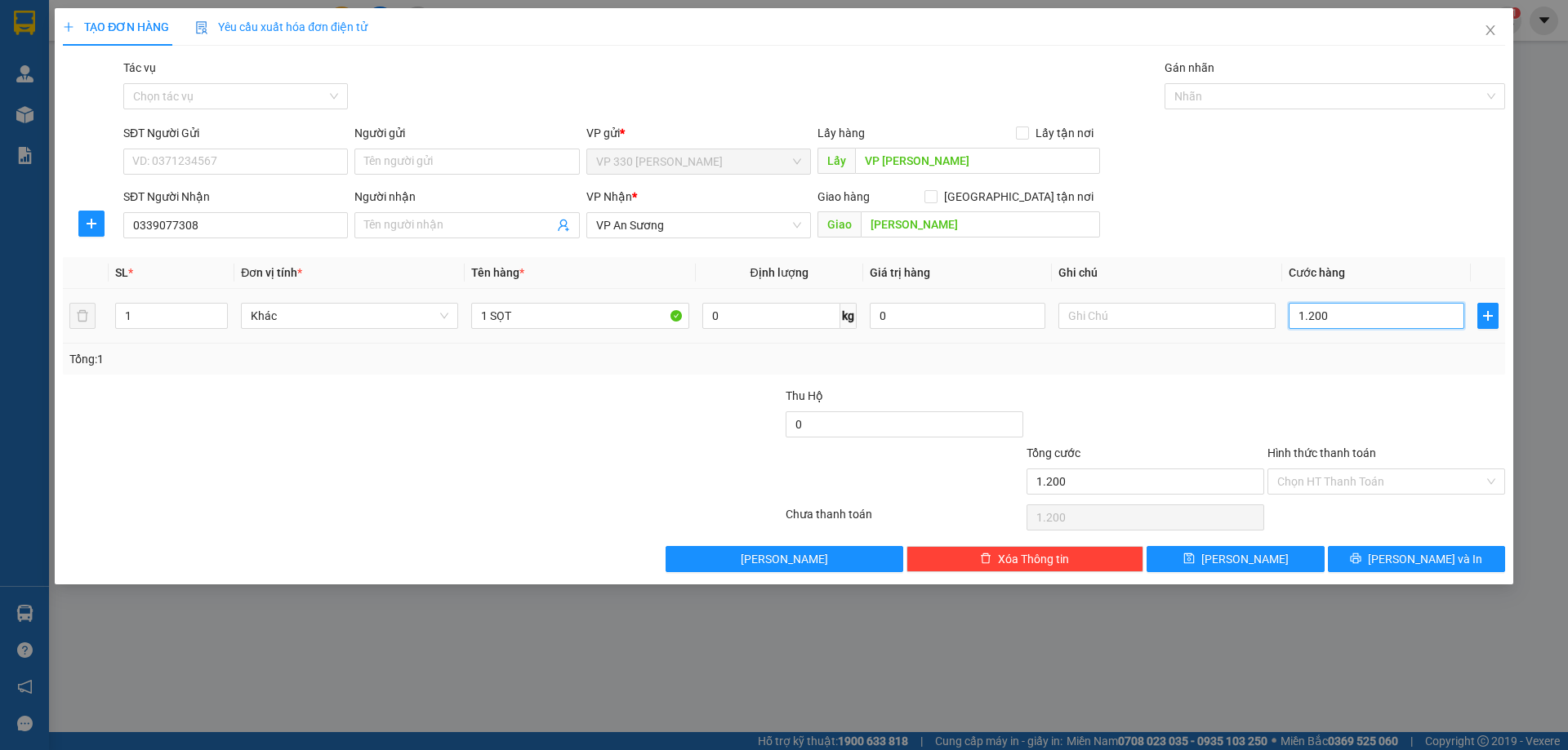
type input "12.000"
type input "120.000"
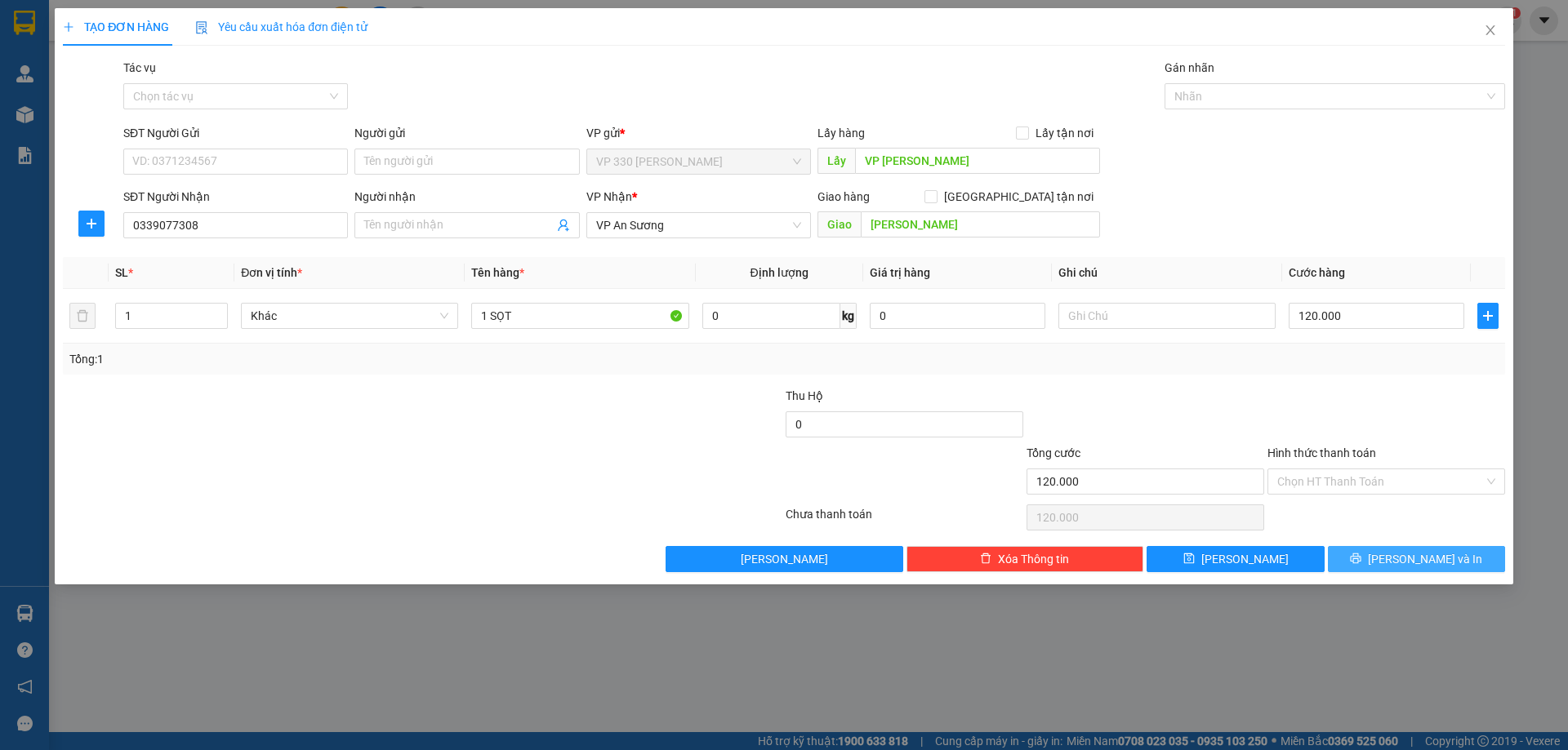
click at [1458, 563] on button "[PERSON_NAME] và In" at bounding box center [1416, 560] width 177 height 26
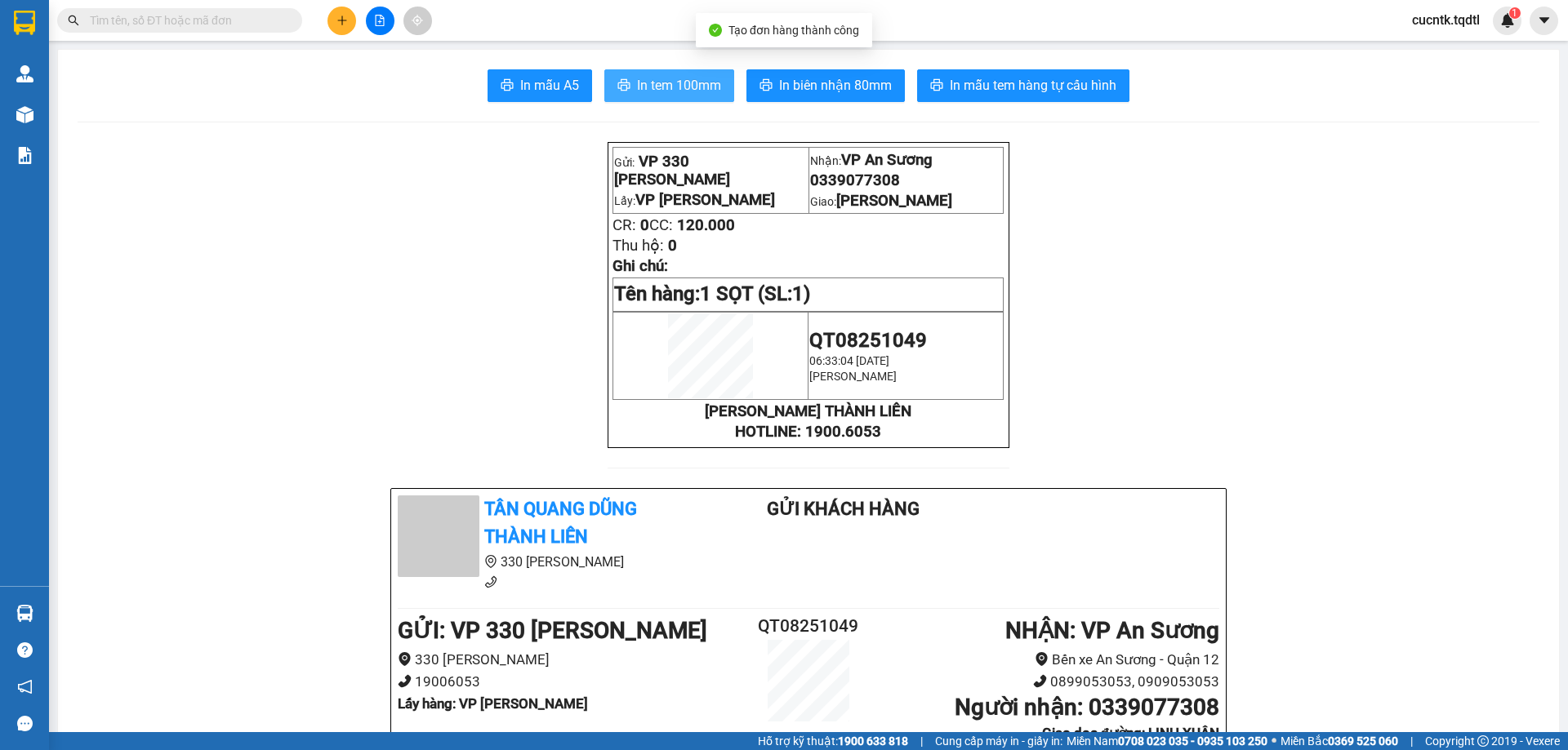
click at [637, 83] on span "In tem 100mm" at bounding box center [678, 86] width 84 height 21
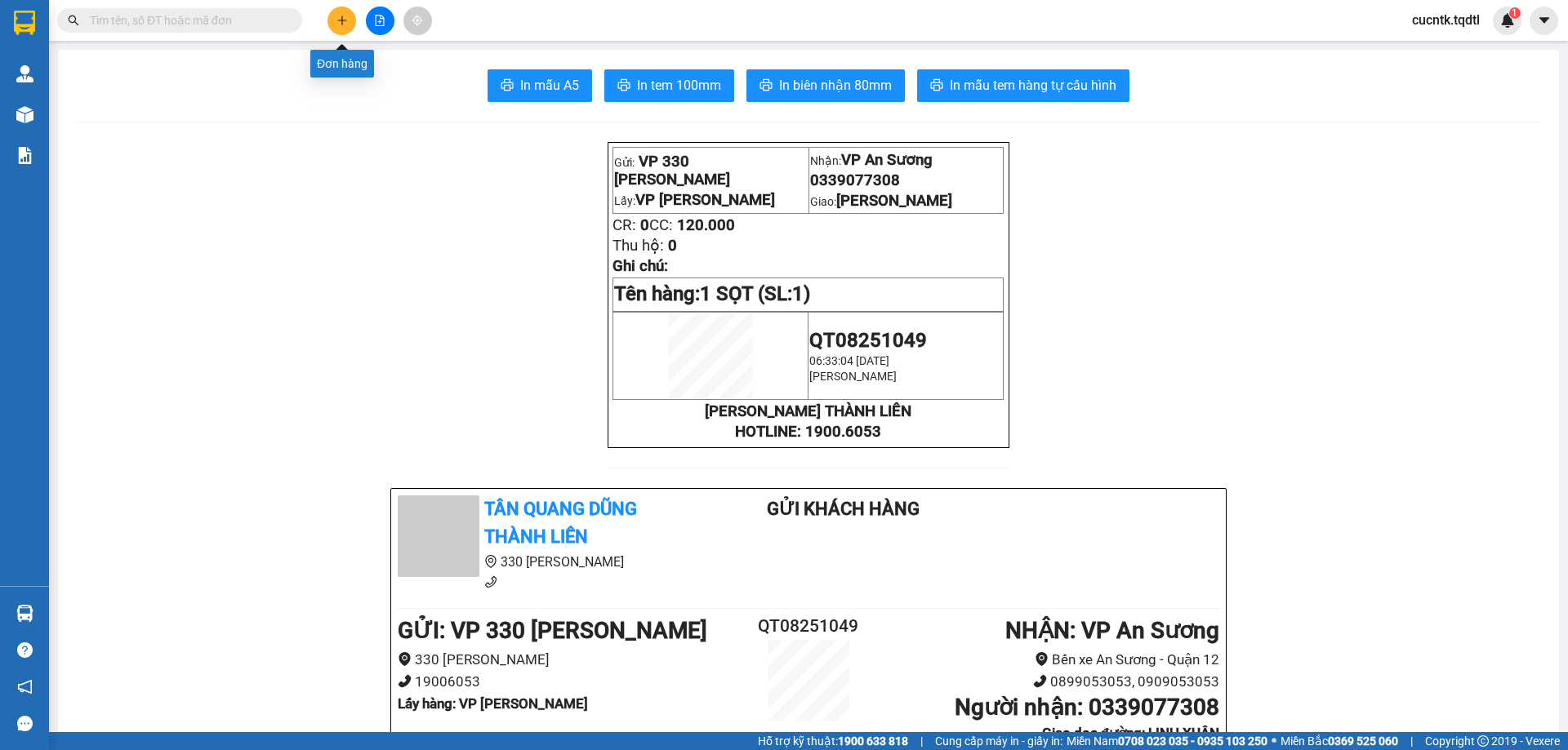
click at [340, 18] on icon "plus" at bounding box center [342, 21] width 11 height 11
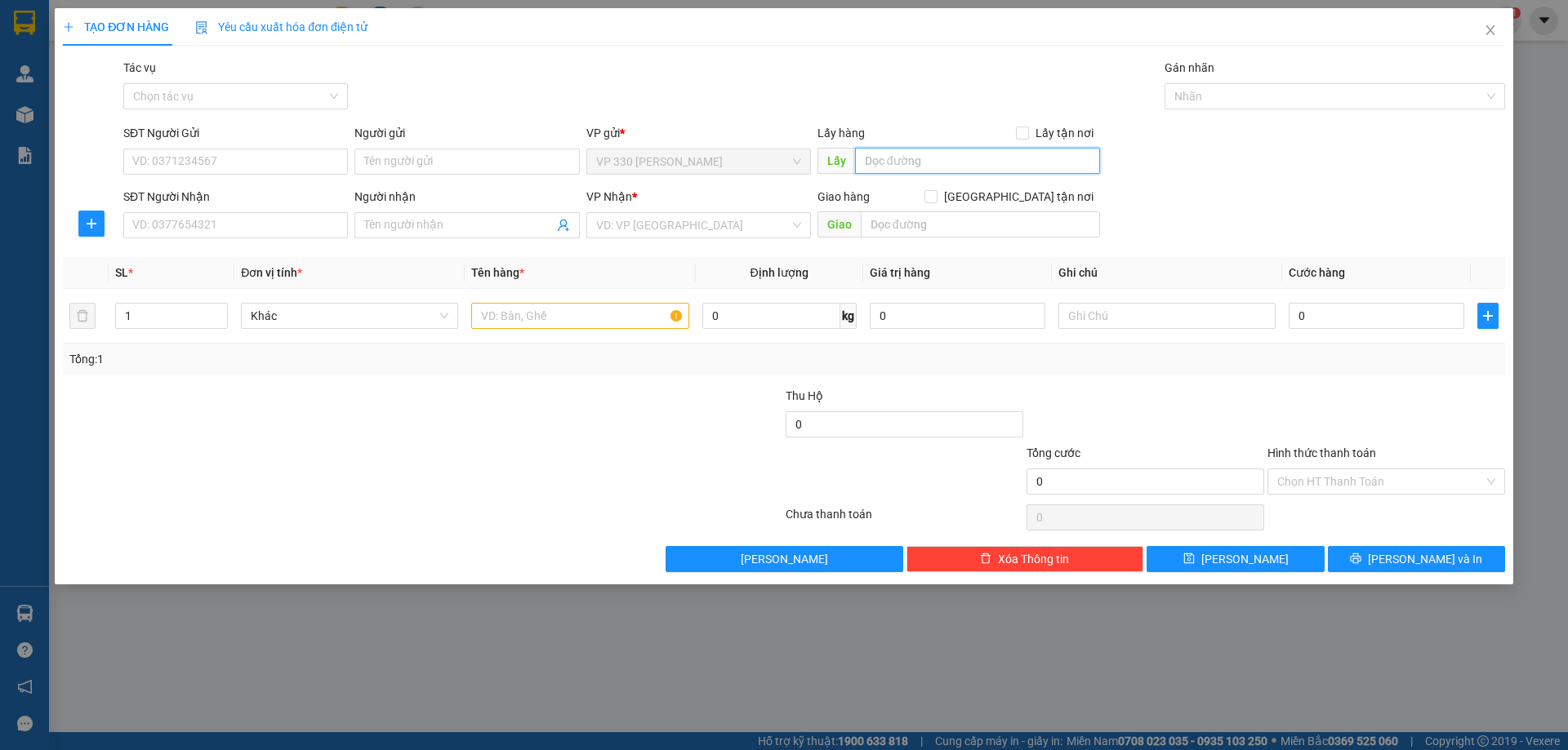
click at [890, 170] on input "text" at bounding box center [977, 161] width 245 height 26
type input "VP [PERSON_NAME]"
click at [290, 228] on input "SĐT Người Nhận" at bounding box center [236, 225] width 224 height 26
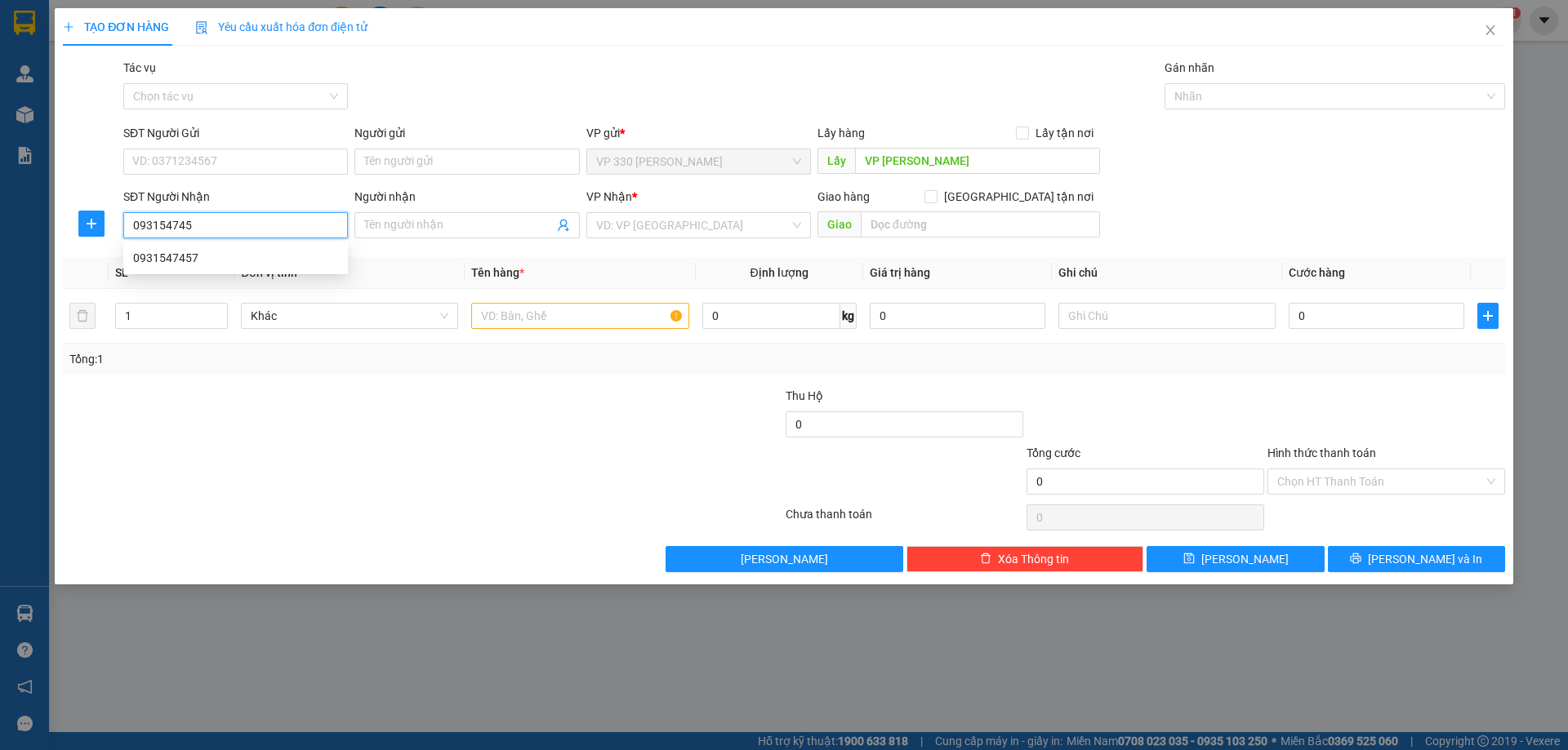
type input "0931547457"
click at [291, 262] on div "0931547457" at bounding box center [236, 257] width 205 height 18
type input "100.000"
type input "0931547457"
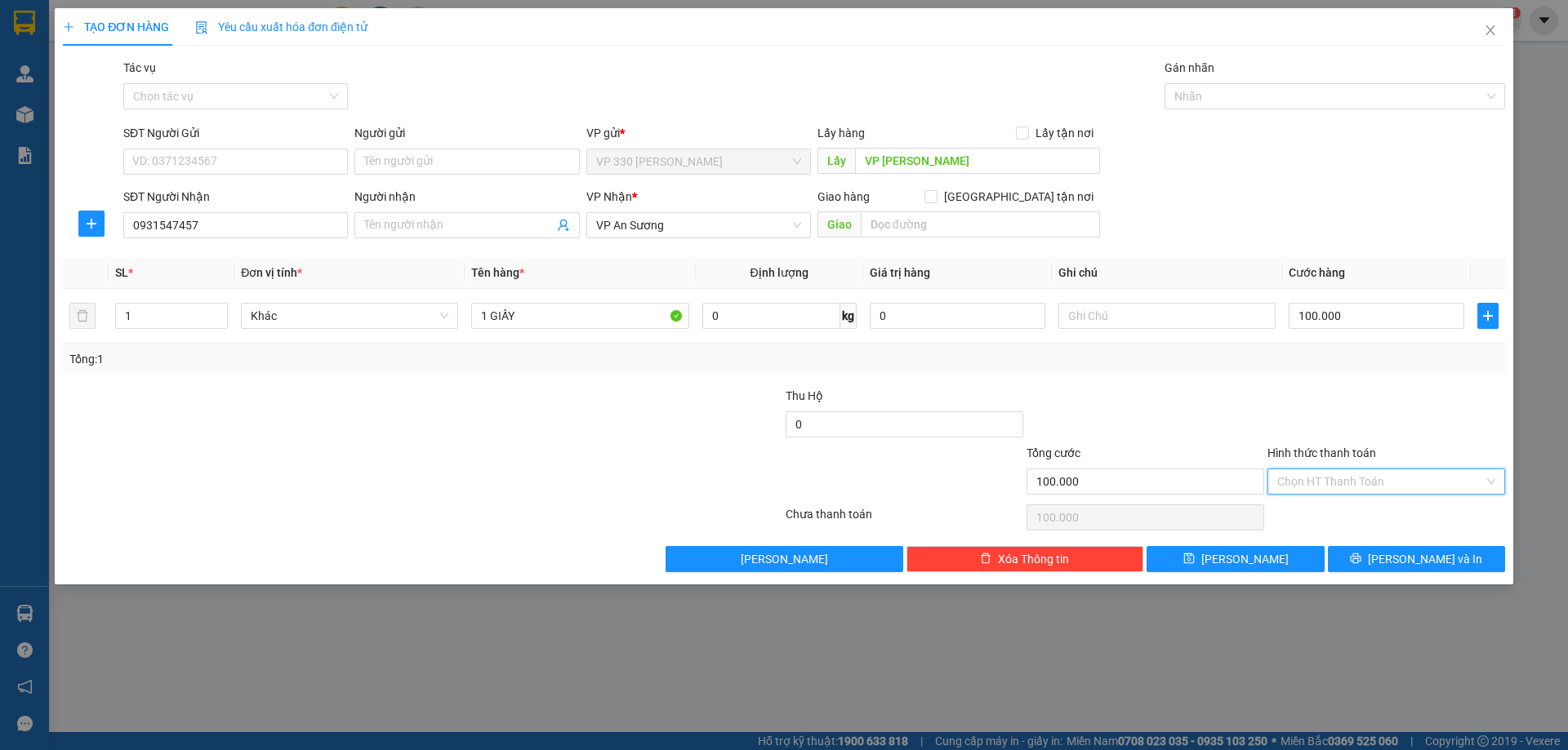
click at [1432, 479] on input "Hình thức thanh toán" at bounding box center [1380, 481] width 206 height 24
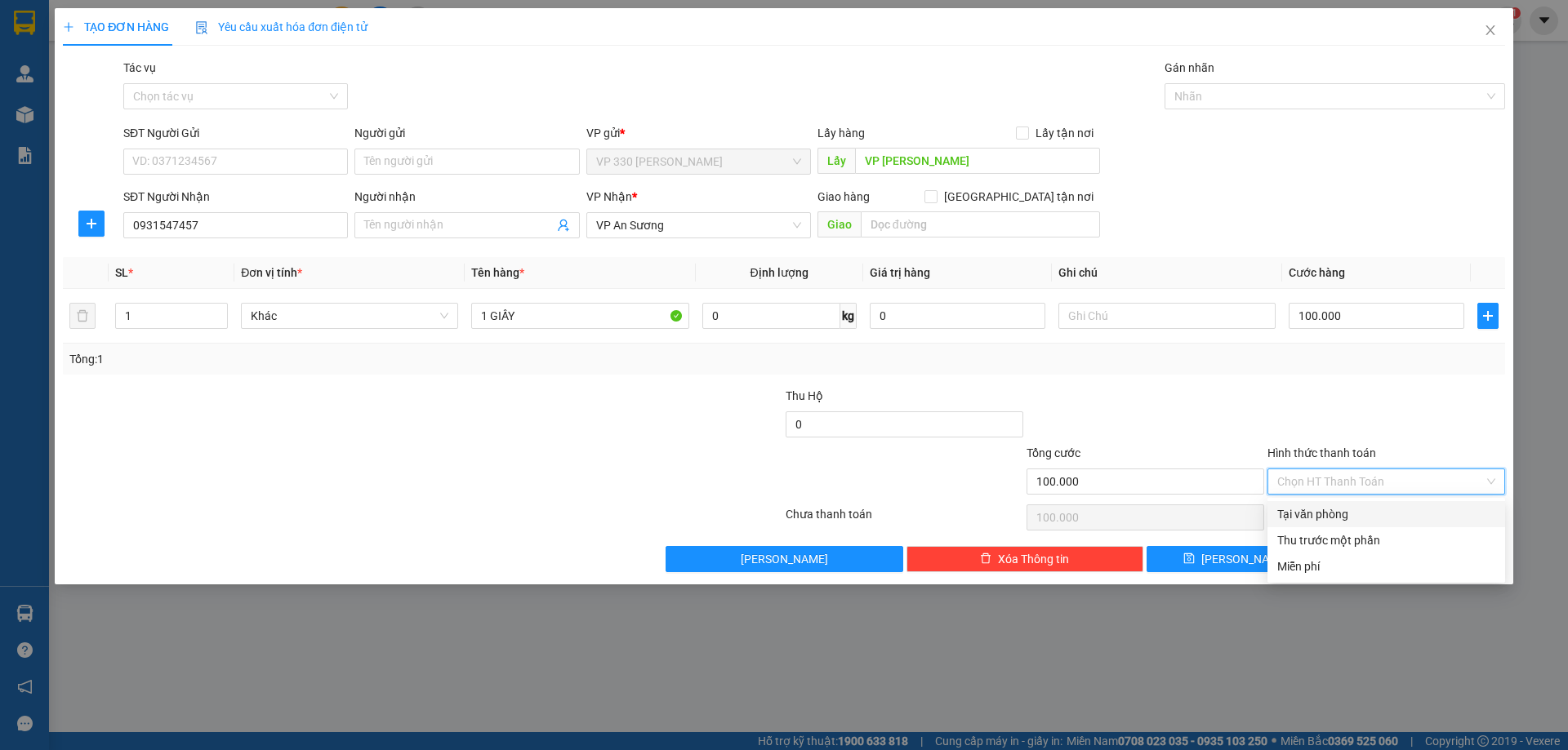
click at [1389, 514] on div "Tại văn phòng" at bounding box center [1385, 514] width 218 height 18
type input "0"
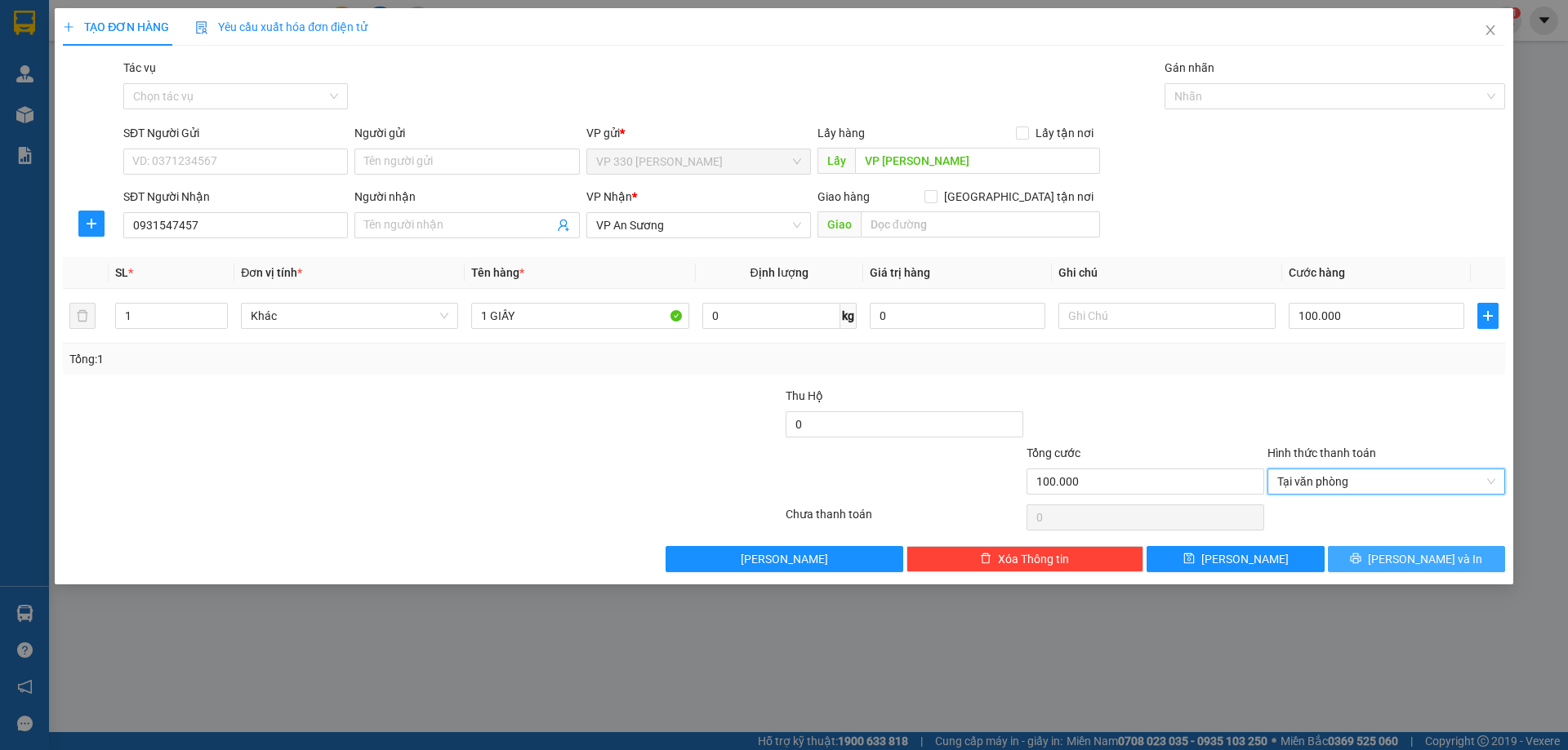
click at [1420, 560] on span "[PERSON_NAME] và In" at bounding box center [1425, 559] width 114 height 18
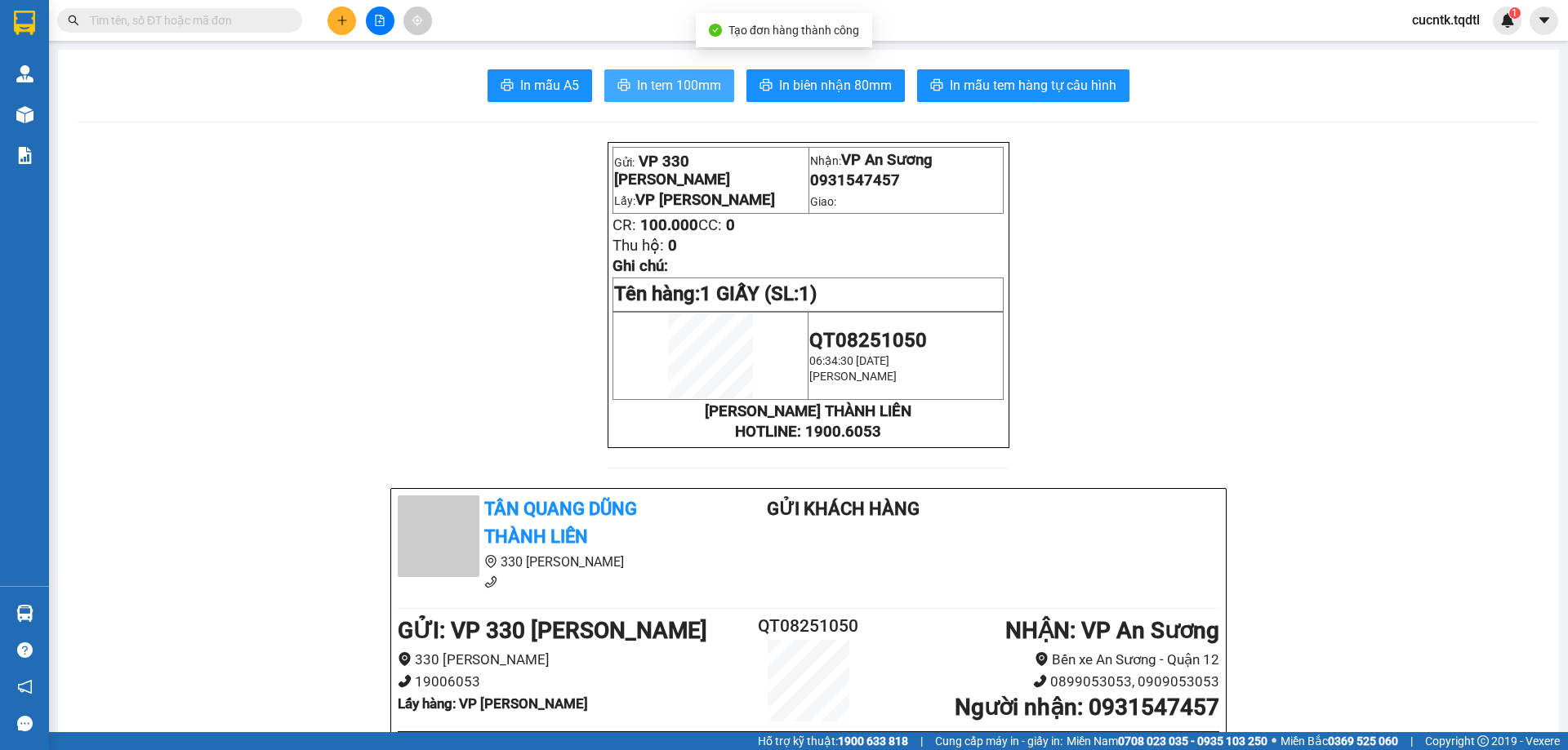
click at [673, 101] on button "In tem 100mm" at bounding box center [669, 86] width 130 height 33
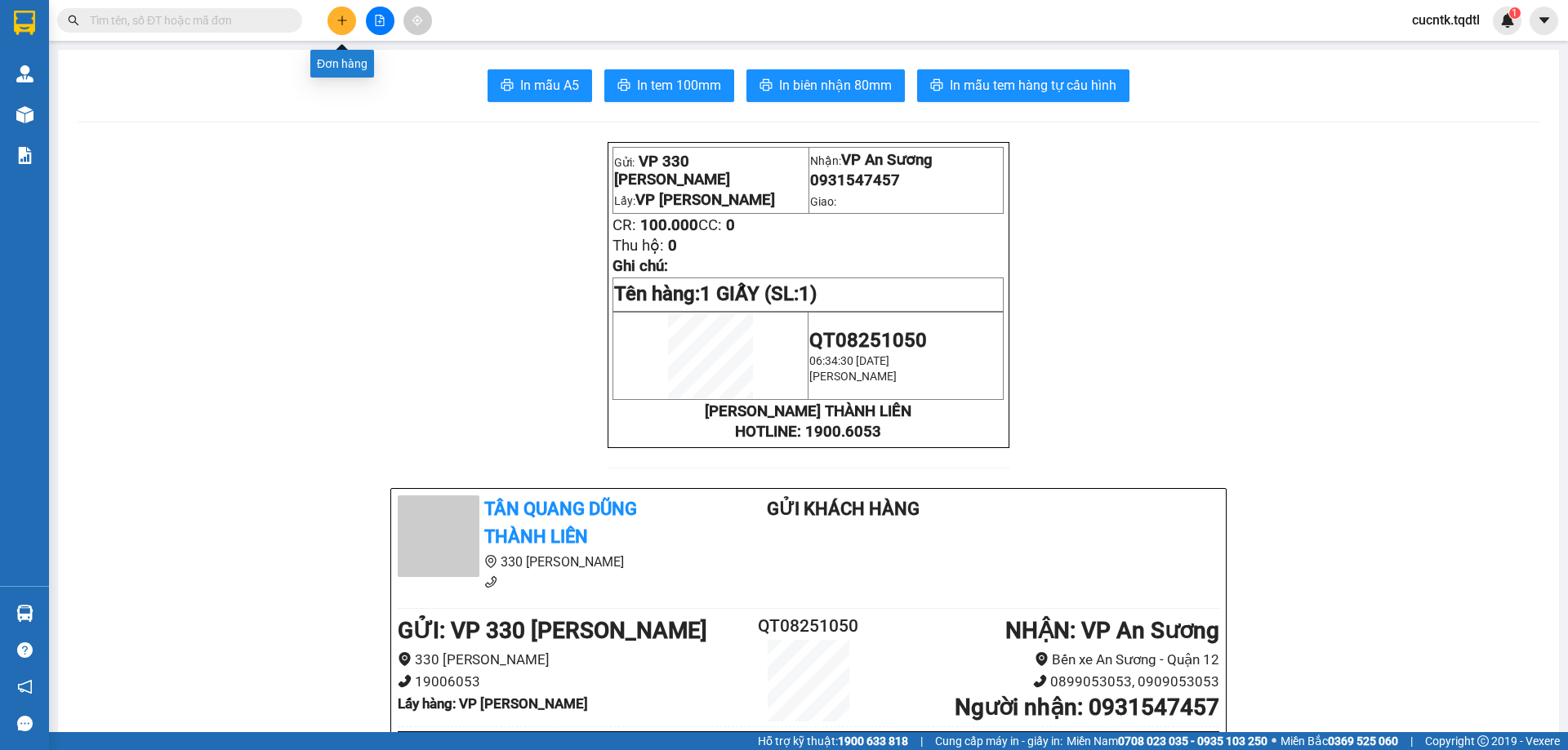
click at [333, 23] on button at bounding box center [342, 21] width 28 height 28
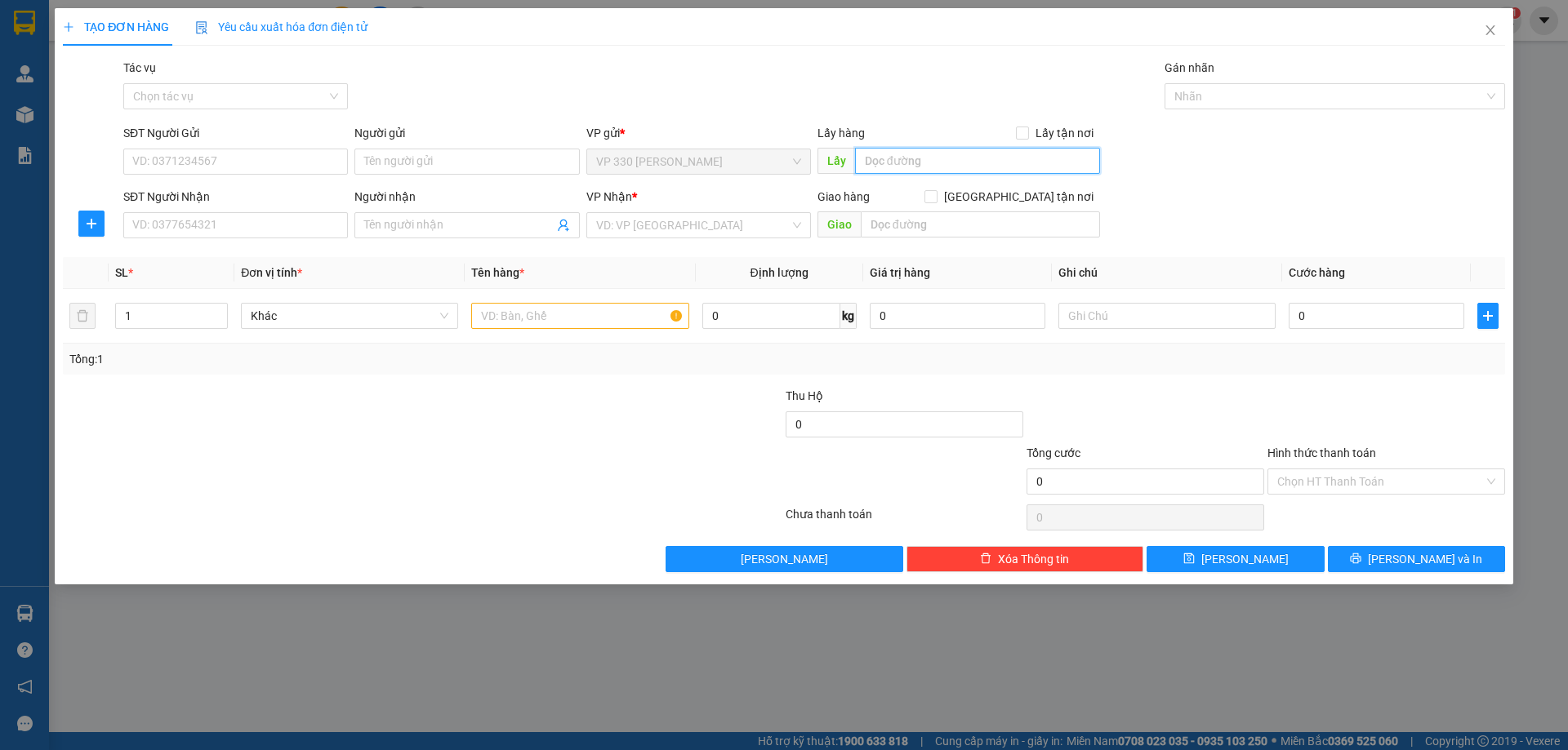
click at [896, 158] on input "text" at bounding box center [977, 161] width 245 height 26
type input "VP [PERSON_NAME]"
click at [270, 223] on input "SĐT Người Nhận" at bounding box center [236, 225] width 224 height 26
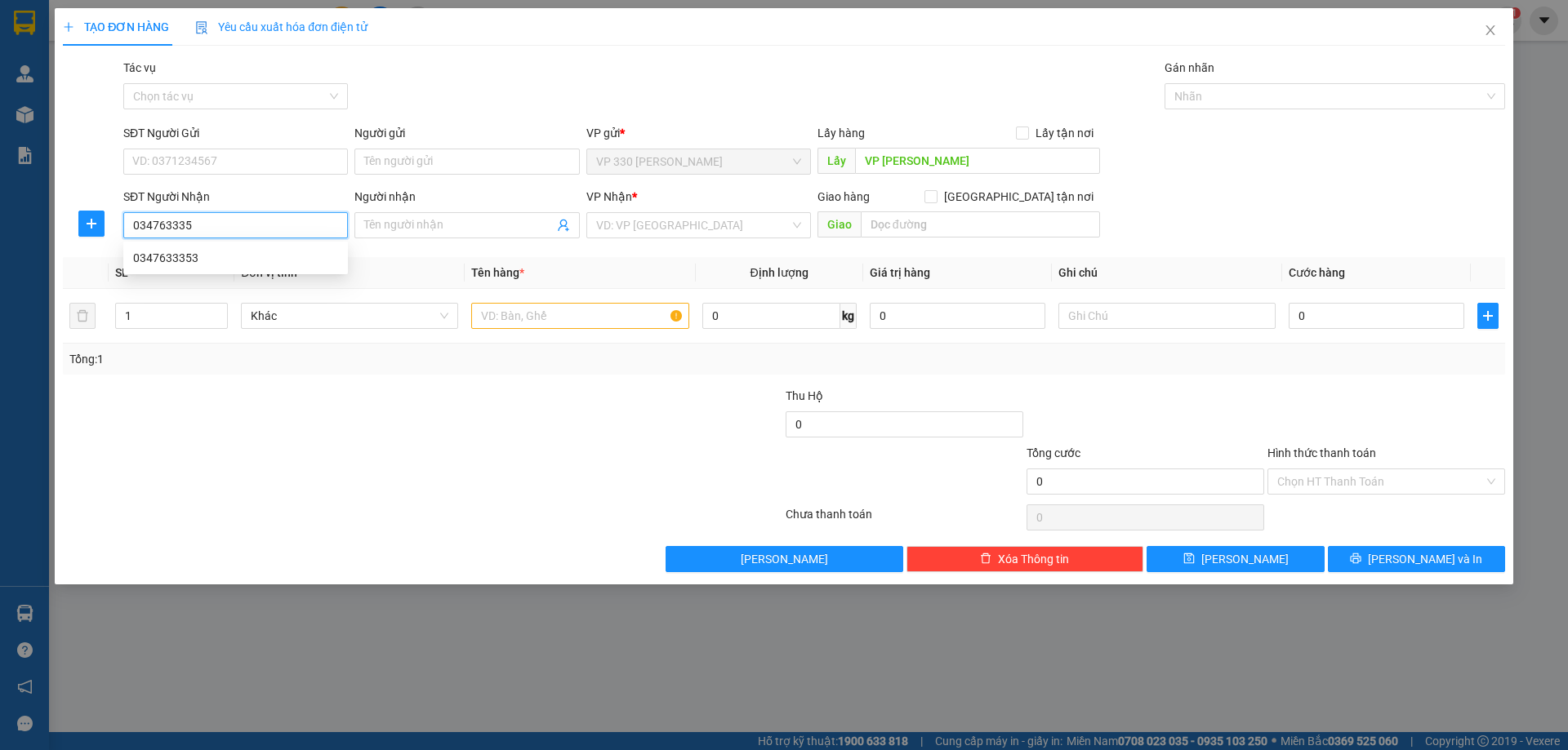
type input "0347633353"
click at [153, 253] on div "0347633353" at bounding box center [236, 257] width 205 height 18
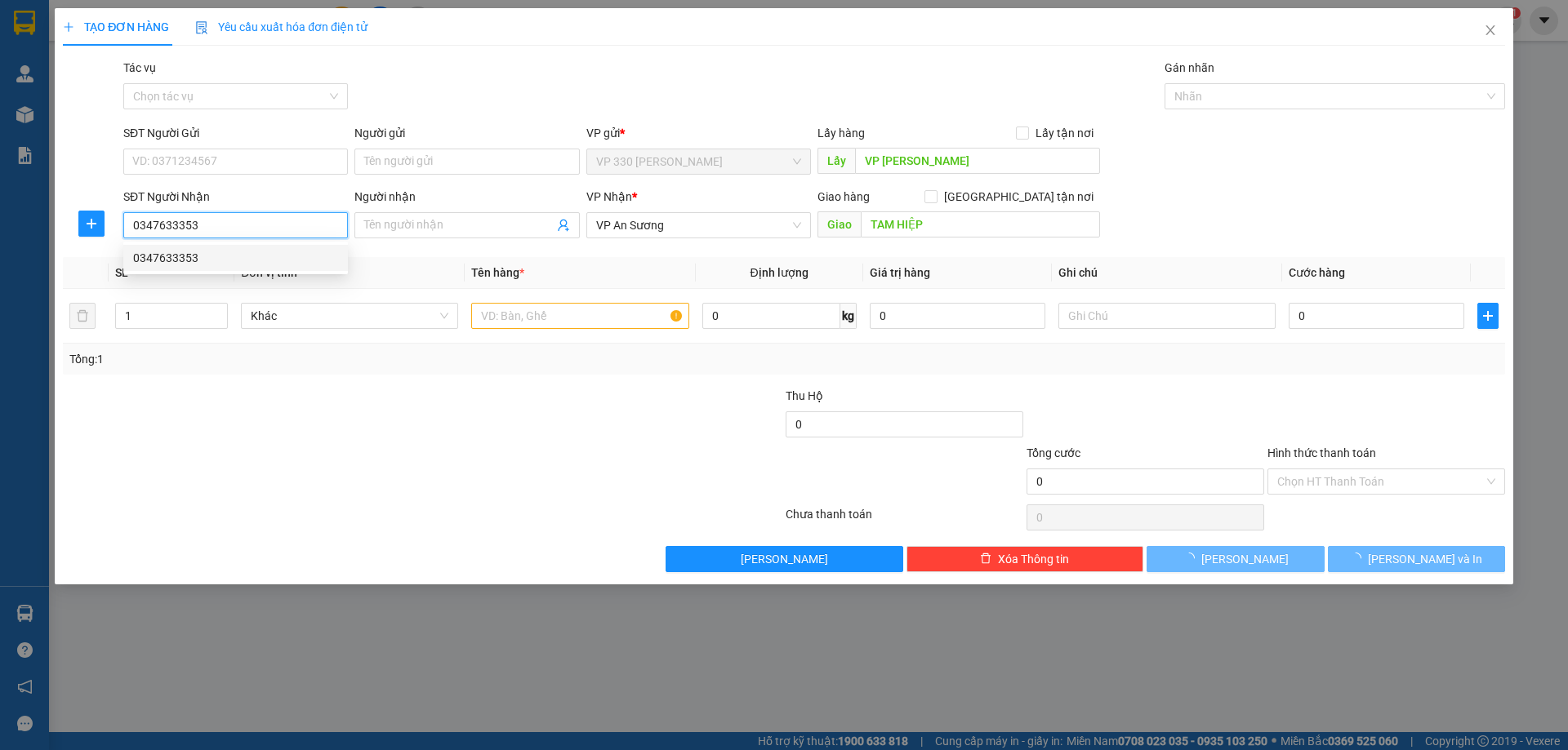
type input "TAM HIỆP"
type input "250.000"
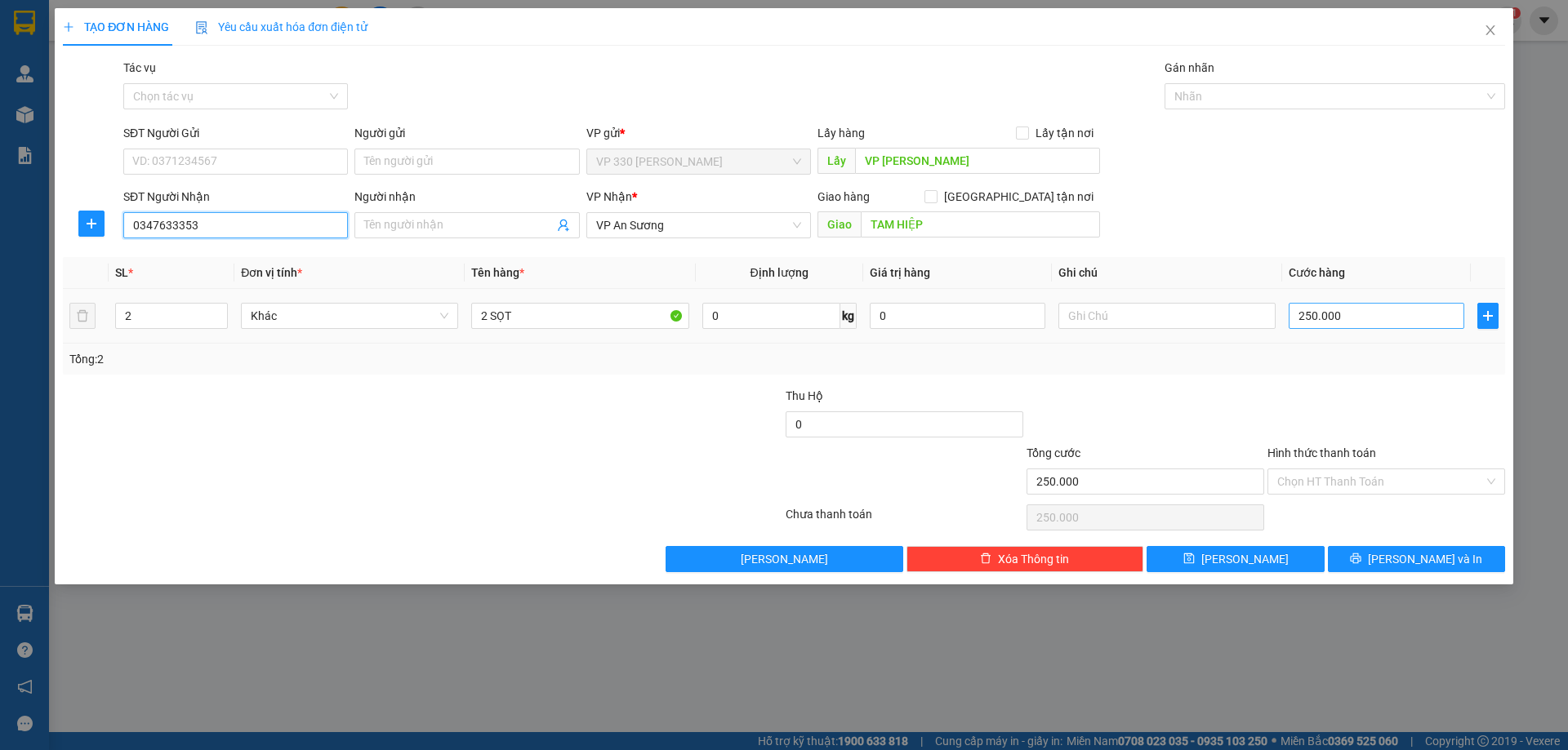
type input "0347633353"
type input "0"
type input "2"
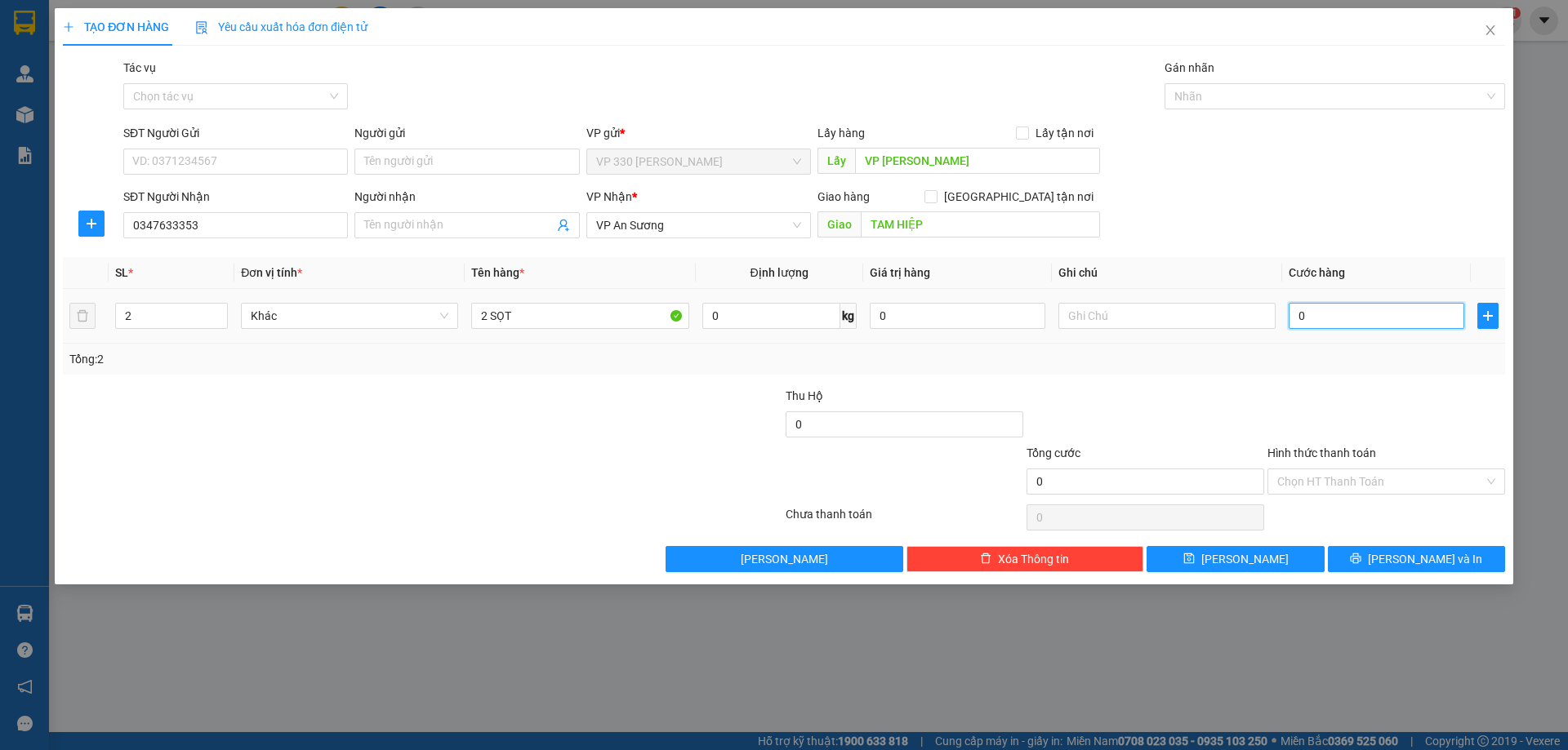
type input "2"
type input "20"
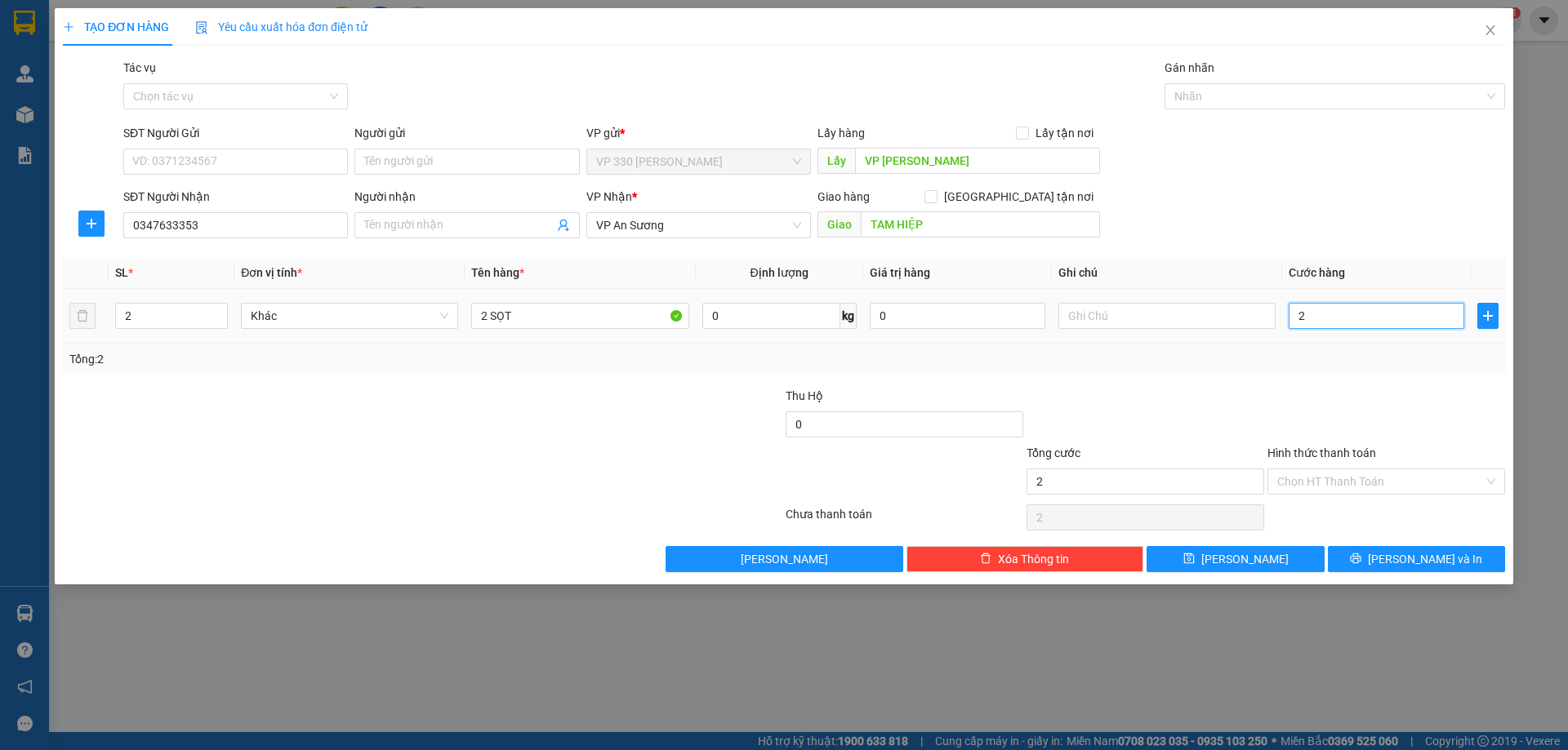
type input "20"
type input "200"
type input "2.000"
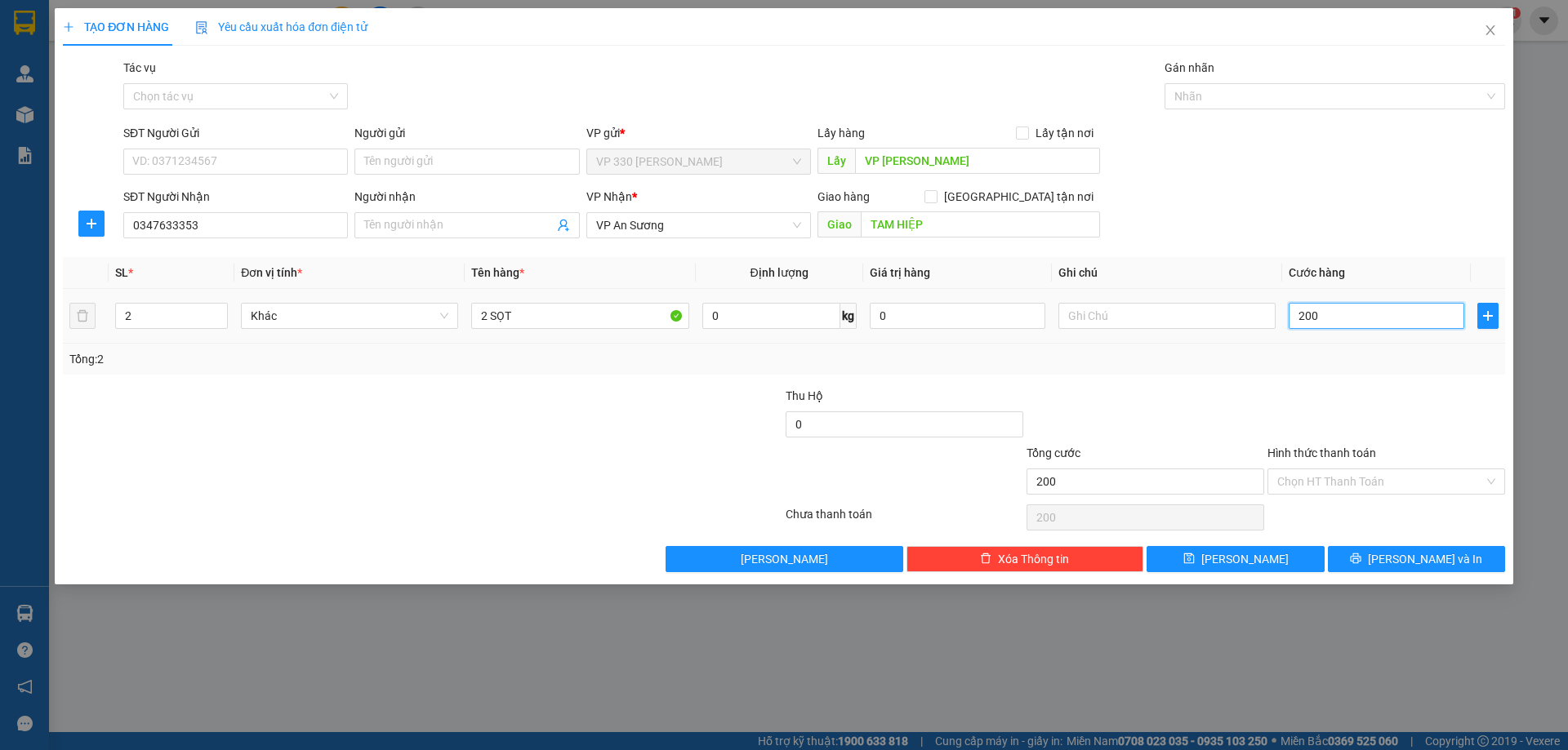
type input "2.000"
type input "20.000"
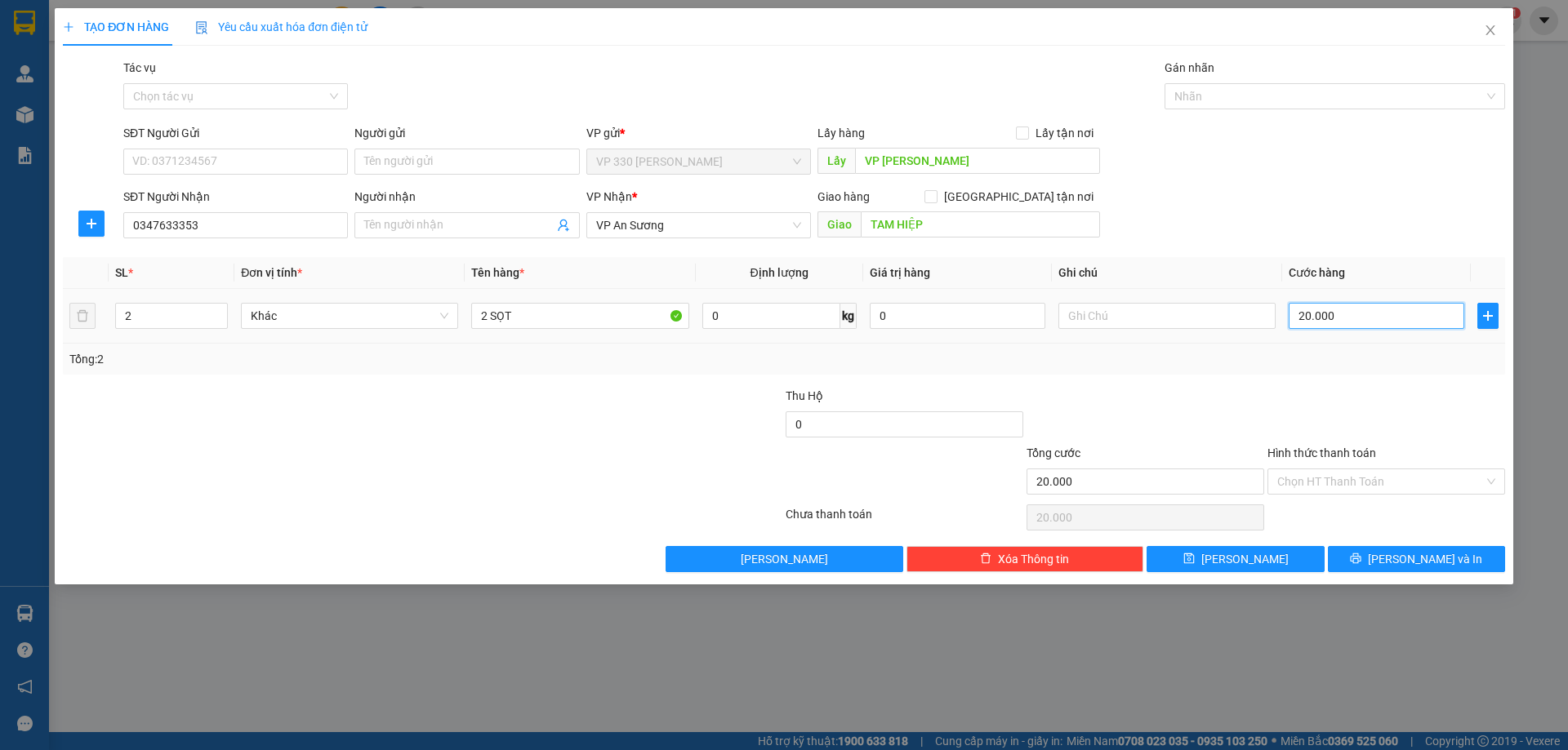
type input "200.000"
click at [1459, 549] on button "[PERSON_NAME] và In" at bounding box center [1416, 560] width 177 height 26
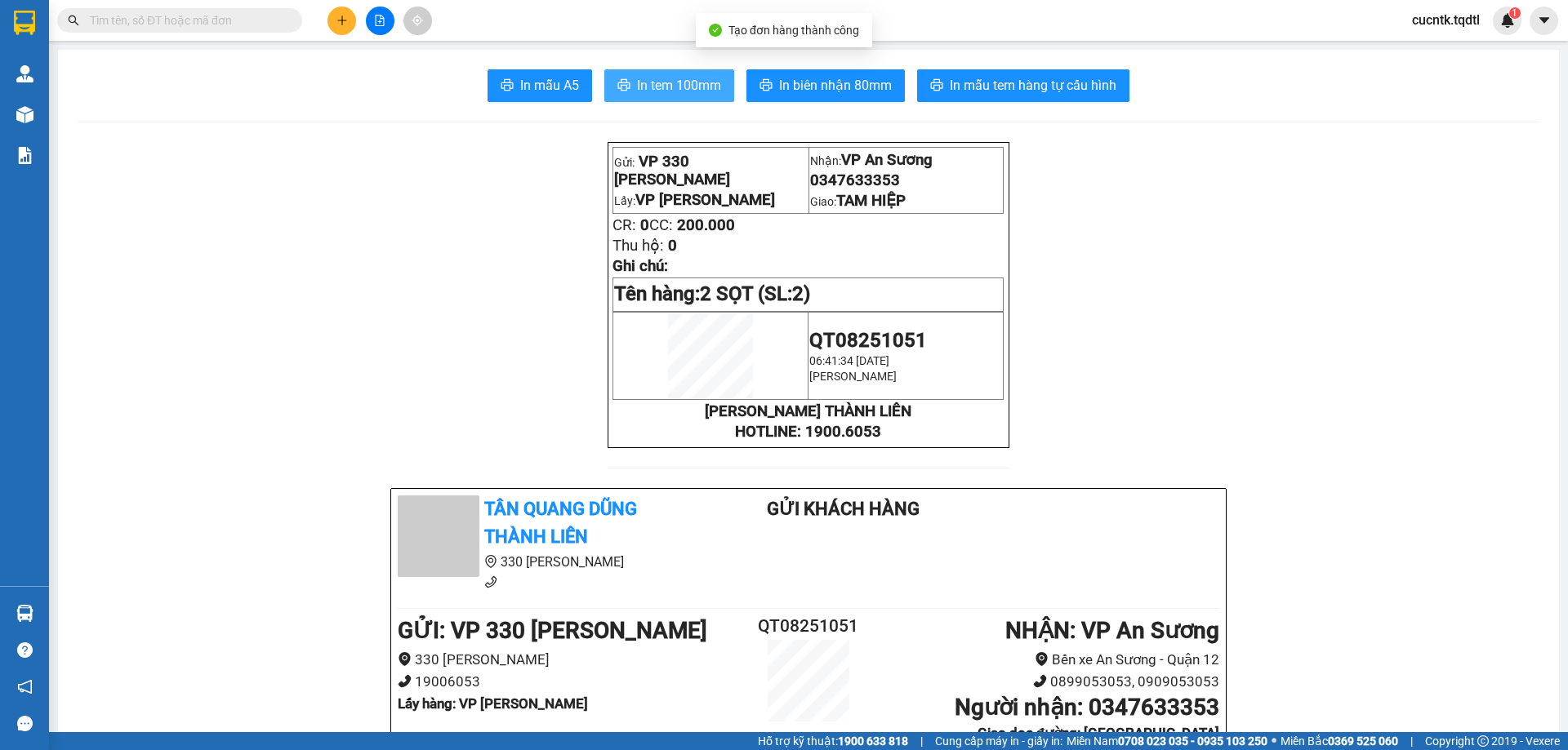
click at [668, 79] on span "In tem 100mm" at bounding box center [678, 86] width 84 height 21
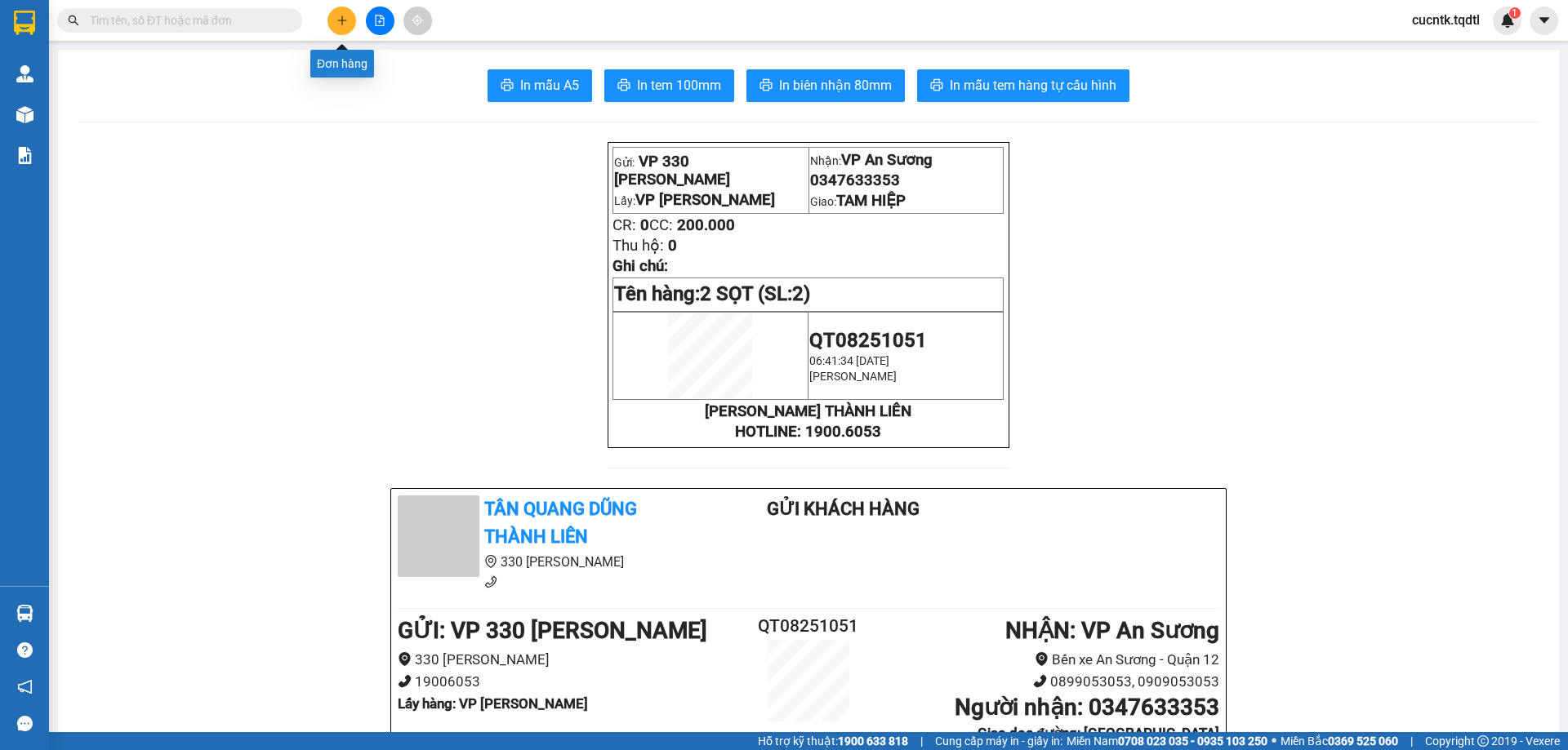
click at [346, 22] on icon "plus" at bounding box center [342, 21] width 11 height 11
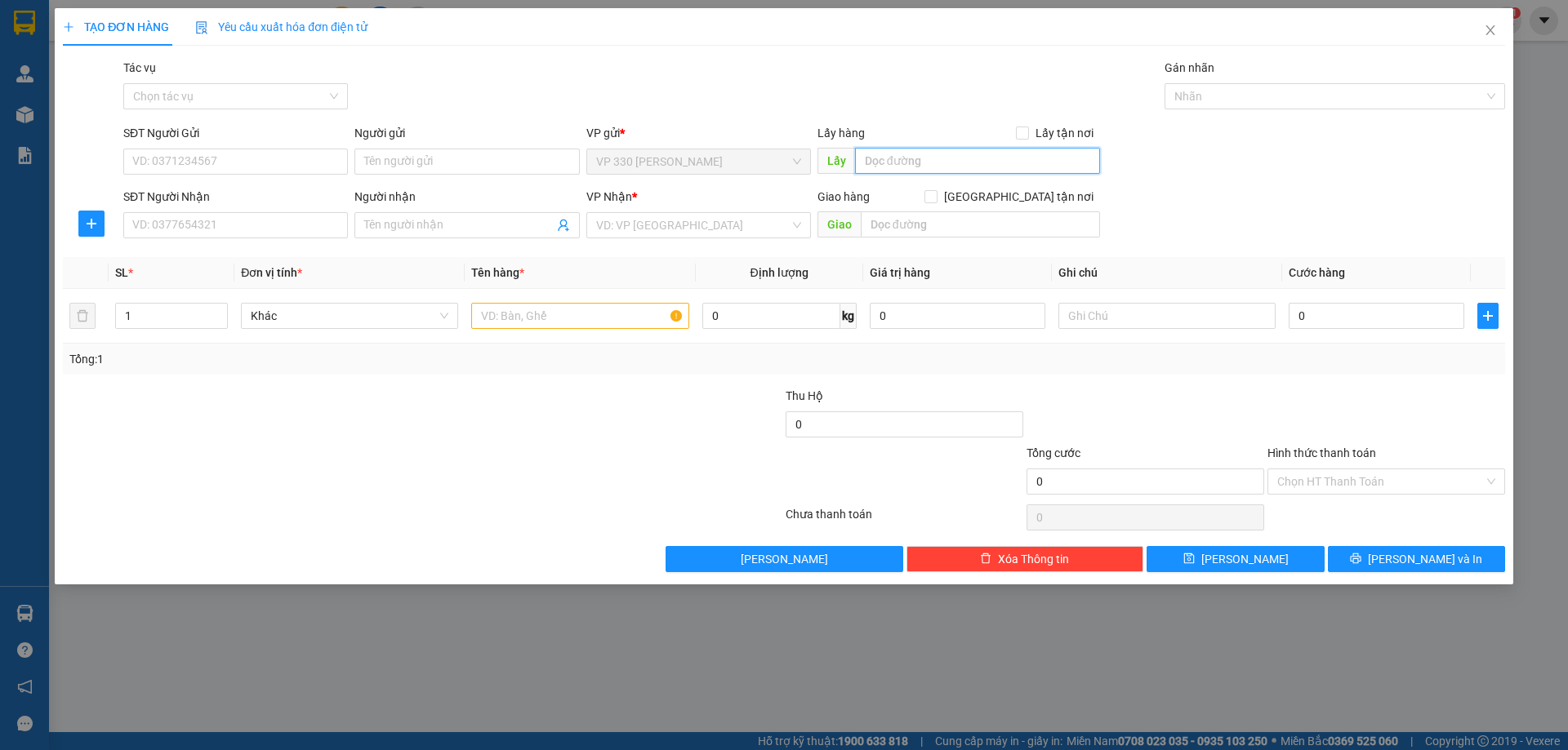
click at [906, 169] on input "text" at bounding box center [977, 161] width 245 height 26
type input "VP [PERSON_NAME]"
click at [213, 216] on input "SĐT Người Nhận" at bounding box center [236, 225] width 224 height 26
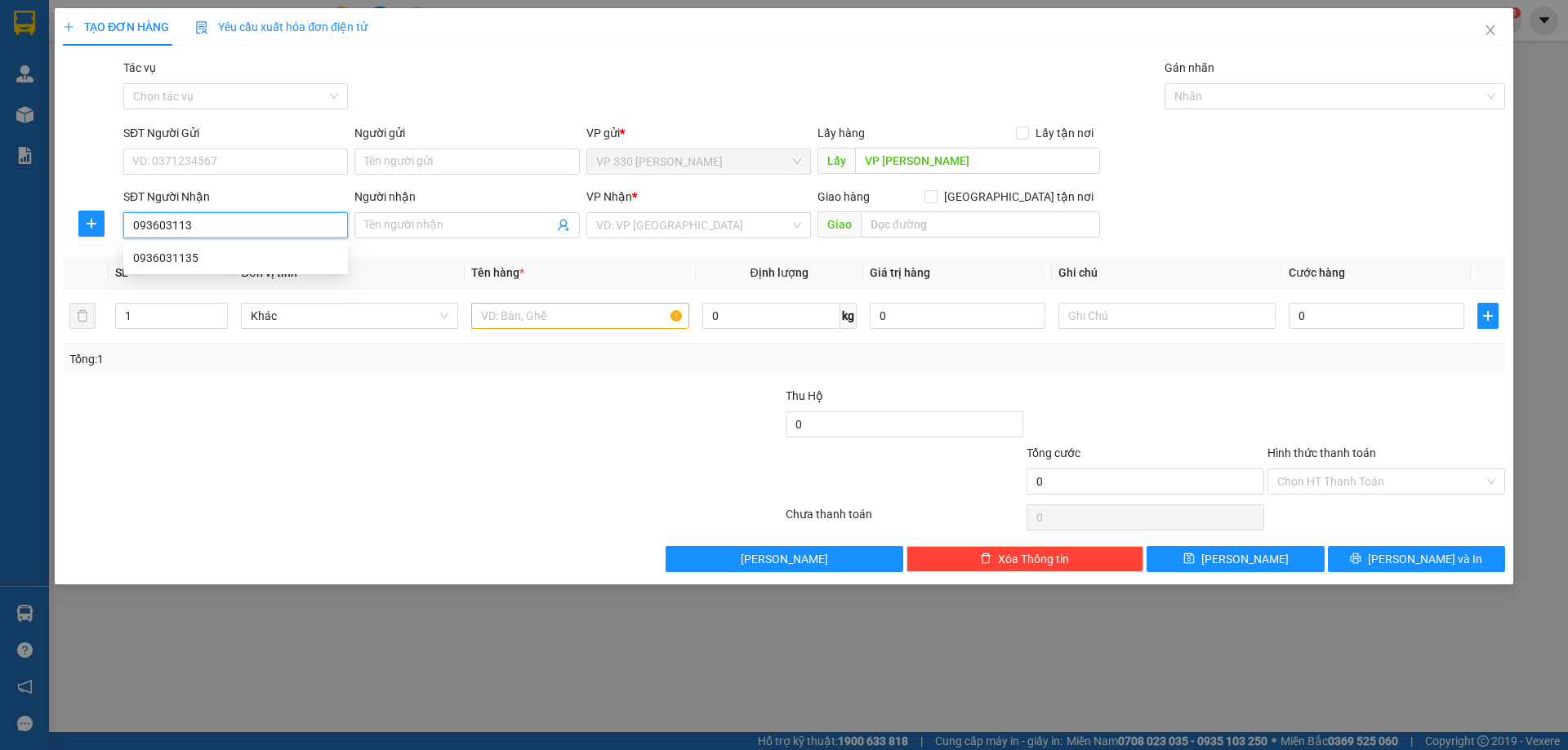
type input "0936031135"
click at [199, 262] on div "0936031135" at bounding box center [236, 257] width 205 height 18
type input "CV [PERSON_NAME]"
type input "150.000"
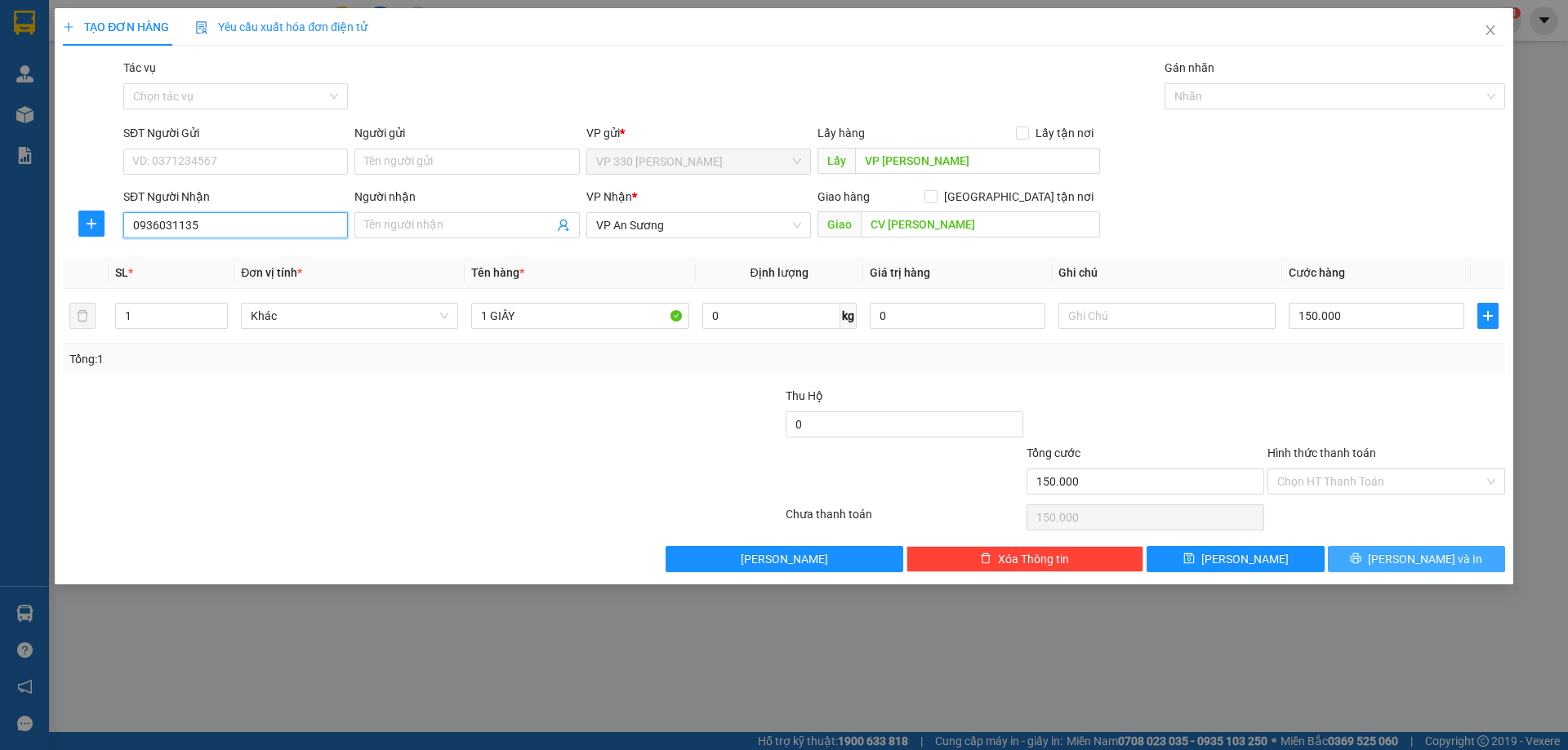
type input "0936031135"
click at [1362, 565] on span "printer" at bounding box center [1356, 560] width 11 height 13
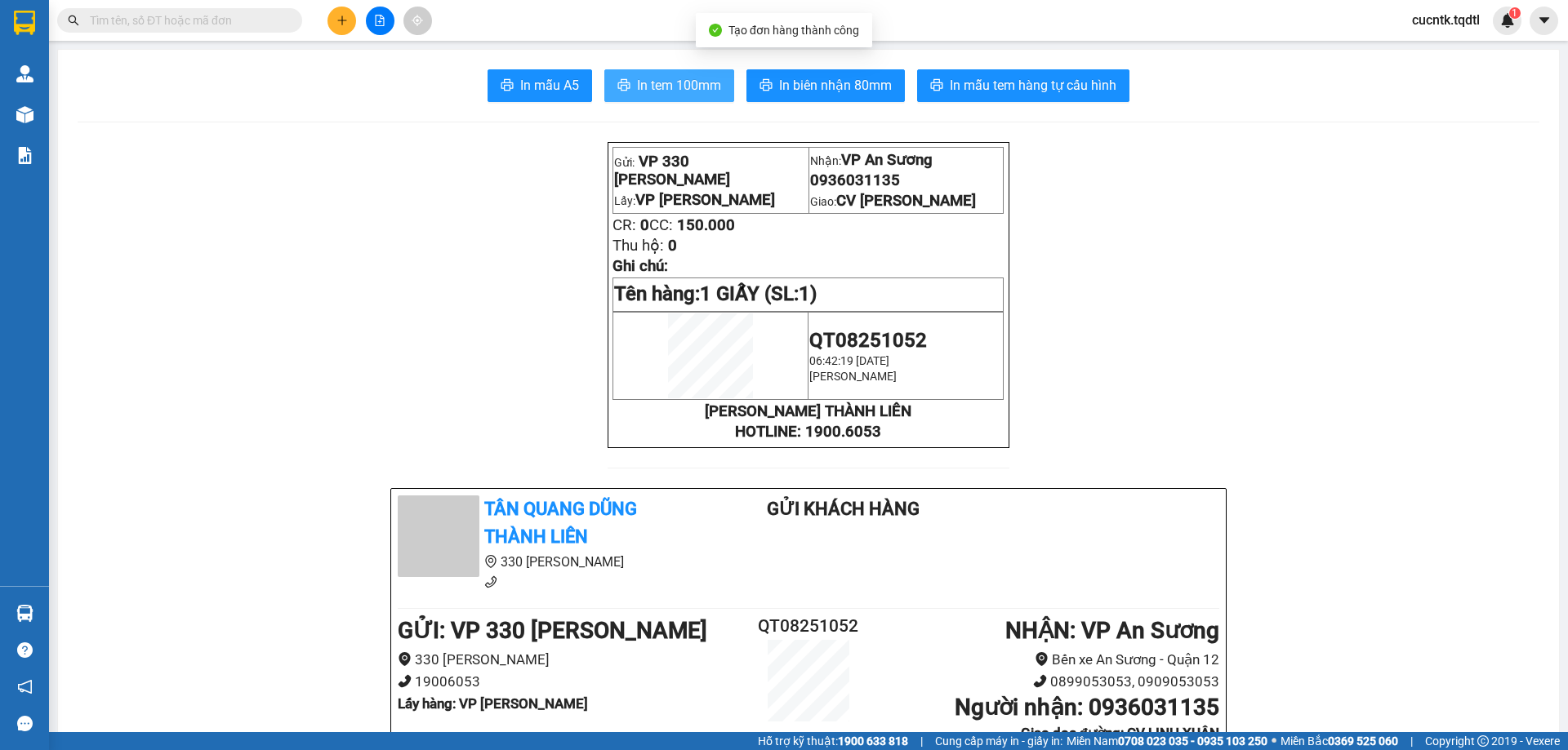
click at [666, 93] on span "In tem 100mm" at bounding box center [678, 86] width 84 height 21
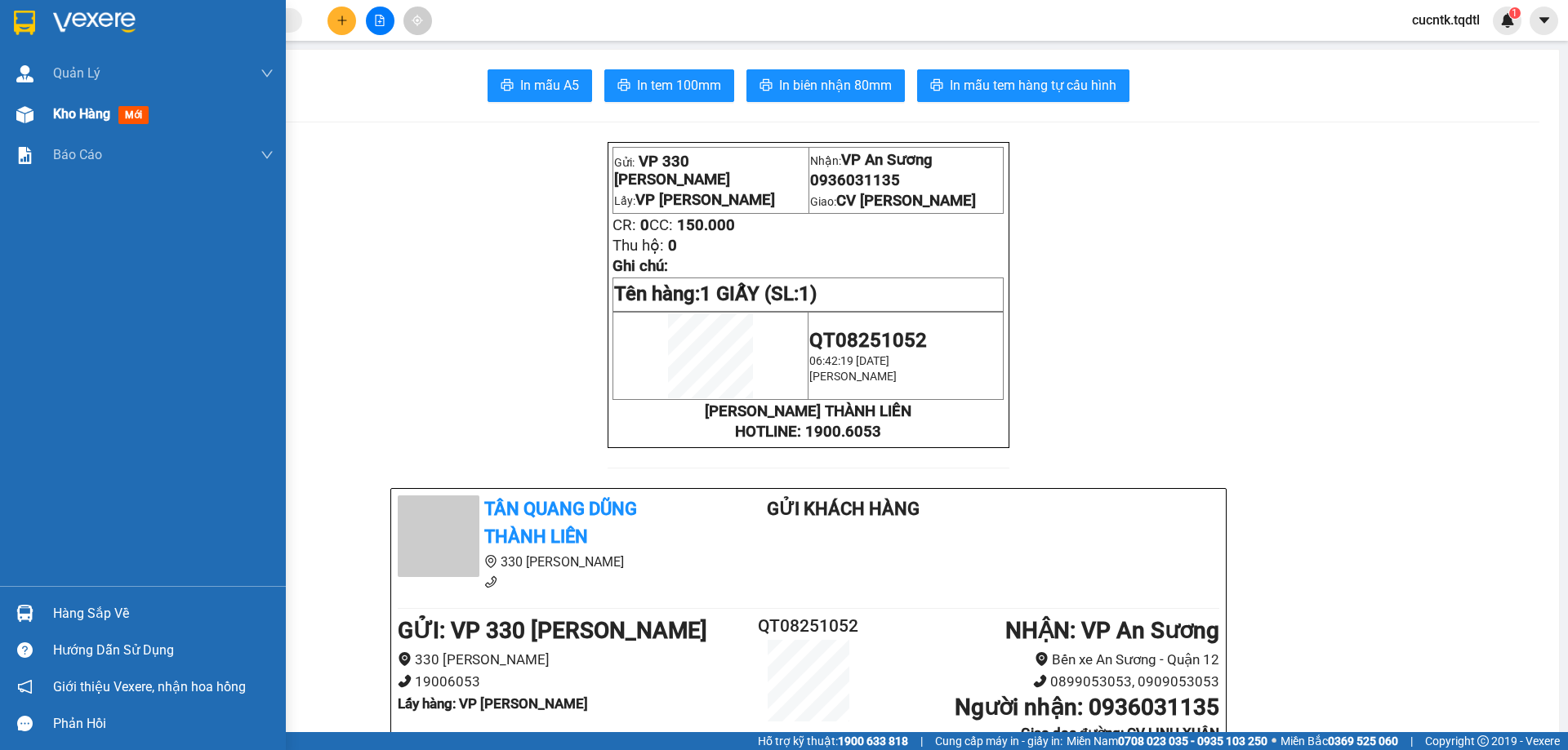
click at [63, 110] on span "Kho hàng" at bounding box center [81, 114] width 57 height 15
